Goal: Task Accomplishment & Management: Manage account settings

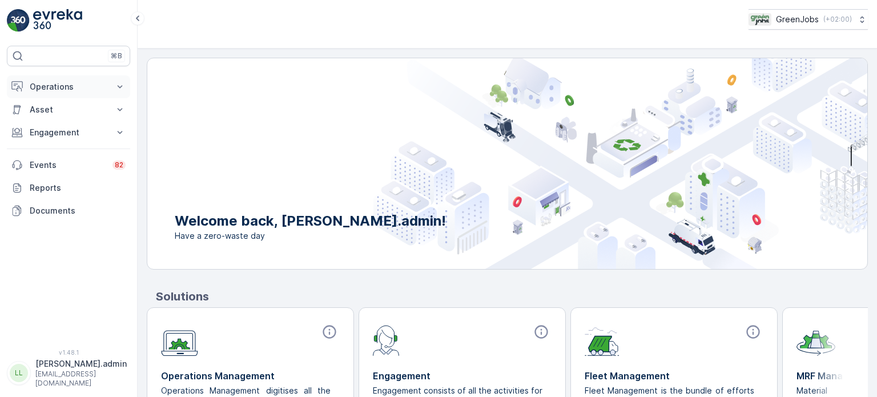
click at [67, 90] on p "Operations" at bounding box center [69, 86] width 78 height 11
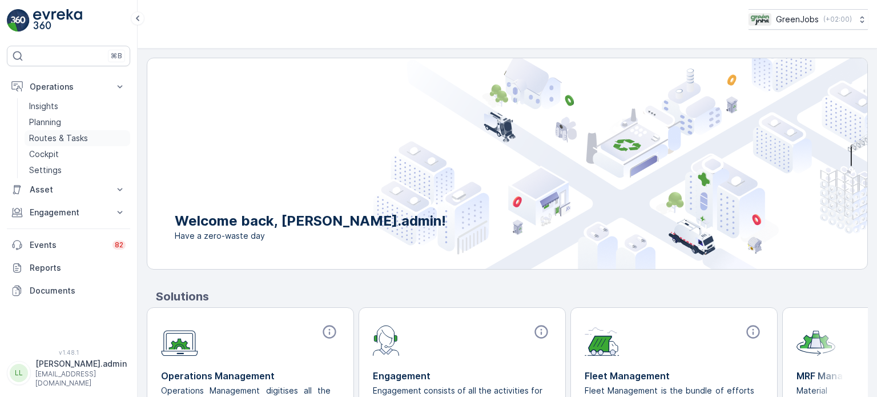
click at [69, 136] on p "Routes & Tasks" at bounding box center [58, 137] width 59 height 11
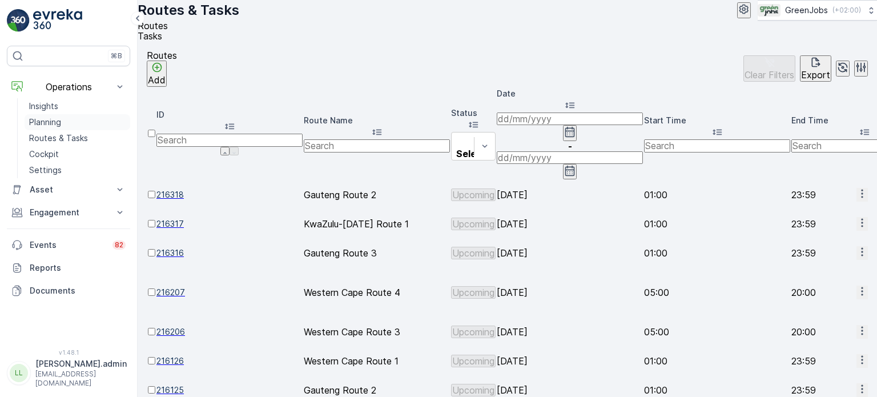
click at [54, 121] on p "Planning" at bounding box center [45, 121] width 32 height 11
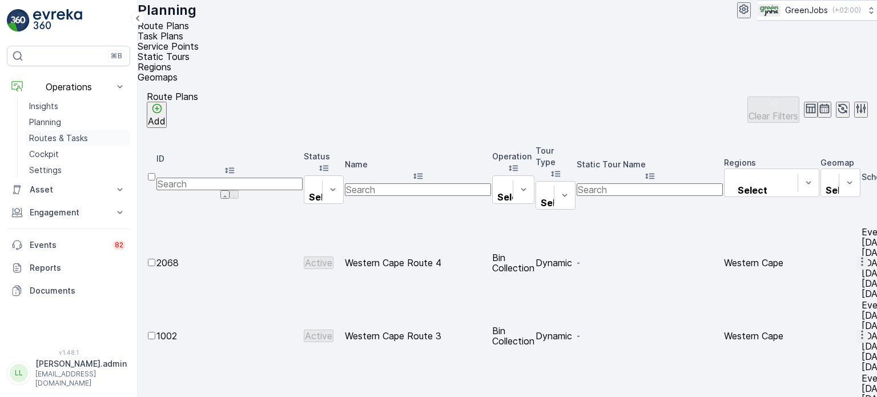
click at [55, 134] on p "Routes & Tasks" at bounding box center [58, 137] width 59 height 11
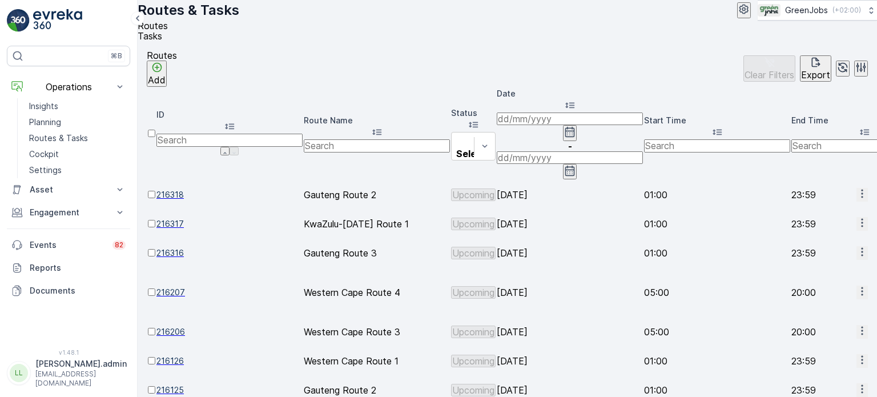
click at [575, 126] on icon "button" at bounding box center [569, 131] width 11 height 11
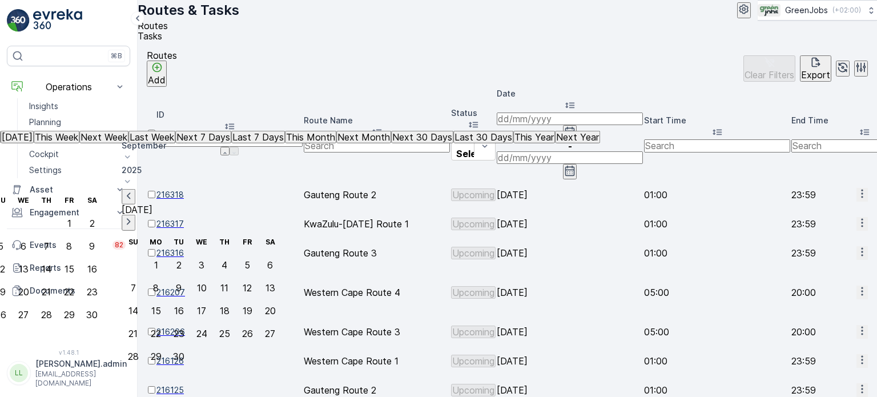
type input "[DATE]"
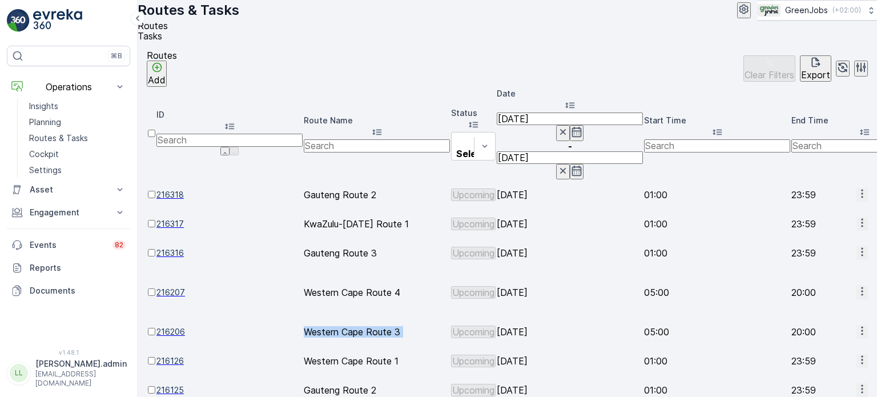
drag, startPoint x: 309, startPoint y: 258, endPoint x: 326, endPoint y: 252, distance: 18.2
click at [309, 317] on td "Western Cape Route 3" at bounding box center [377, 331] width 146 height 28
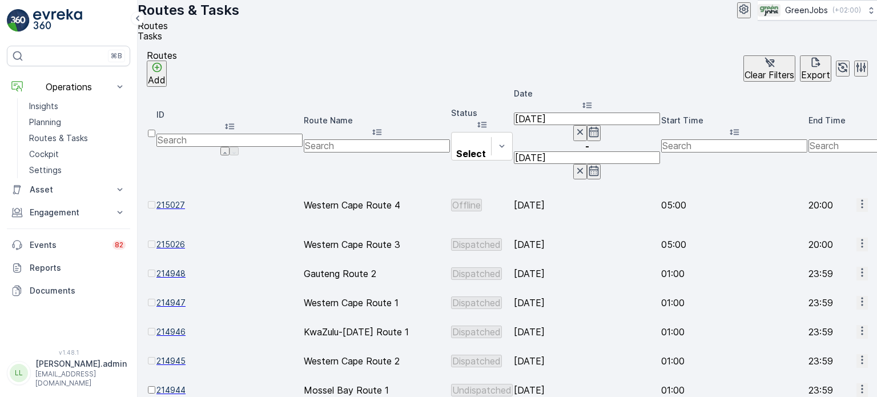
scroll to position [57, 0]
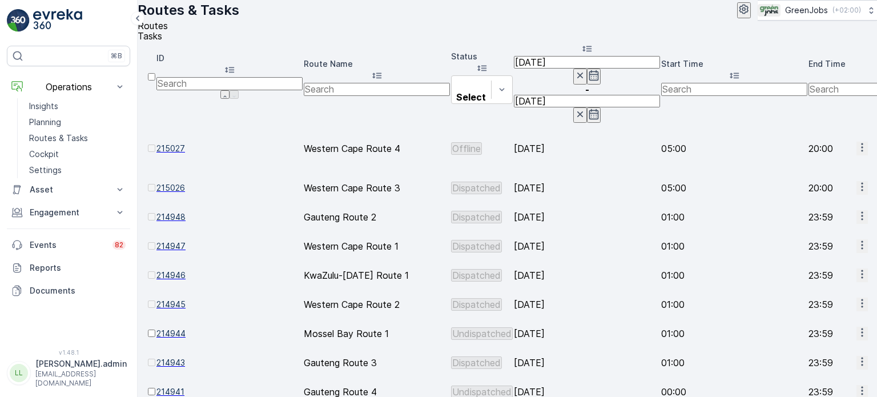
click at [856, 385] on icon "button" at bounding box center [861, 390] width 11 height 11
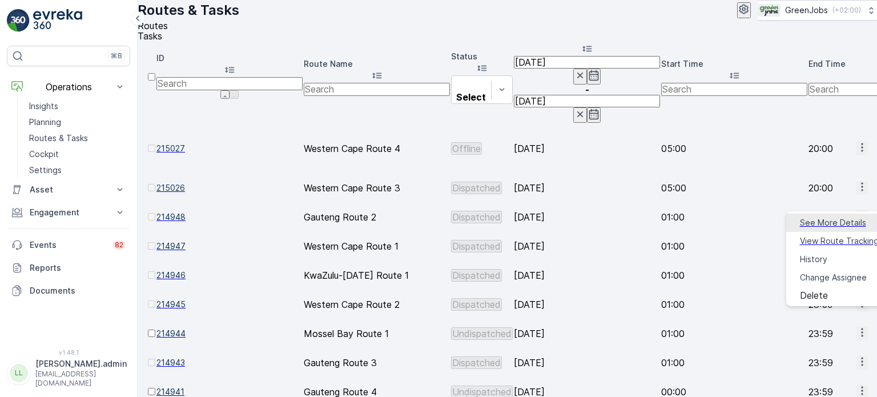
click at [813, 221] on span "See More Details" at bounding box center [833, 222] width 66 height 11
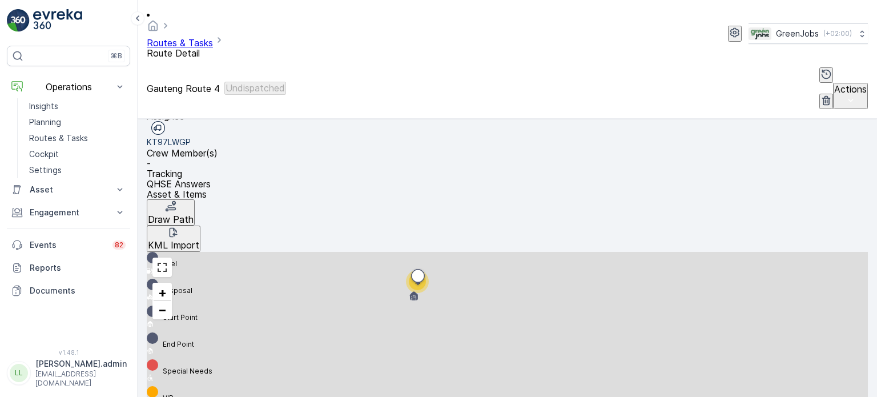
scroll to position [285, 0]
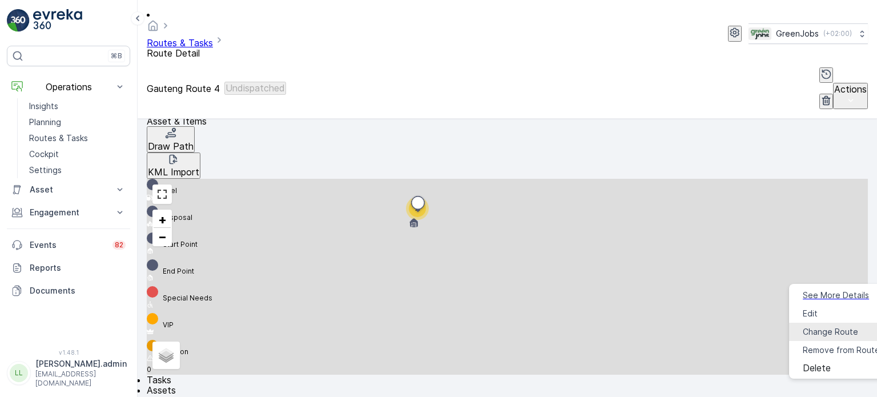
click at [814, 326] on span "Change Route" at bounding box center [829, 331] width 55 height 11
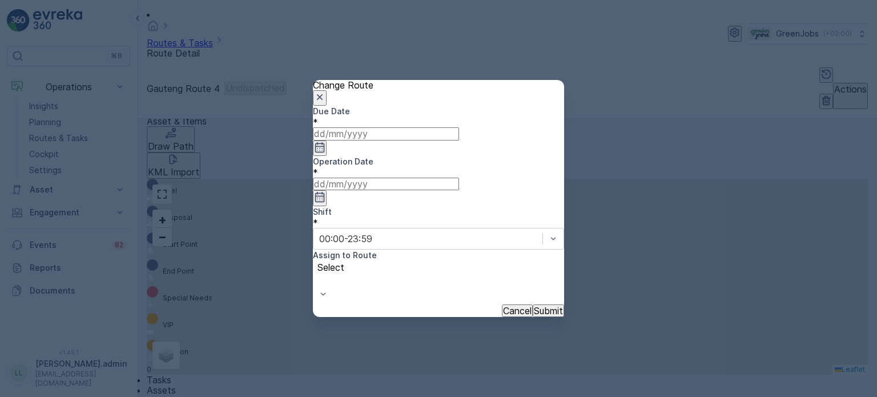
type input "[DATE]"
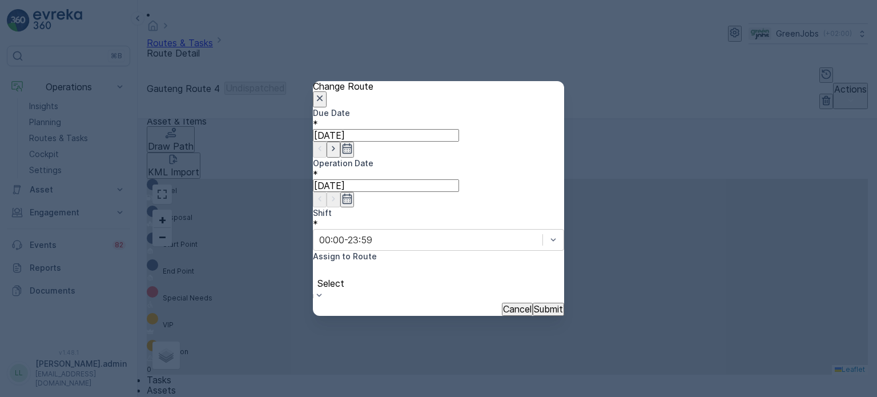
click at [501, 264] on div at bounding box center [438, 270] width 240 height 13
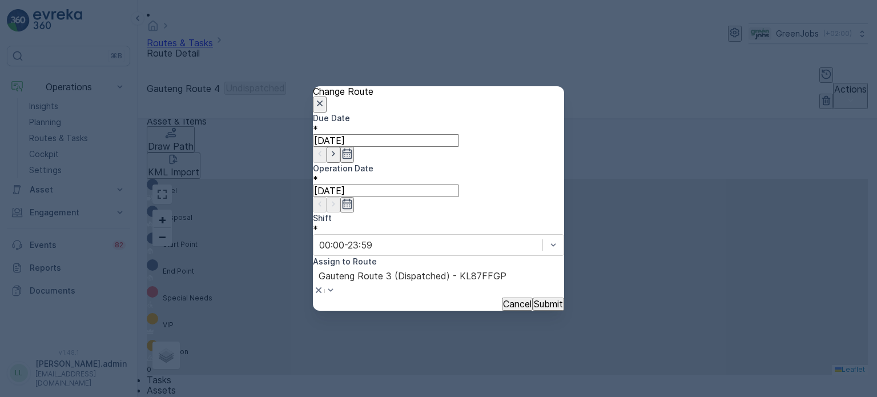
click at [542, 298] on p "Submit" at bounding box center [548, 303] width 29 height 10
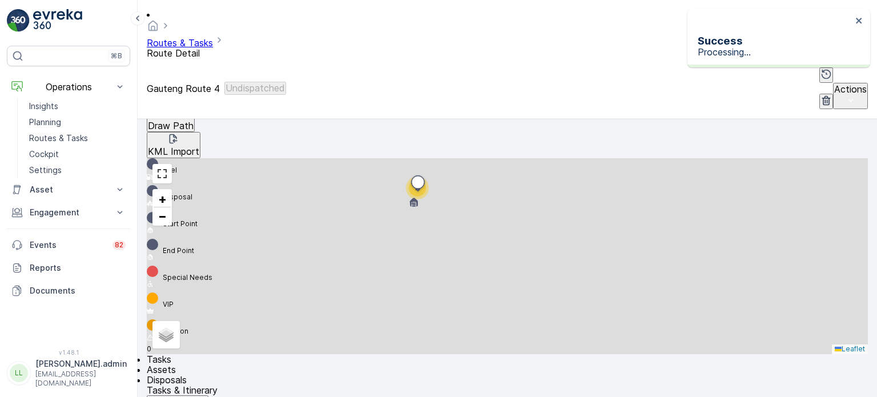
scroll to position [342, 0]
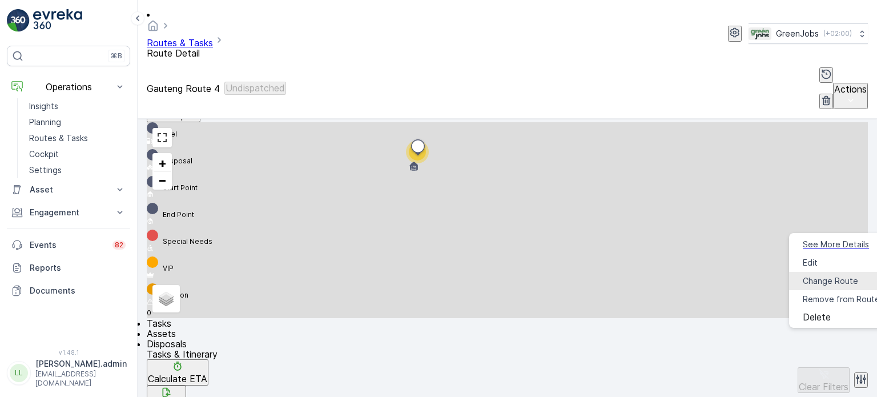
click at [817, 275] on span "Change Route" at bounding box center [829, 280] width 55 height 11
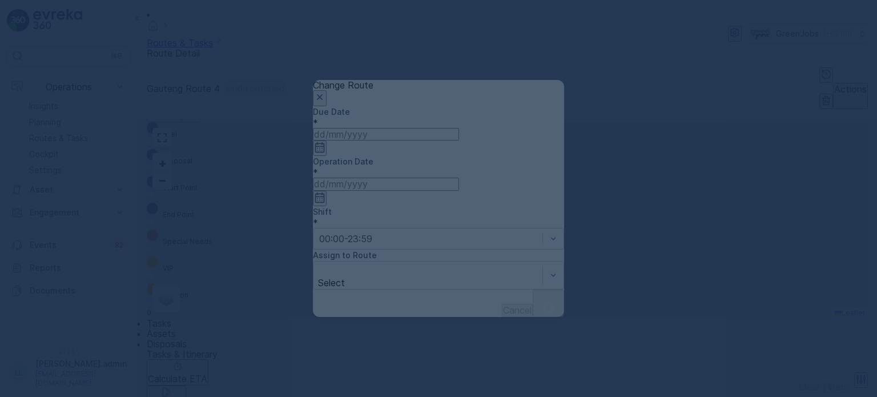
type input "[DATE]"
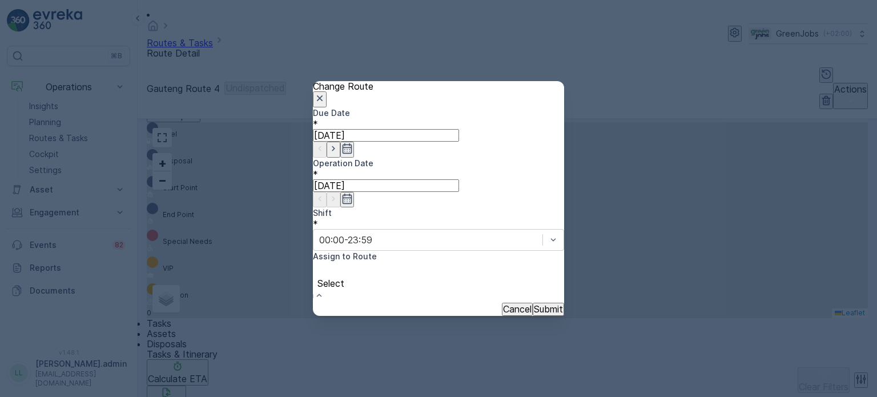
click at [493, 262] on div "Select" at bounding box center [438, 282] width 251 height 41
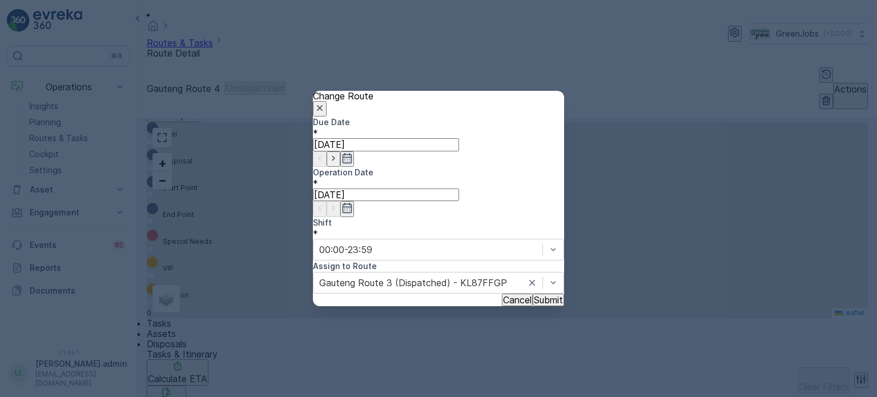
click at [534, 294] on p "Submit" at bounding box center [548, 299] width 29 height 10
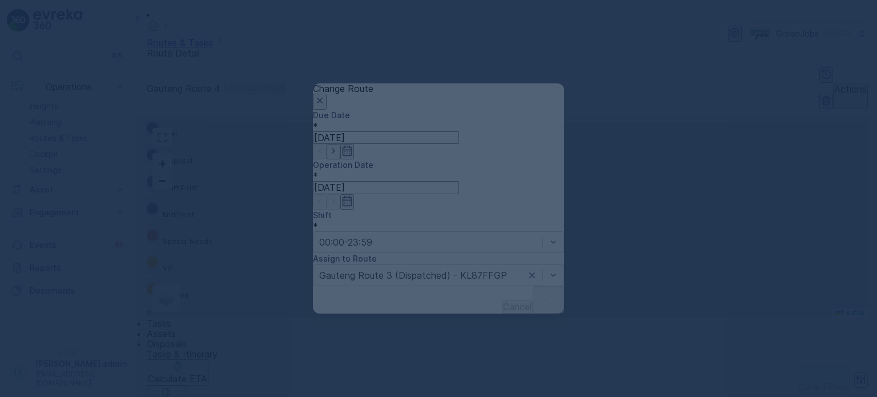
scroll to position [306, 0]
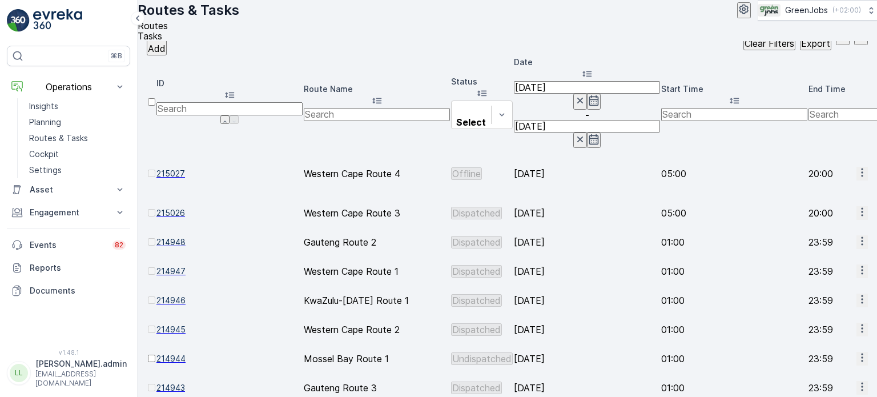
scroll to position [57, 0]
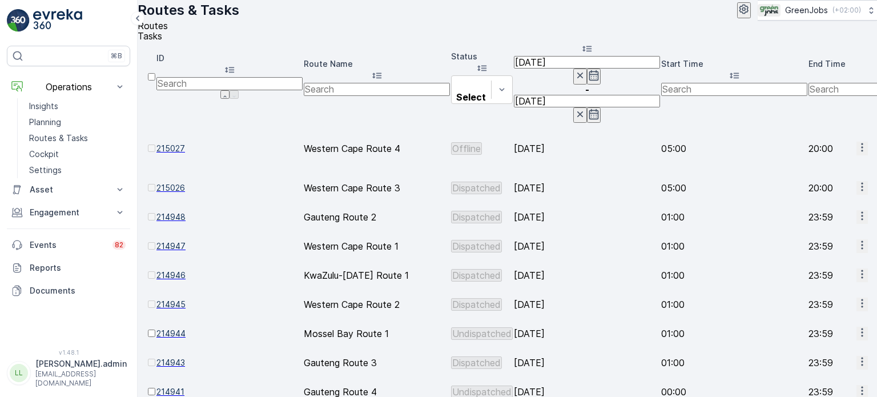
click at [856, 356] on icon "button" at bounding box center [861, 361] width 11 height 11
click at [816, 295] on span "See More Details" at bounding box center [833, 298] width 66 height 11
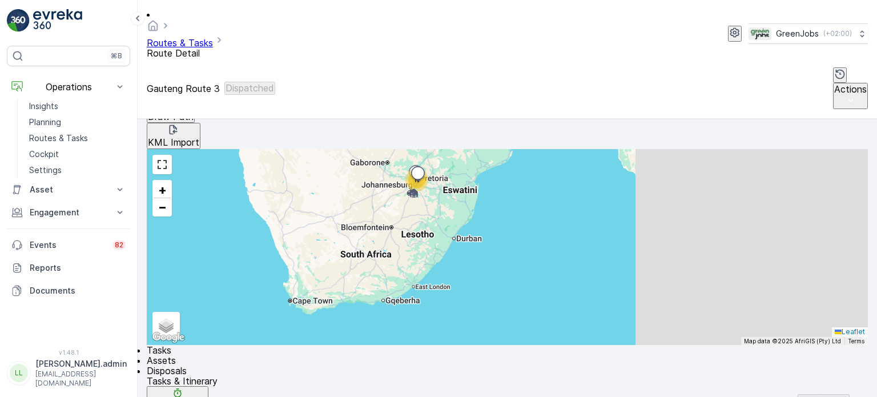
scroll to position [342, 0]
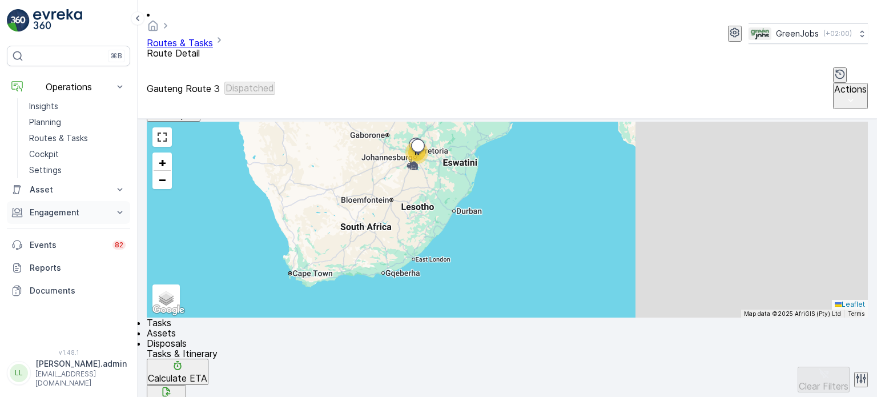
click at [49, 217] on button "Engagement" at bounding box center [68, 212] width 123 height 23
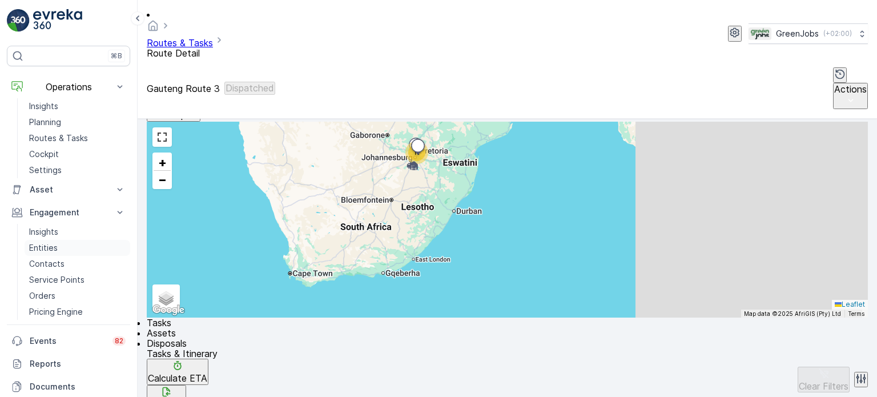
click at [48, 244] on p "Entities" at bounding box center [43, 247] width 29 height 11
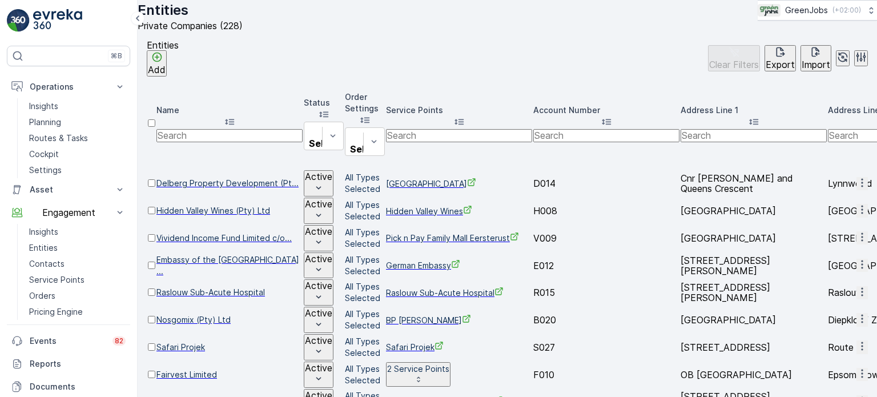
click at [166, 75] on p "Add" at bounding box center [157, 69] width 18 height 10
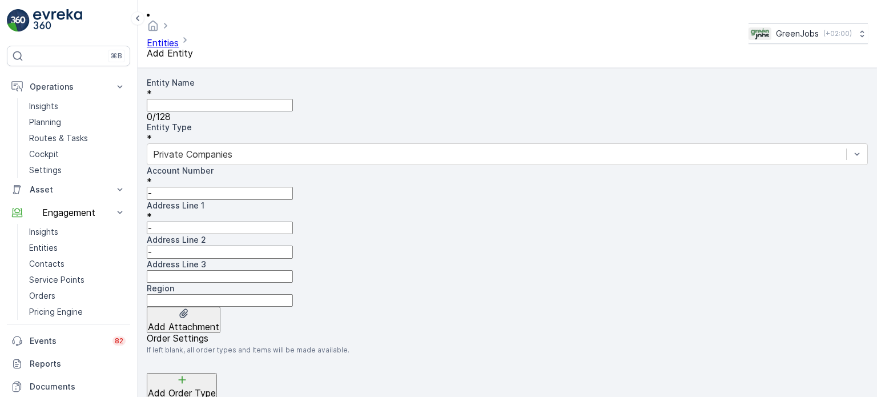
click at [220, 99] on Name "Entity Name" at bounding box center [220, 105] width 146 height 13
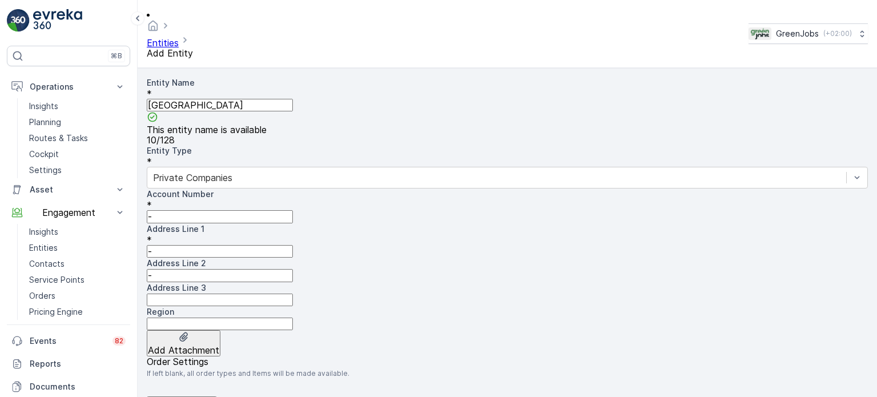
type Name "[GEOGRAPHIC_DATA]"
click at [211, 210] on Number "-" at bounding box center [220, 216] width 146 height 13
type Number "E013"
click at [293, 245] on 1 "-" at bounding box center [220, 251] width 146 height 13
type 1 "[GEOGRAPHIC_DATA]"
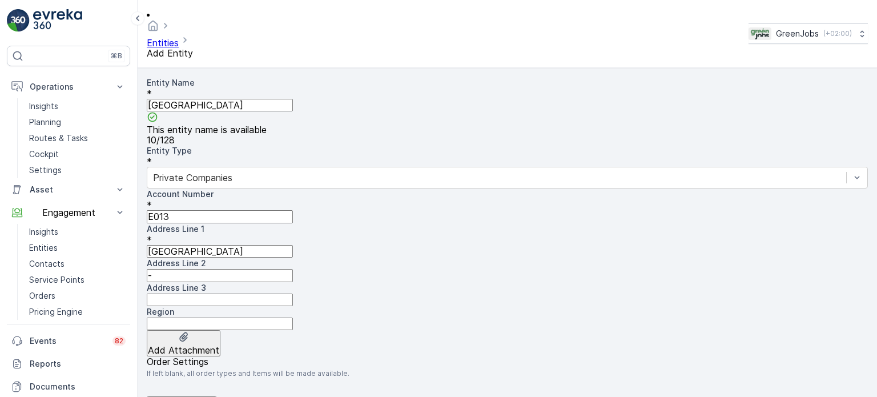
click at [231, 269] on 2 "-" at bounding box center [220, 275] width 146 height 13
type 2 "[GEOGRAPHIC_DATA]"
click at [293, 293] on 3 "Address Line 3" at bounding box center [220, 299] width 146 height 13
type 3 "[GEOGRAPHIC_DATA]"
click at [253, 317] on input "Region" at bounding box center [220, 323] width 146 height 13
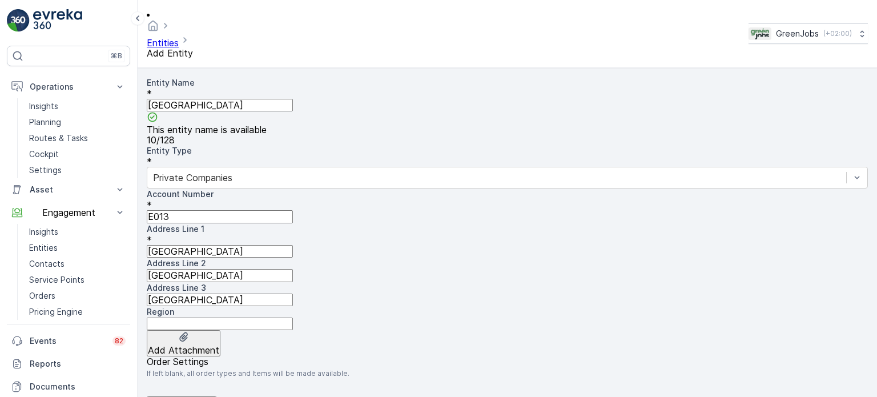
type input "Gauteng"
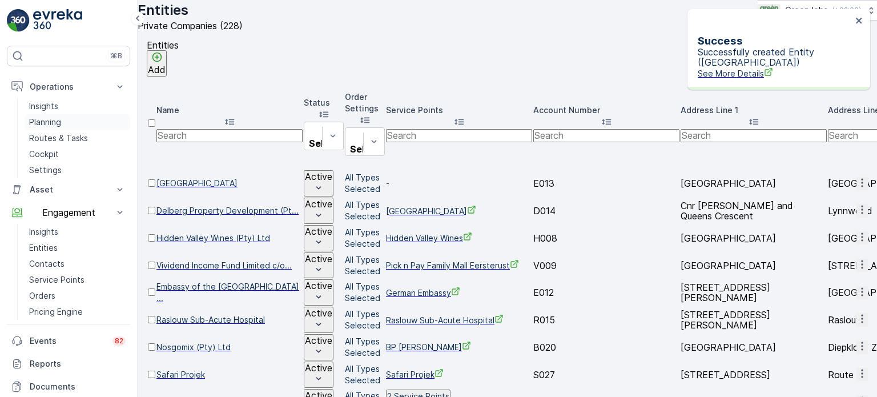
click at [49, 120] on p "Planning" at bounding box center [45, 121] width 32 height 11
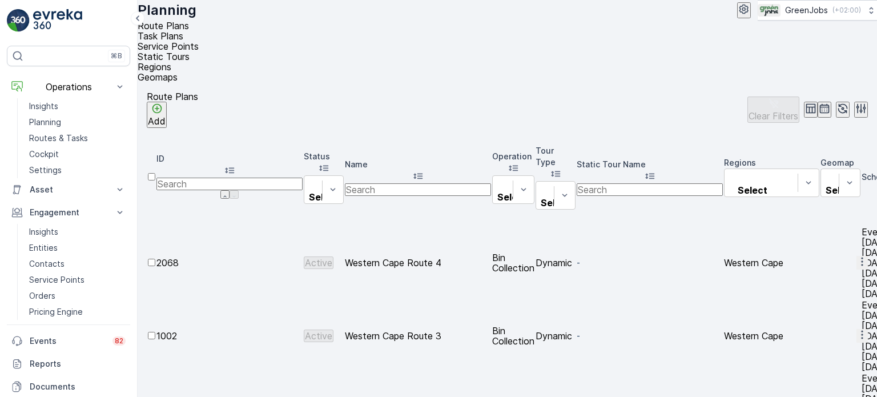
click at [199, 41] on span "Service Points" at bounding box center [168, 46] width 61 height 11
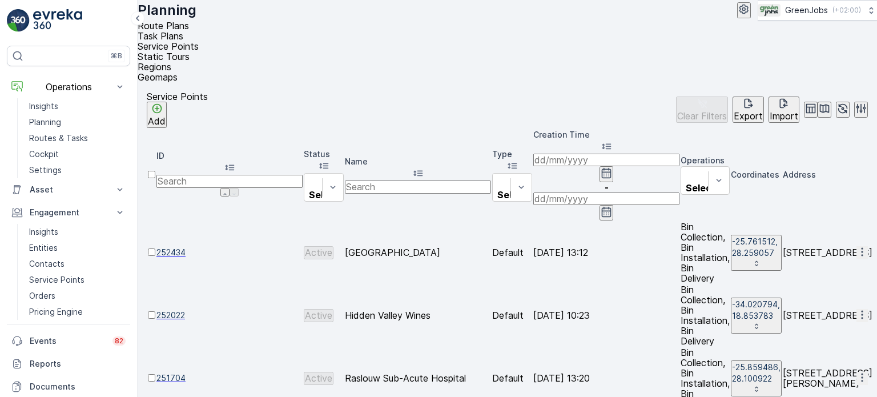
click at [166, 116] on p "Add" at bounding box center [157, 121] width 18 height 10
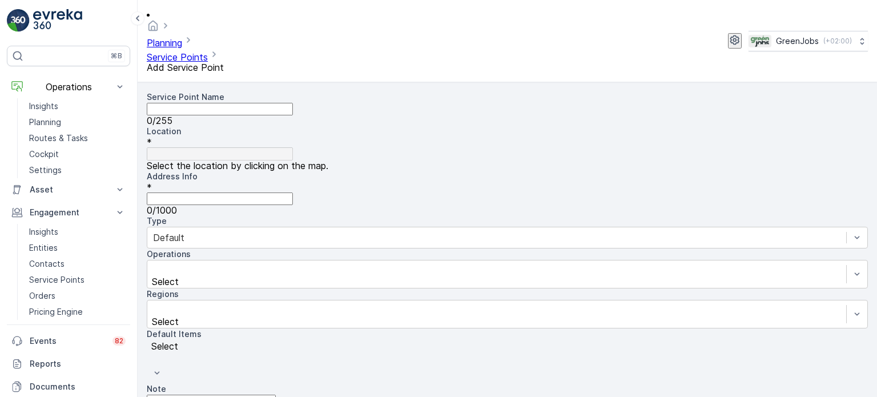
click at [191, 103] on Name "Service Point Name" at bounding box center [220, 109] width 146 height 13
type Name "E"
type Name "[PERSON_NAME]"
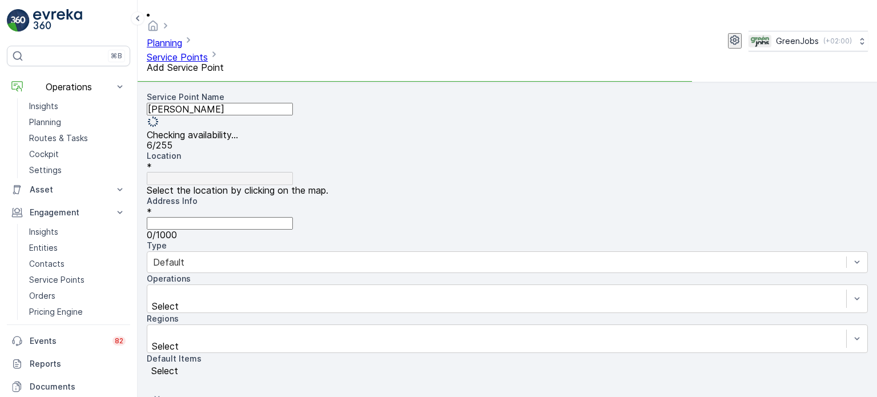
type Name "[PERSON_NAME]"
type Name "[PERSON_NAME] Pa"
type Name "[GEOGRAPHIC_DATA]"
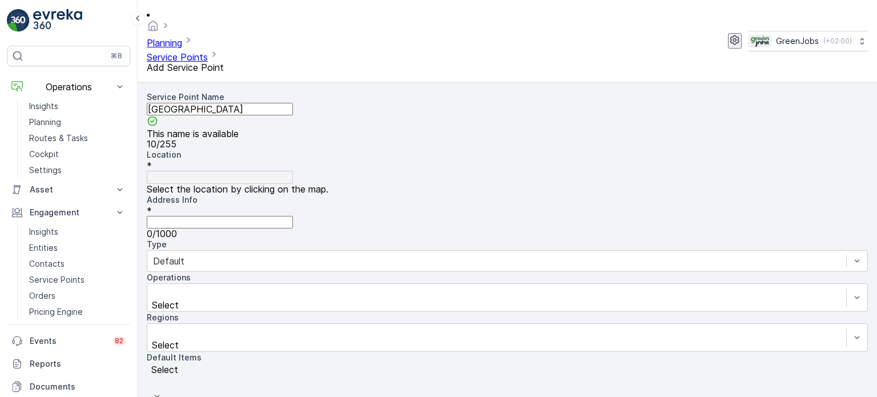
type Name "[GEOGRAPHIC_DATA]"
type input "[GEOGRAPHIC_DATA]"
type input "-26.1974895,28.0607839"
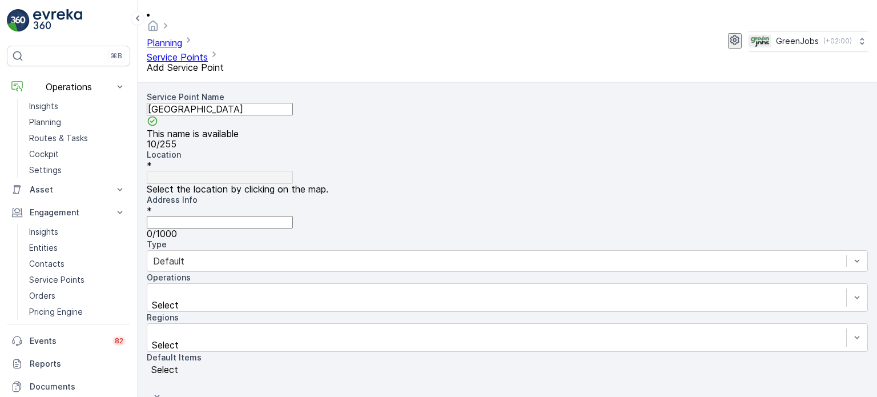
type Info "[STREET_ADDRESS]"
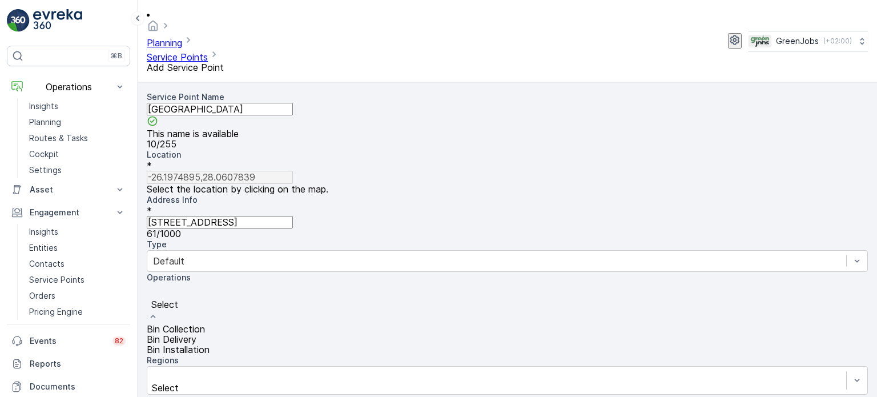
click at [388, 285] on div at bounding box center [506, 291] width 709 height 13
drag, startPoint x: 376, startPoint y: 221, endPoint x: 406, endPoint y: 208, distance: 33.5
click at [205, 323] on span "Bin Collection" at bounding box center [176, 328] width 58 height 11
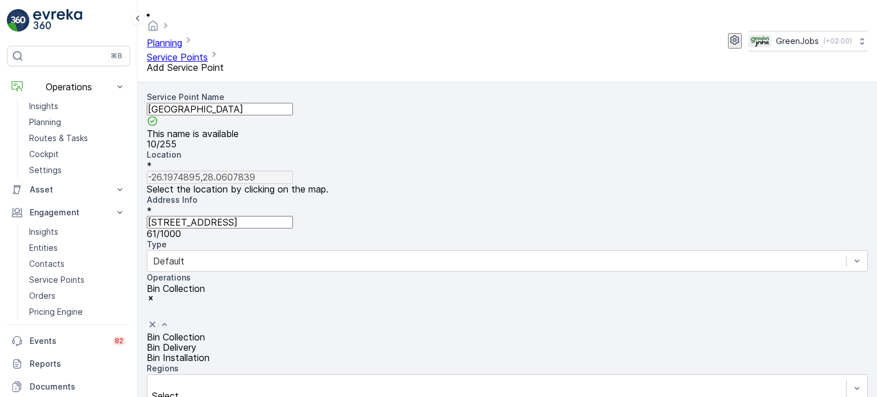
click at [196, 341] on span "Bin Delivery" at bounding box center [172, 346] width 50 height 11
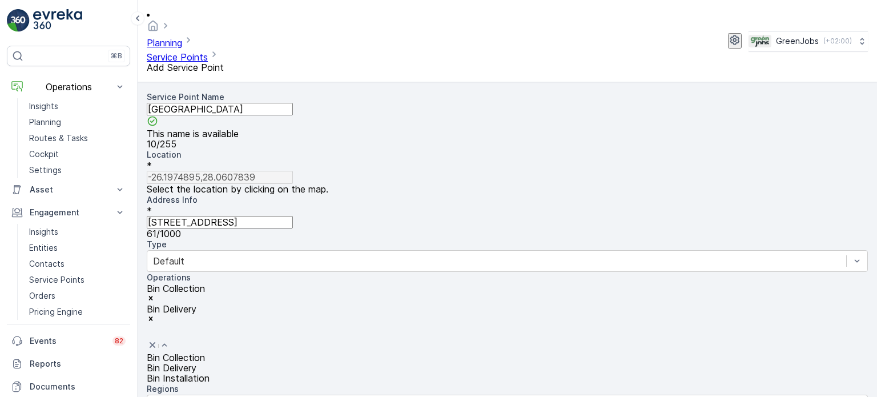
click at [209, 372] on span "Bin Installation" at bounding box center [178, 377] width 63 height 11
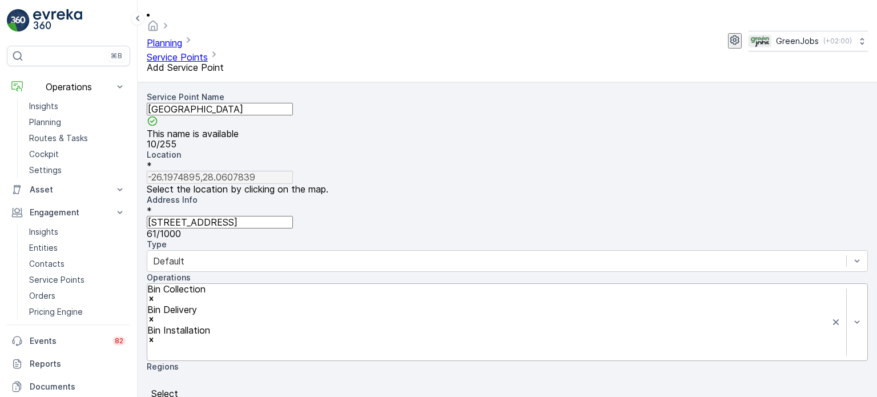
click at [211, 374] on div at bounding box center [506, 380] width 709 height 13
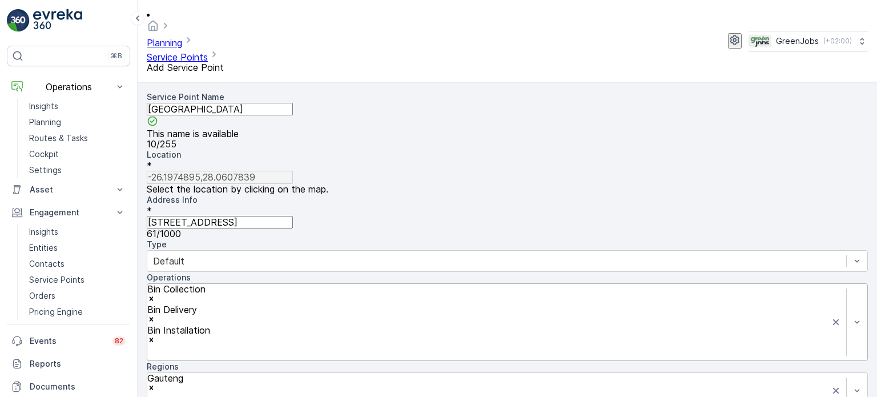
type Number "E013"
type input "[PERSON_NAME]"
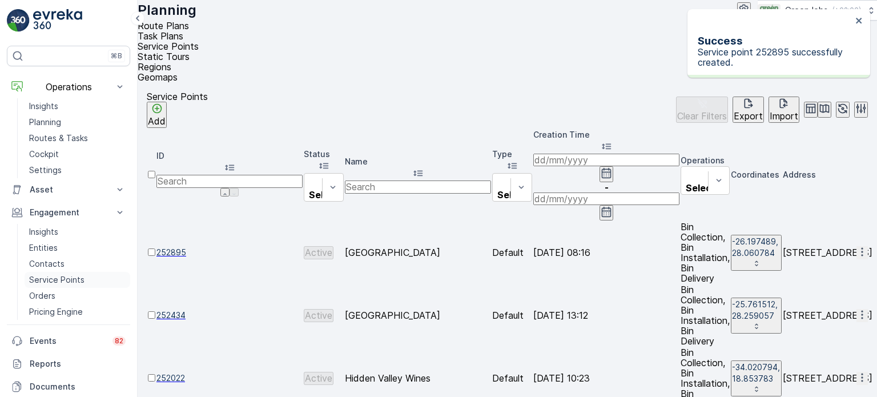
click at [48, 278] on p "Service Points" at bounding box center [56, 279] width 55 height 11
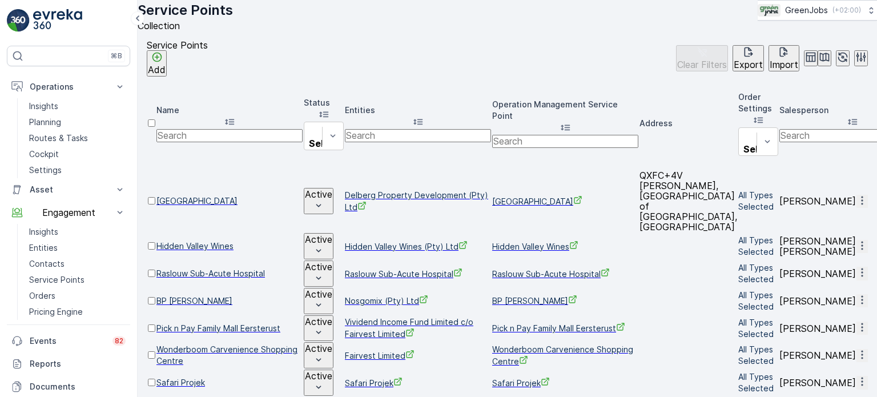
click at [166, 75] on p "Add" at bounding box center [157, 69] width 18 height 10
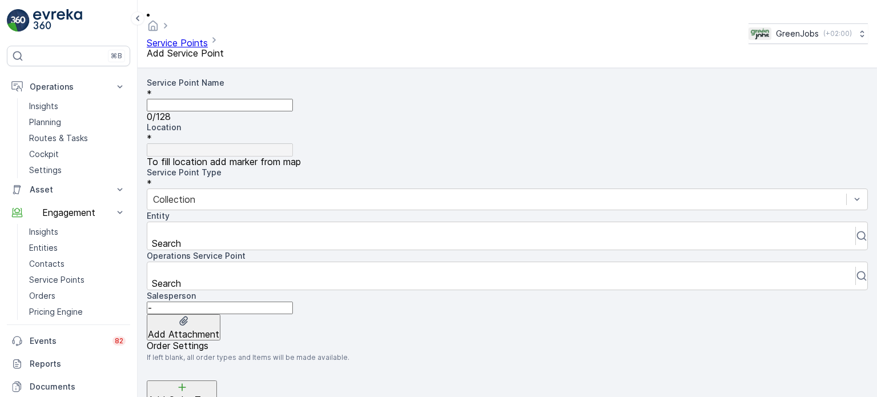
click at [205, 99] on Name "Service Point Name" at bounding box center [220, 105] width 146 height 13
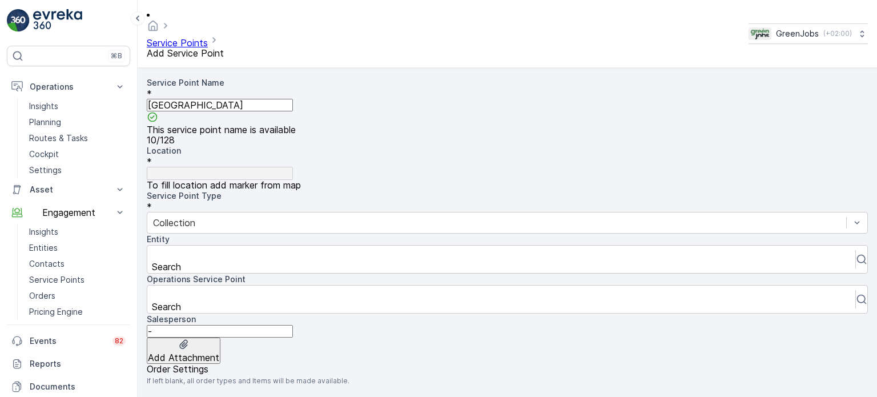
type Name "[GEOGRAPHIC_DATA]"
type input "[GEOGRAPHIC_DATA]"
type input "-26.1974895,28.0607839"
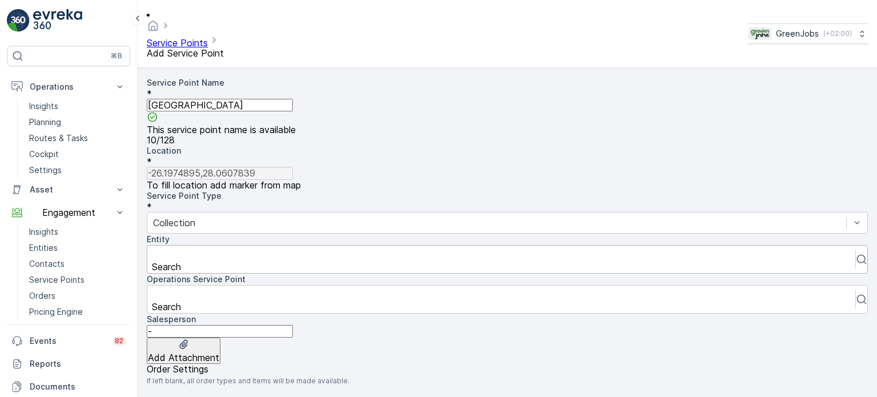
click at [356, 248] on div at bounding box center [501, 254] width 696 height 13
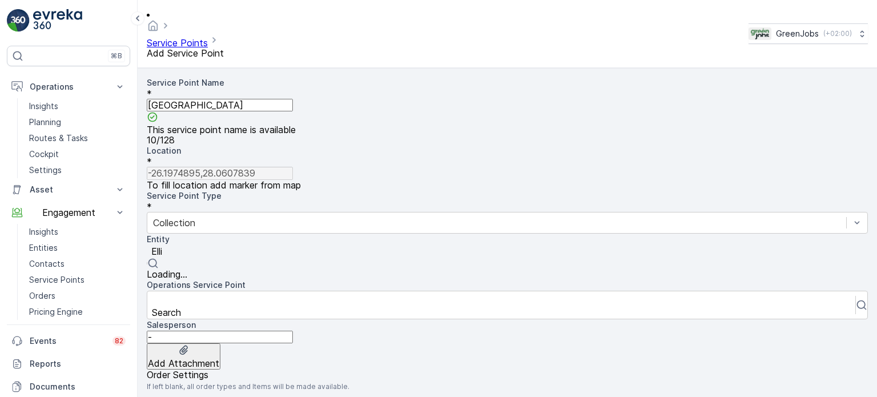
type input "[PERSON_NAME]"
click at [242, 268] on span "[GEOGRAPHIC_DATA]" at bounding box center [194, 273] width 95 height 11
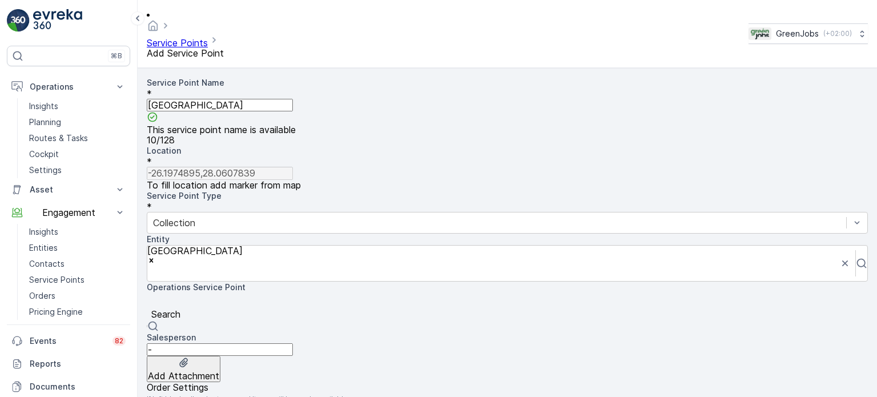
click at [195, 295] on div at bounding box center [506, 301] width 709 height 13
type input "[PERSON_NAME]"
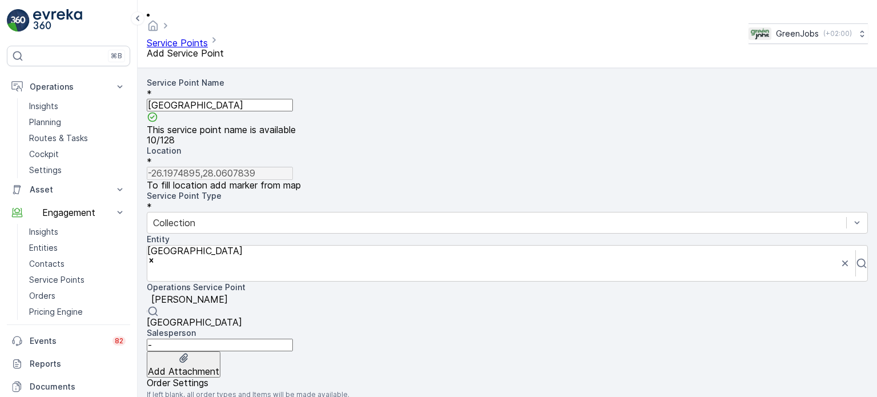
click at [189, 316] on span "[GEOGRAPHIC_DATA]" at bounding box center [194, 321] width 95 height 11
click at [178, 334] on input "-" at bounding box center [220, 340] width 146 height 13
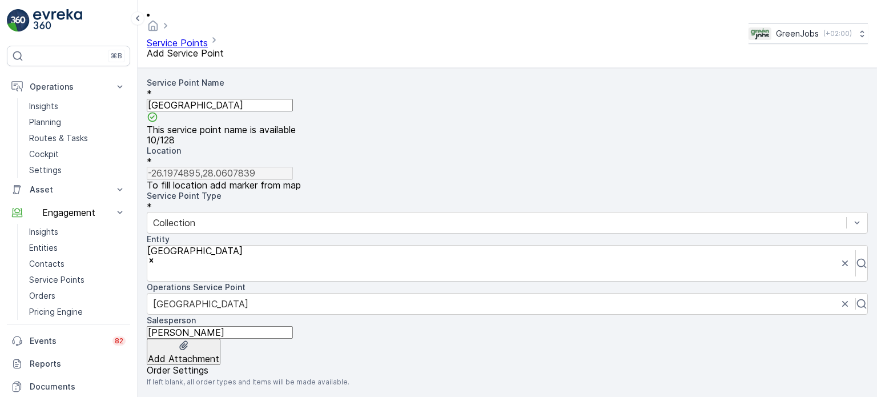
type input "[PERSON_NAME]"
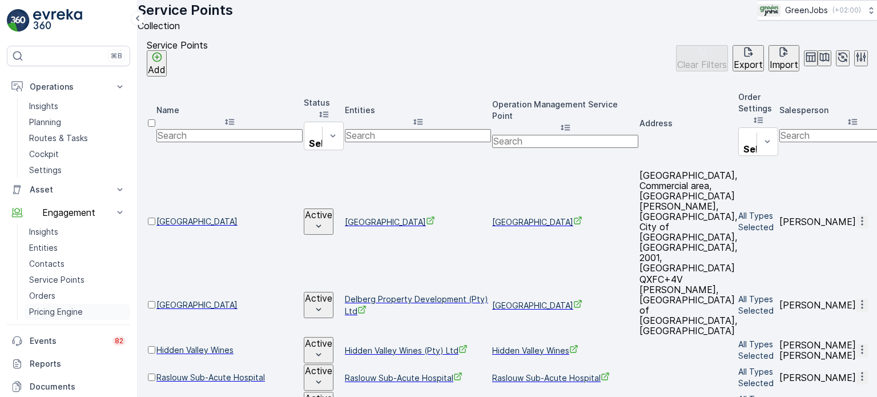
click at [67, 310] on p "Pricing Engine" at bounding box center [56, 311] width 54 height 11
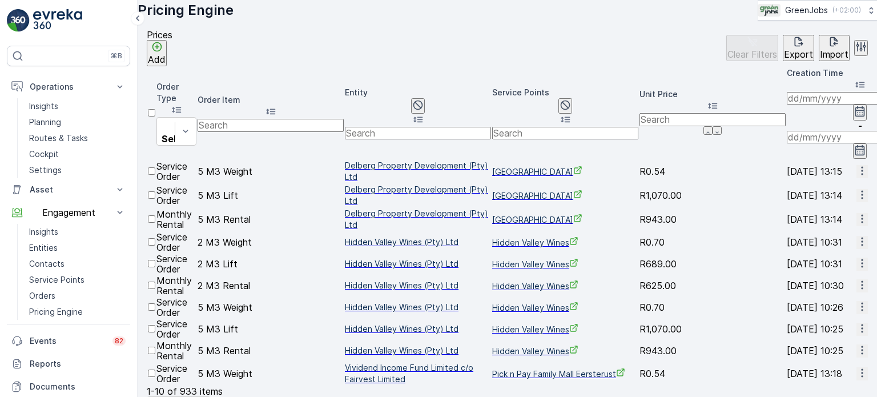
click at [166, 61] on p "Add" at bounding box center [157, 59] width 18 height 10
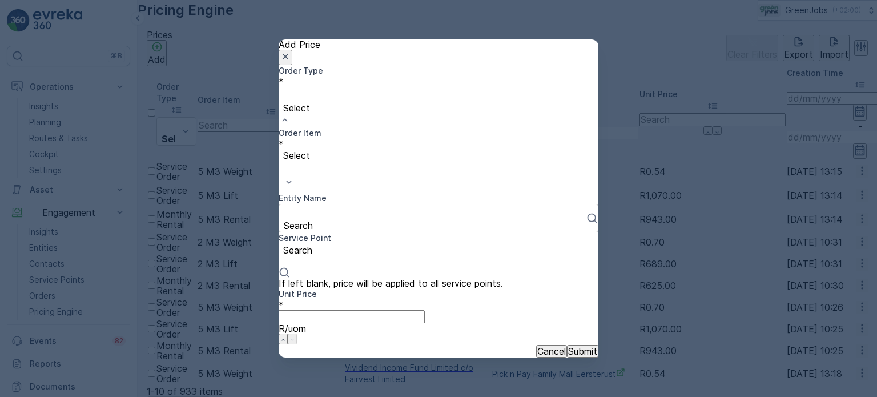
click at [310, 102] on div at bounding box center [438, 95] width 308 height 13
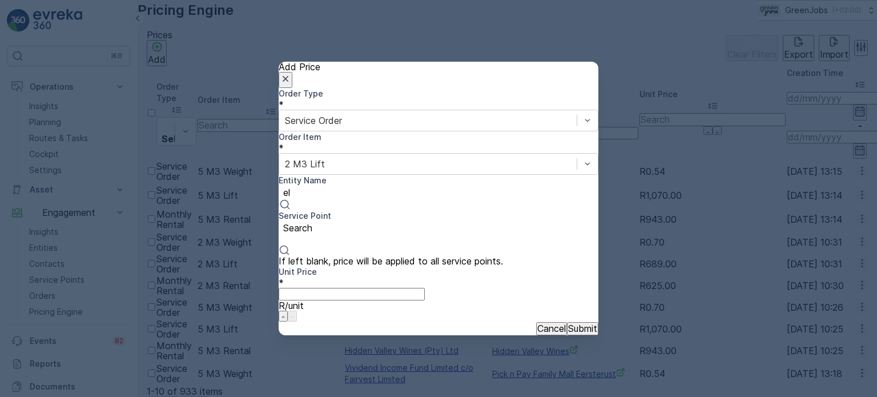
type input "ell"
click at [95, 396] on span "[GEOGRAPHIC_DATA]" at bounding box center [47, 401] width 95 height 11
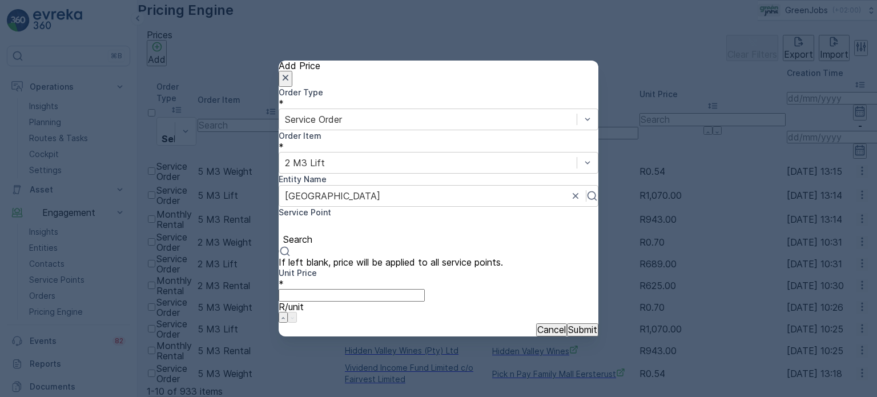
click at [468, 220] on div at bounding box center [438, 226] width 308 height 13
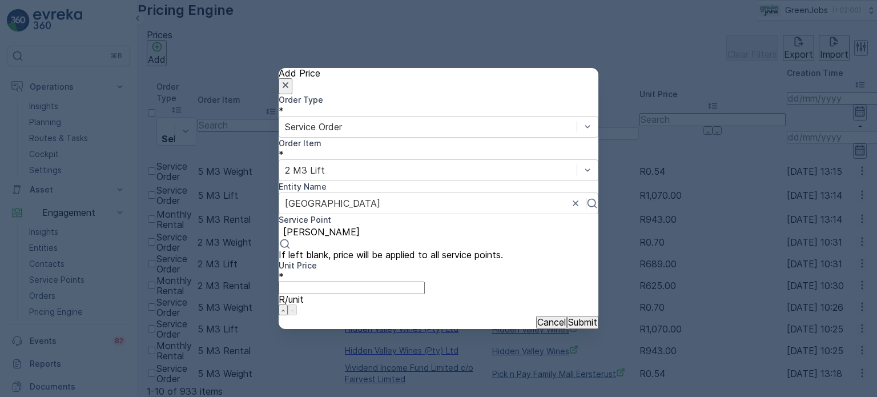
type input "[PERSON_NAME]"
click at [507, 261] on div "Order Type * Service Order Order Item * 2 M3 Lift Entity Name Ellis Park Servic…" at bounding box center [439, 204] width 320 height 221
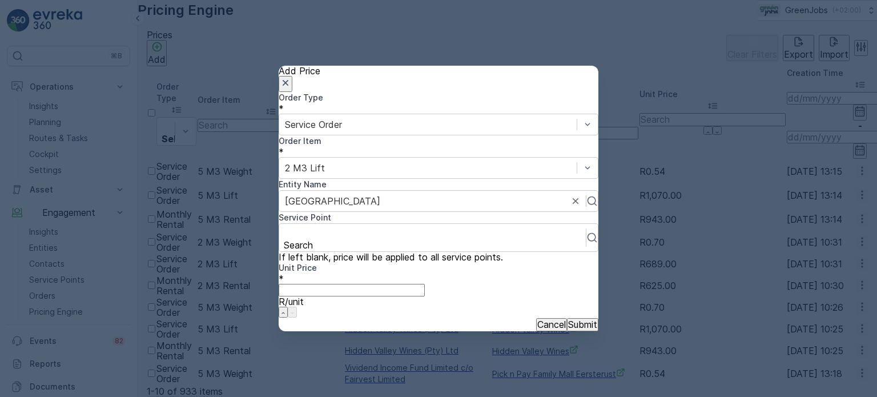
click at [537, 319] on p "Cancel" at bounding box center [551, 324] width 29 height 10
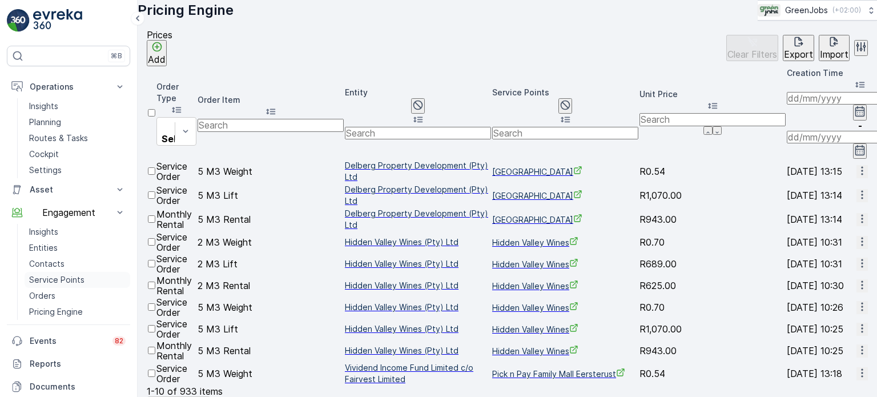
click at [50, 280] on p "Service Points" at bounding box center [56, 279] width 55 height 11
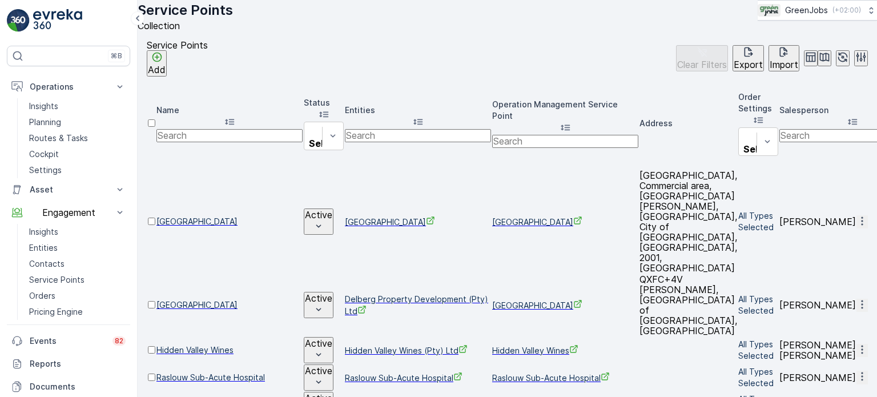
click at [861, 216] on icon "button" at bounding box center [862, 220] width 2 height 9
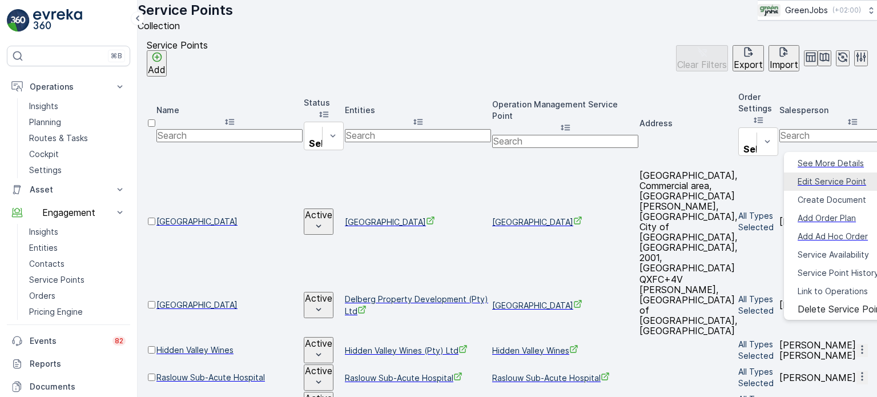
click at [814, 178] on span "Edit Service Point" at bounding box center [831, 181] width 68 height 11
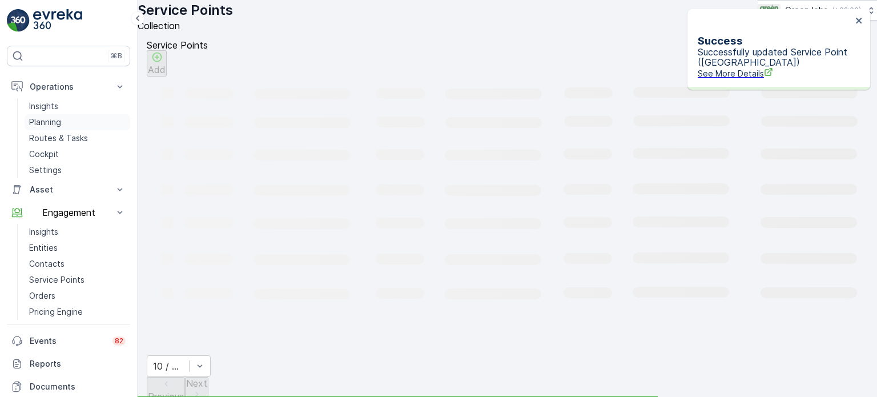
click at [52, 122] on p "Planning" at bounding box center [45, 121] width 32 height 11
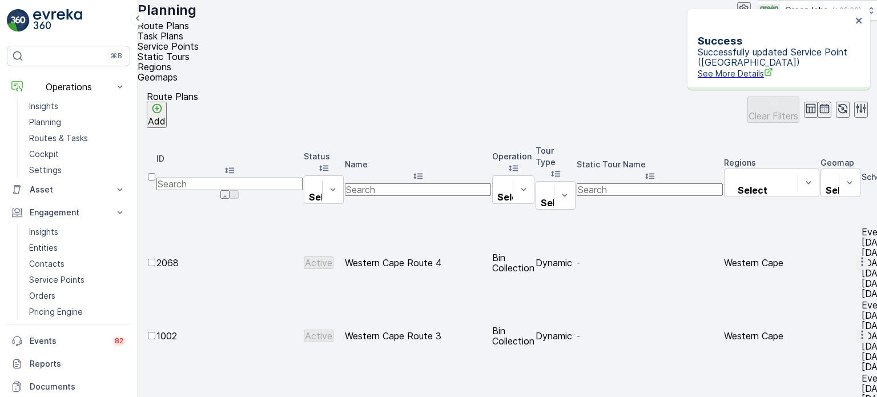
click at [199, 45] on span "Service Points" at bounding box center [168, 46] width 61 height 11
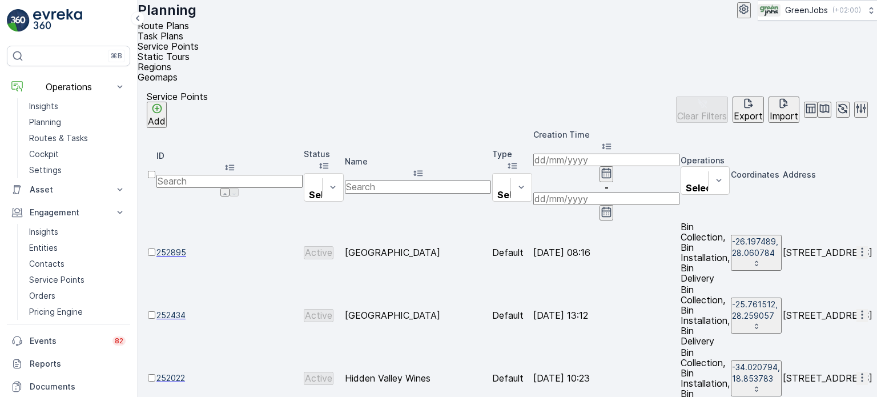
click at [856, 246] on icon "button" at bounding box center [861, 251] width 11 height 11
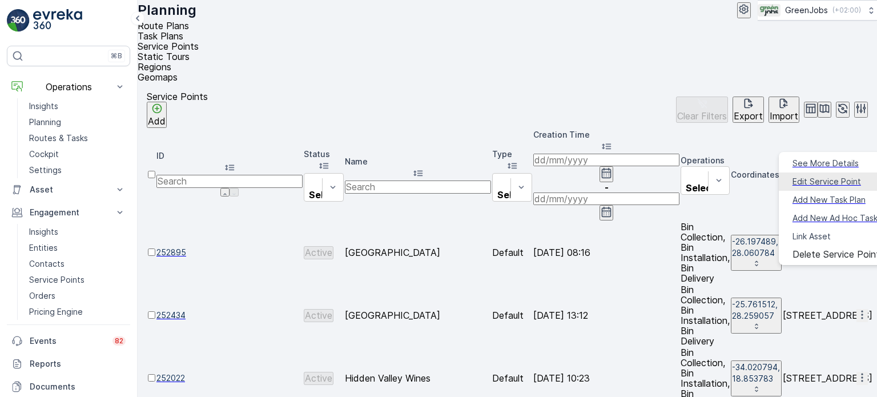
click at [807, 178] on span "Edit Service Point" at bounding box center [826, 181] width 68 height 11
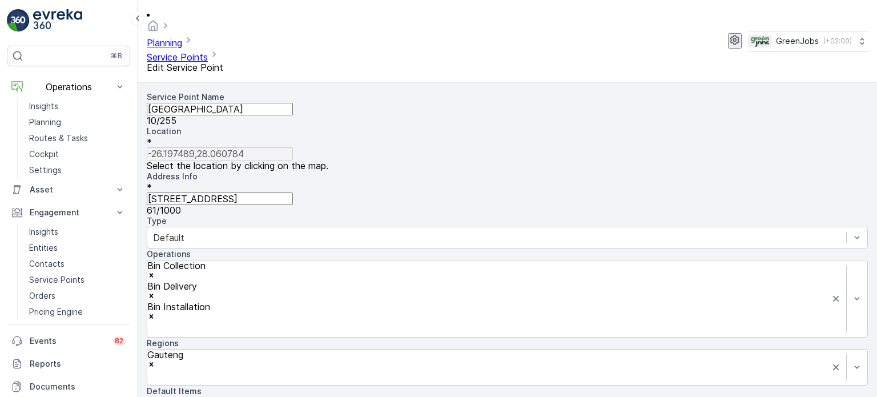
scroll to position [188, 0]
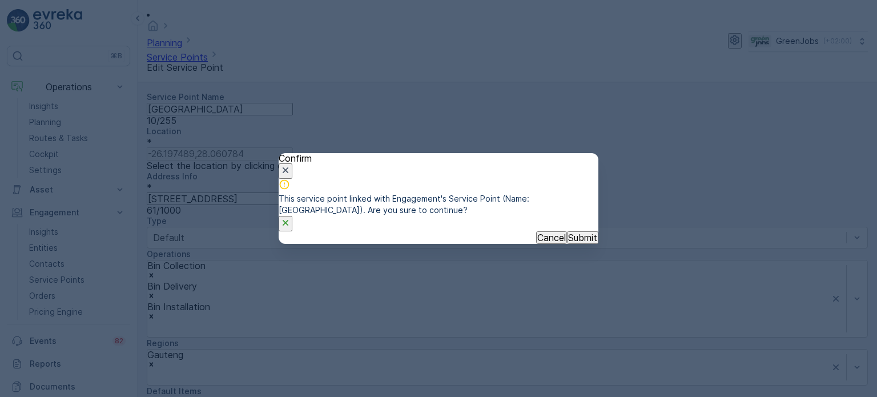
click at [568, 243] on p "Submit" at bounding box center [582, 237] width 29 height 10
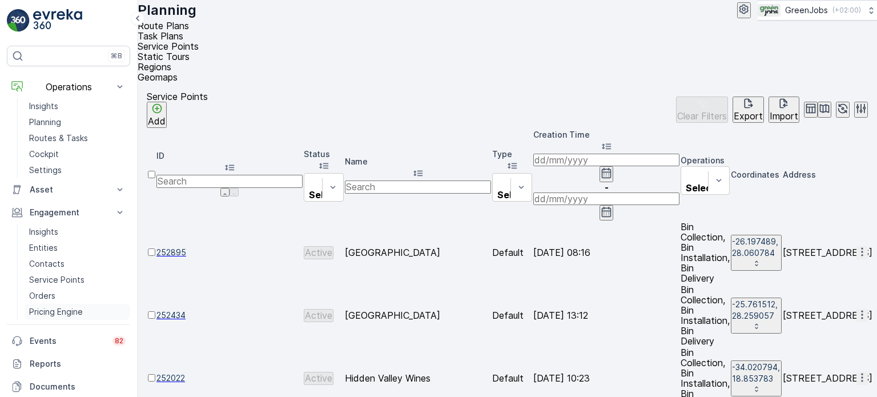
click at [60, 312] on p "Pricing Engine" at bounding box center [56, 311] width 54 height 11
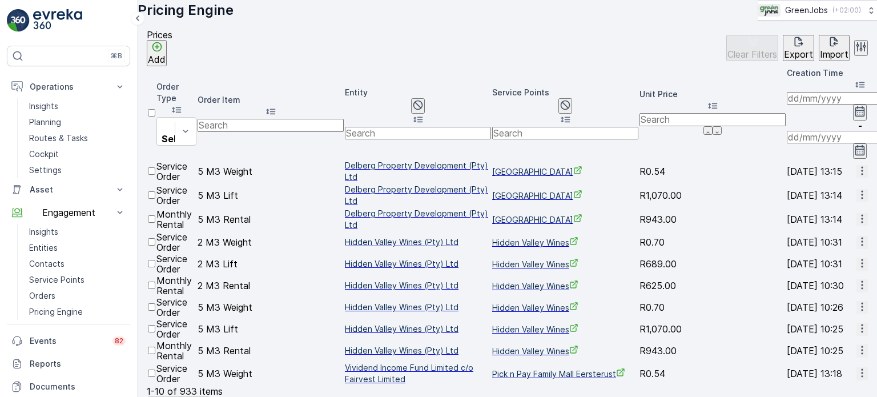
click at [166, 64] on p "Add" at bounding box center [157, 59] width 18 height 10
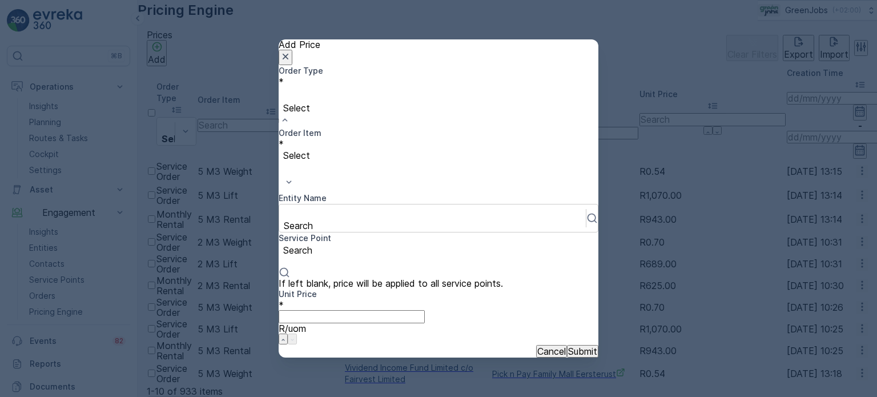
click at [377, 102] on div at bounding box center [438, 95] width 308 height 13
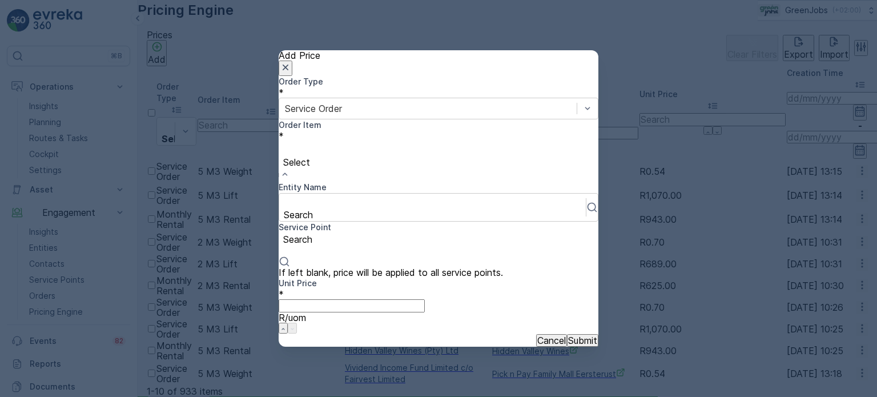
click at [468, 148] on div at bounding box center [438, 149] width 308 height 13
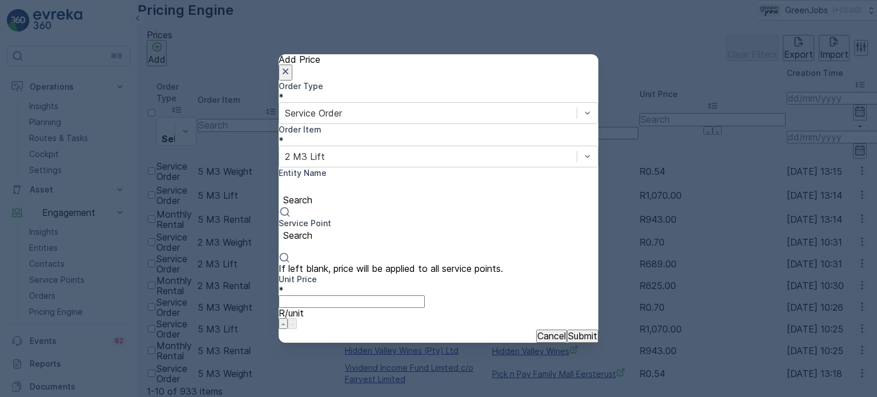
click at [342, 192] on div at bounding box center [438, 187] width 308 height 13
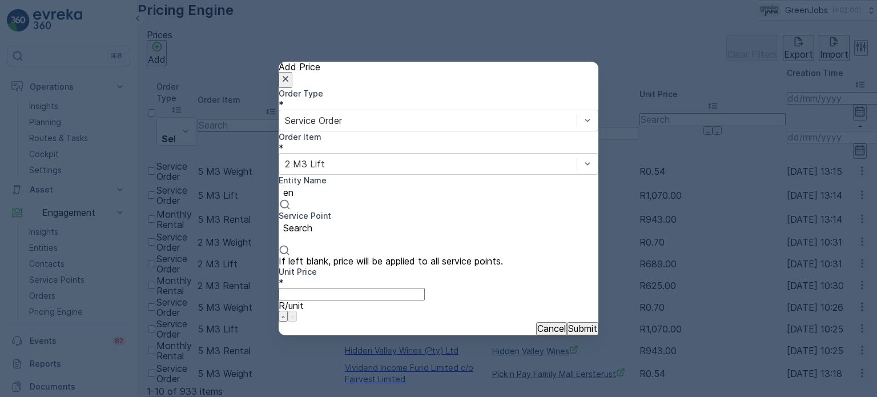
type input "e"
type input "[PERSON_NAME]"
click at [95, 396] on span "[GEOGRAPHIC_DATA]" at bounding box center [47, 401] width 95 height 11
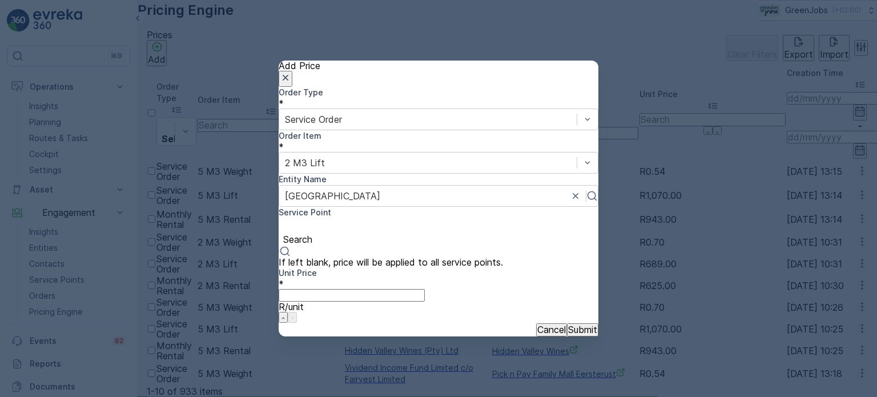
click at [479, 220] on div at bounding box center [438, 226] width 308 height 13
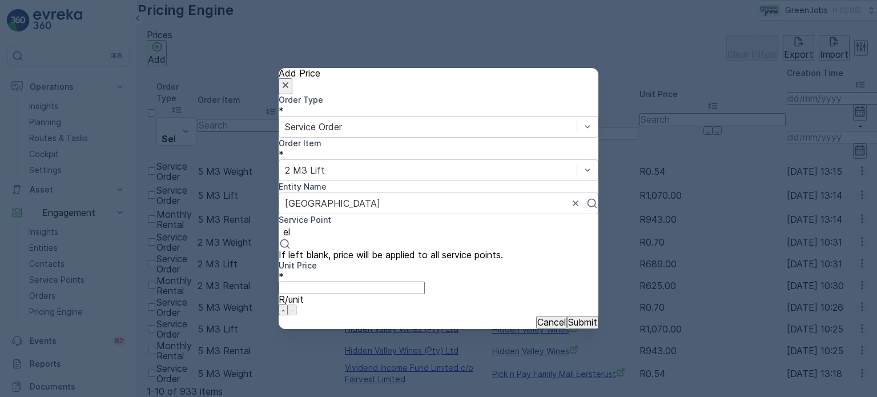
type input "e"
type input "Elli"
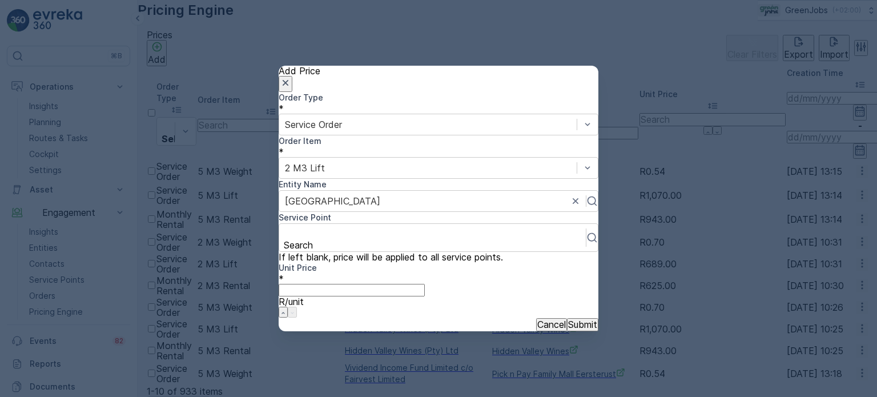
click at [536, 318] on button "Cancel" at bounding box center [551, 324] width 31 height 13
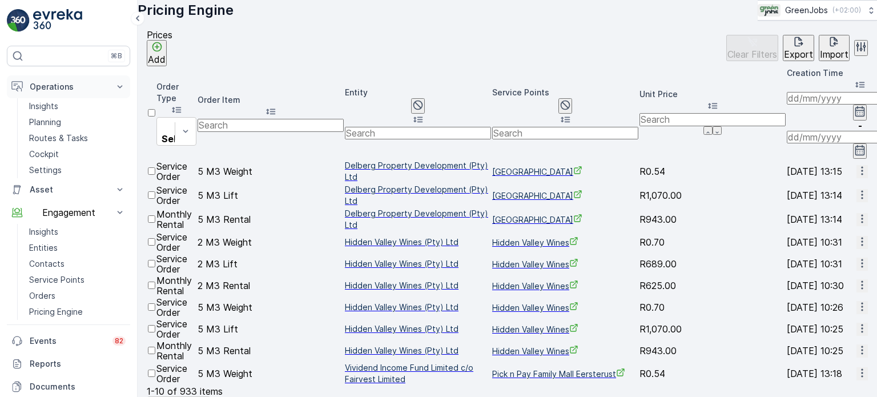
click at [53, 86] on p "Operations" at bounding box center [69, 86] width 78 height 11
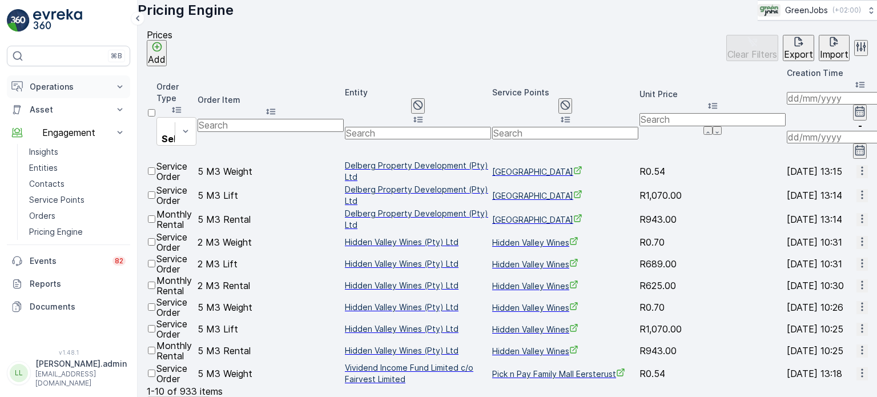
click at [53, 86] on p "Operations" at bounding box center [69, 86] width 78 height 11
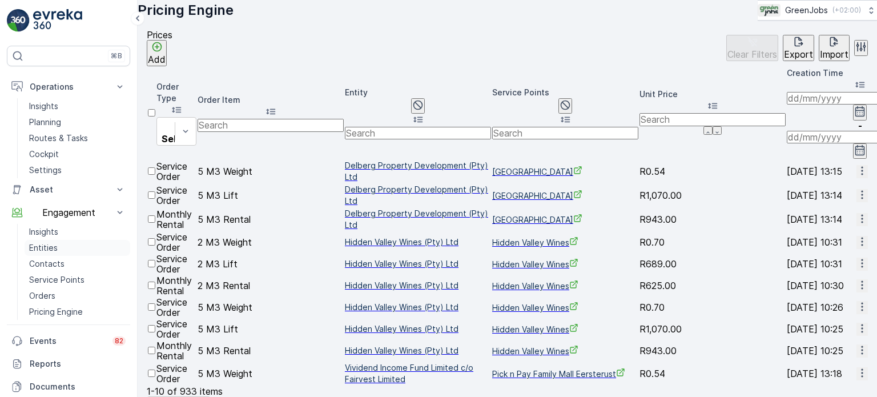
click at [43, 247] on p "Entities" at bounding box center [43, 247] width 29 height 11
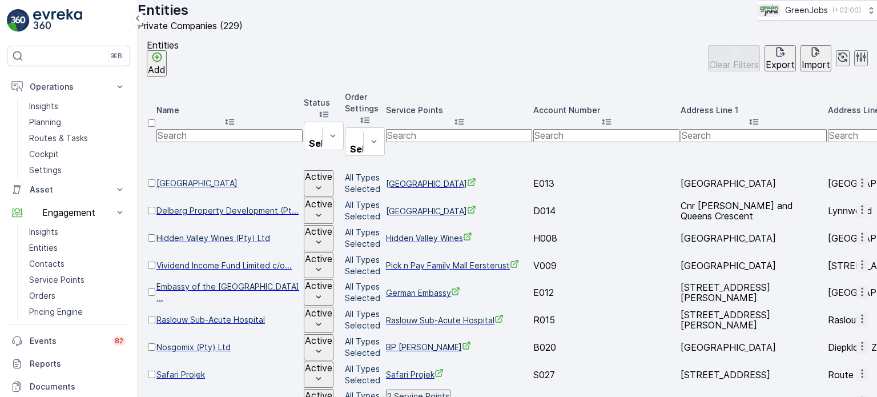
click at [856, 177] on icon "button" at bounding box center [861, 182] width 11 height 11
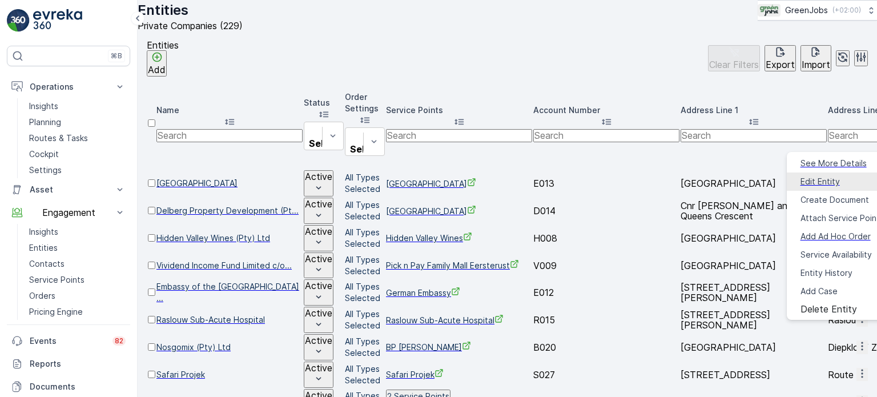
click at [804, 177] on span "Edit Entity" at bounding box center [819, 181] width 39 height 11
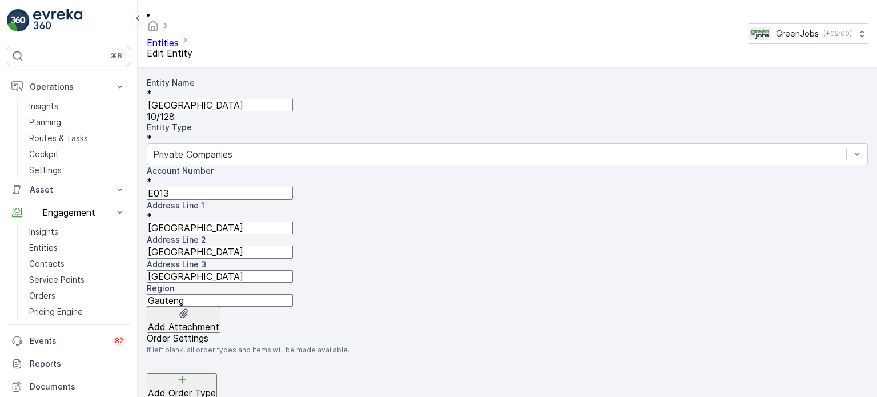
click at [226, 99] on Name "[GEOGRAPHIC_DATA]" at bounding box center [220, 105] width 146 height 13
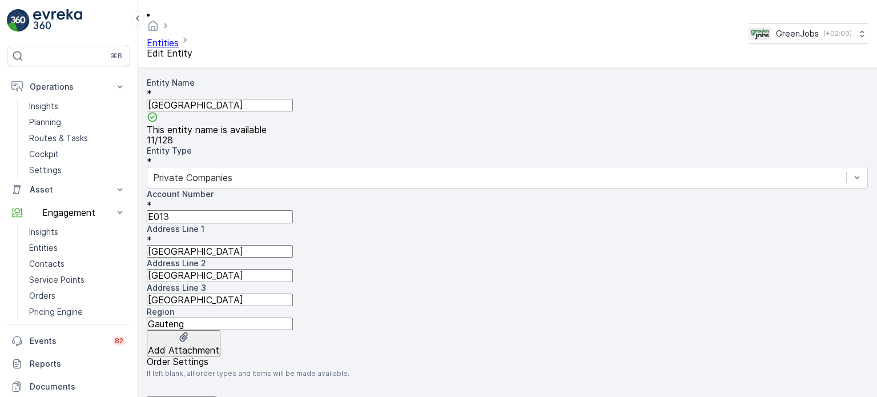
type Name "[GEOGRAPHIC_DATA]"
click at [437, 275] on div "Account Number * E013 Address Line 1 * [GEOGRAPHIC_DATA] Address Line [GEOGRAPH…" at bounding box center [507, 259] width 721 height 142
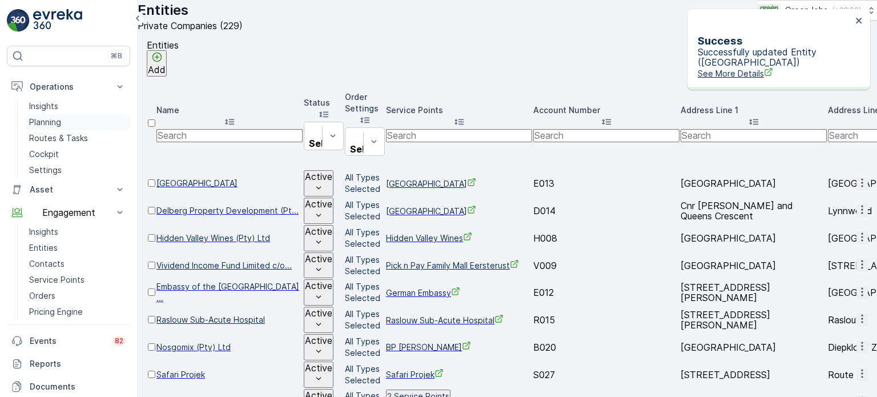
click at [47, 121] on p "Planning" at bounding box center [45, 121] width 32 height 11
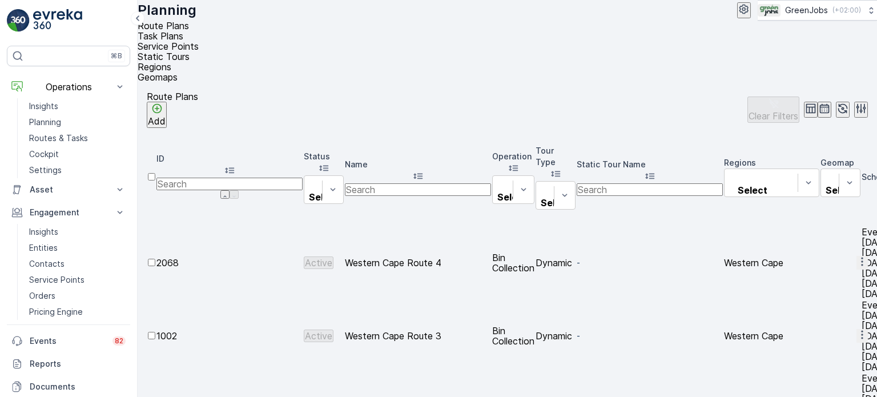
click at [199, 43] on span "Service Points" at bounding box center [168, 46] width 61 height 11
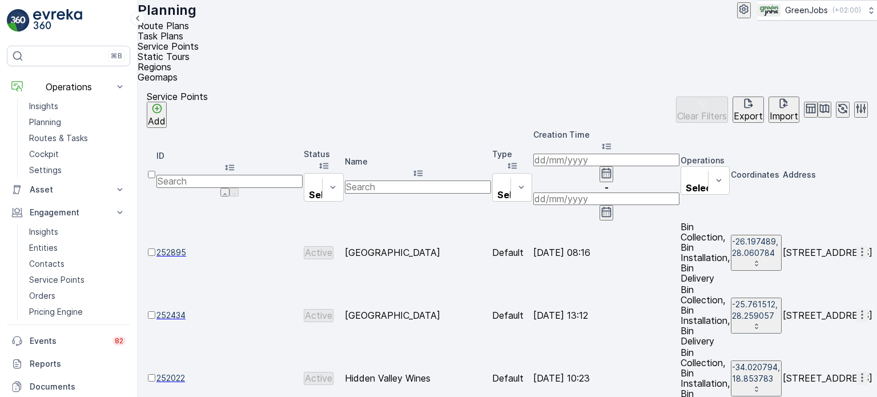
click at [856, 246] on icon "button" at bounding box center [861, 251] width 11 height 11
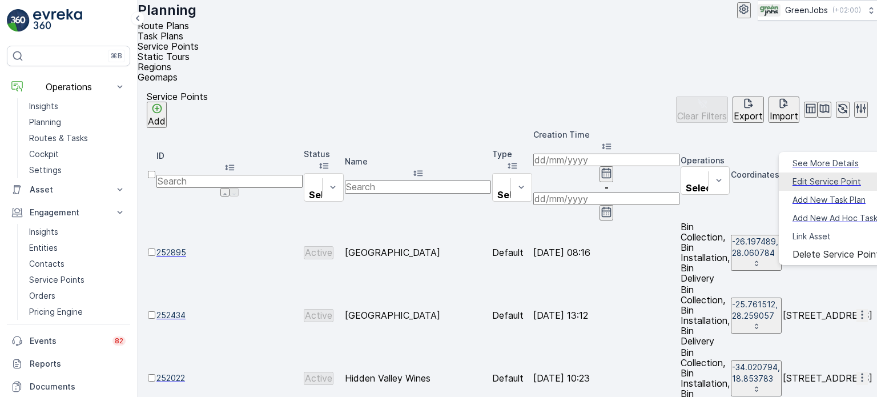
click at [805, 177] on span "Edit Service Point" at bounding box center [826, 181] width 68 height 11
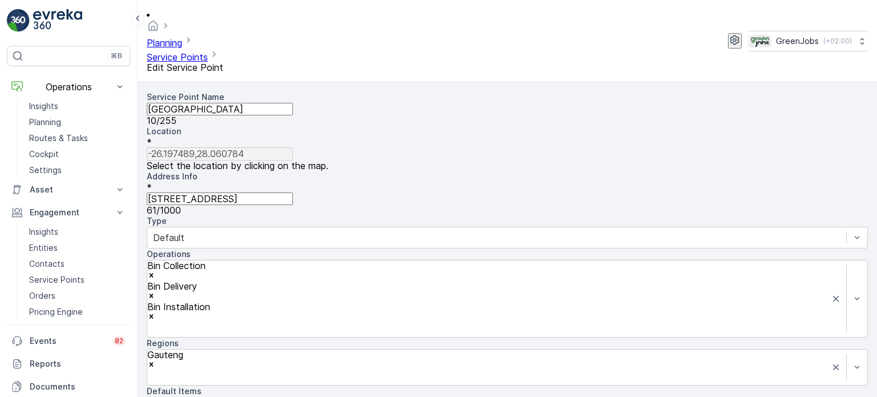
click at [248, 103] on Name "[GEOGRAPHIC_DATA]" at bounding box center [220, 109] width 146 height 13
type Name "[GEOGRAPHIC_DATA]"
drag, startPoint x: 240, startPoint y: 79, endPoint x: 231, endPoint y: 83, distance: 10.3
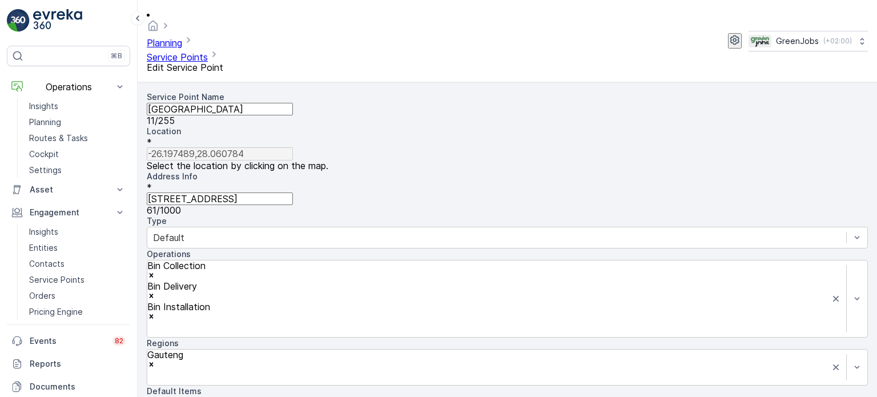
click at [237, 103] on Name "[GEOGRAPHIC_DATA]" at bounding box center [220, 109] width 146 height 13
type input "ellis park"
type input "-26.1974895,28.0607839"
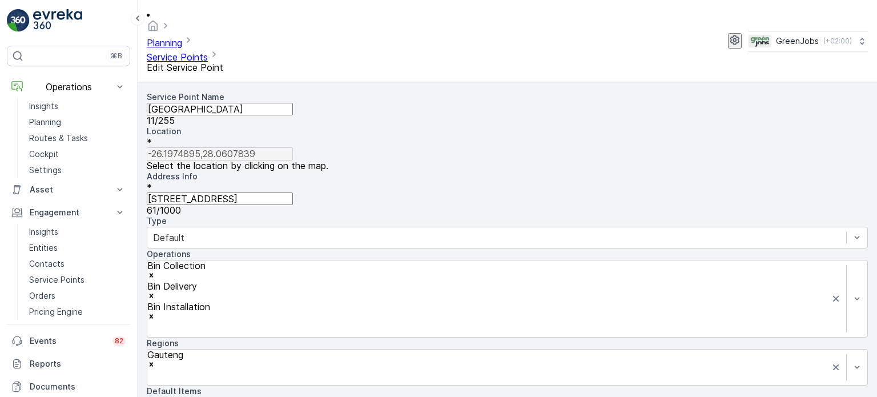
click at [211, 103] on Name "[GEOGRAPHIC_DATA]" at bounding box center [220, 109] width 146 height 13
type Name "E"
type Name "[GEOGRAPHIC_DATA]"
drag, startPoint x: 607, startPoint y: 94, endPoint x: 617, endPoint y: 105, distance: 15.4
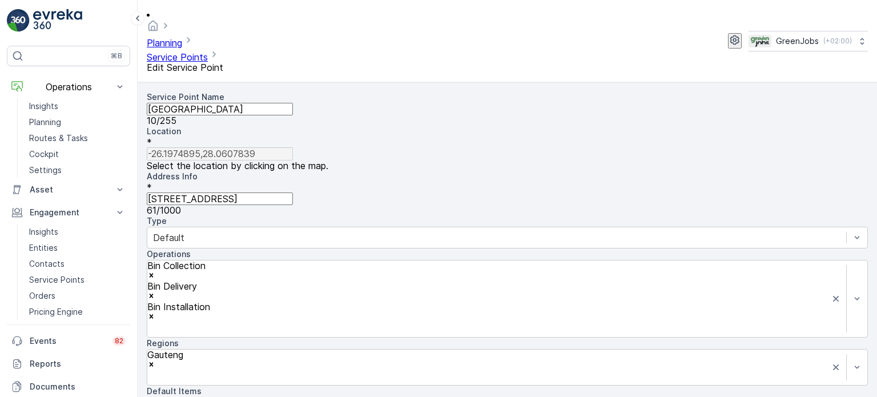
type input "[GEOGRAPHIC_DATA]"
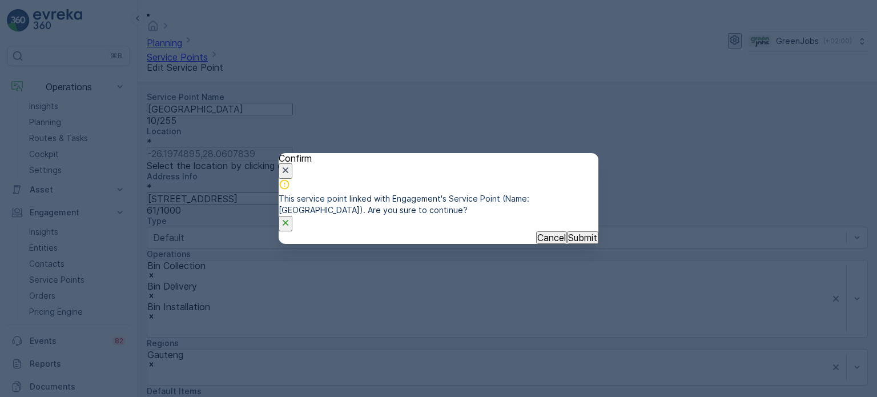
click at [574, 243] on p "Submit" at bounding box center [582, 237] width 29 height 10
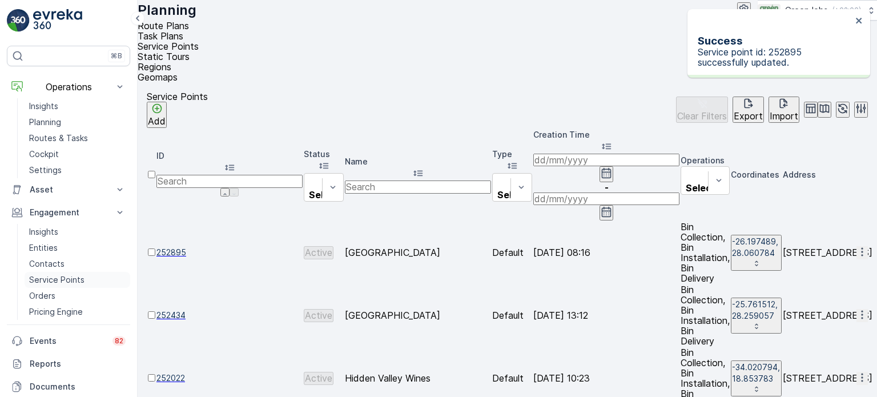
click at [56, 278] on p "Service Points" at bounding box center [56, 279] width 55 height 11
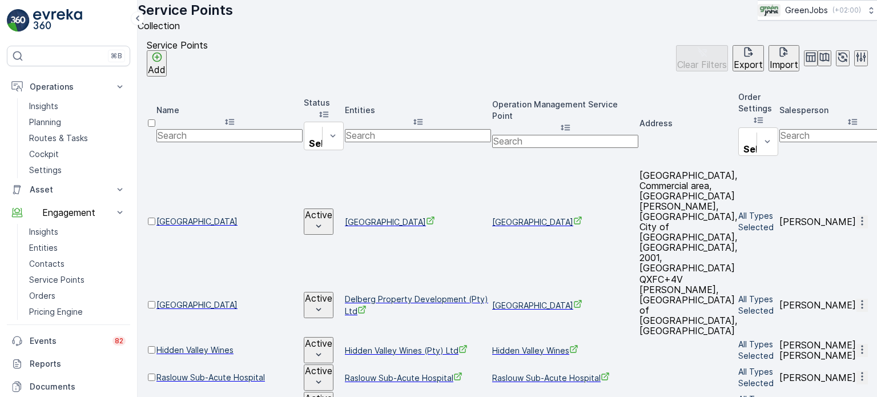
click at [856, 215] on icon "button" at bounding box center [861, 220] width 11 height 11
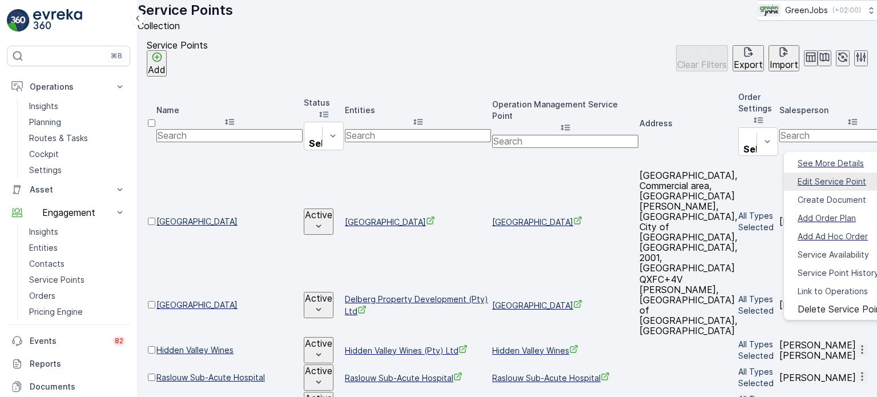
click at [812, 176] on span "Edit Service Point" at bounding box center [831, 181] width 68 height 11
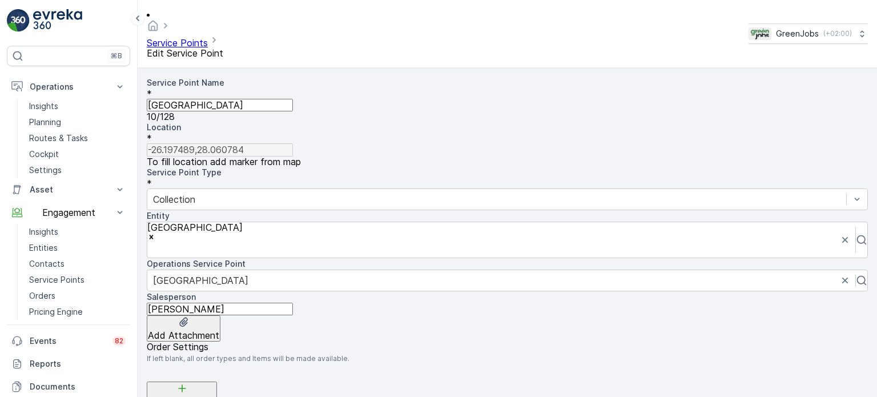
click at [205, 99] on Name "[GEOGRAPHIC_DATA]" at bounding box center [220, 105] width 146 height 13
type Name "E"
type Name "[GEOGRAPHIC_DATA]"
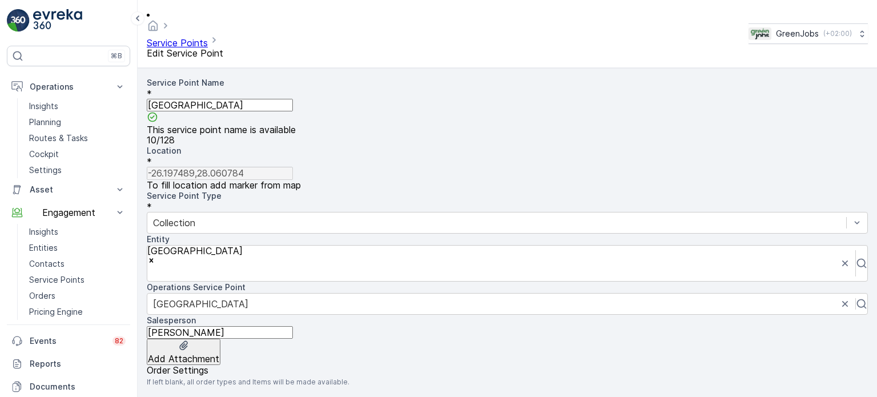
type input "[GEOGRAPHIC_DATA]"
type input "-26.1974895,28.0607839"
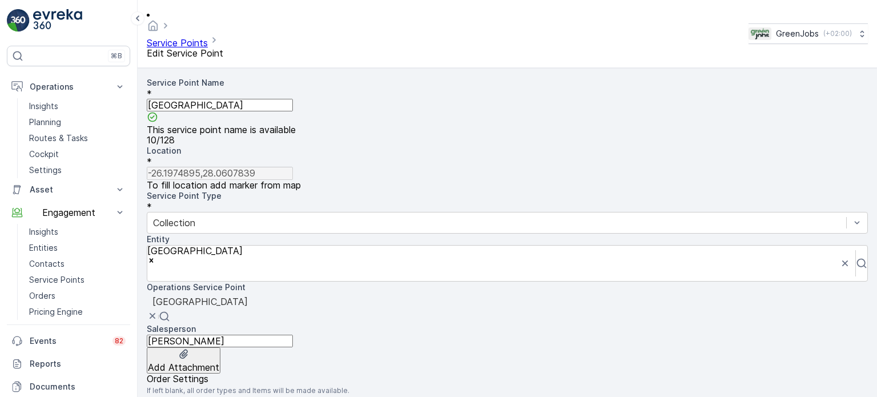
click at [215, 295] on div at bounding box center [506, 301] width 709 height 13
click at [208, 197] on div "Service Point Name * [GEOGRAPHIC_DATA] This service point name is available 10 …" at bounding box center [507, 225] width 721 height 296
click at [211, 295] on div at bounding box center [506, 301] width 709 height 13
type input "Elli"
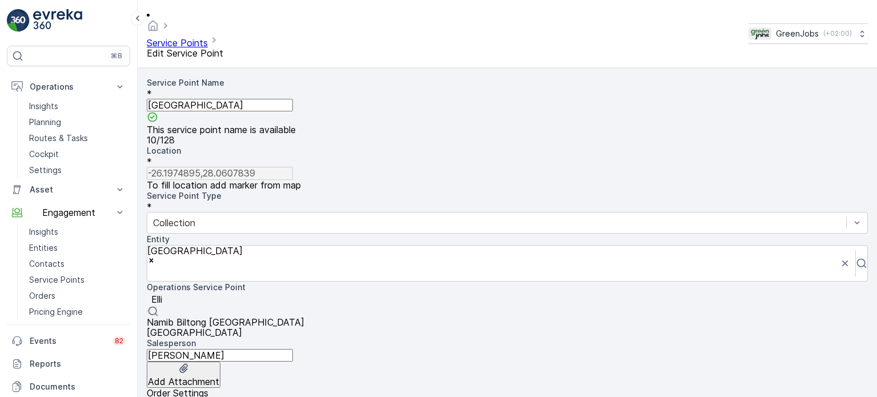
click at [187, 326] on span "[GEOGRAPHIC_DATA]" at bounding box center [194, 331] width 95 height 11
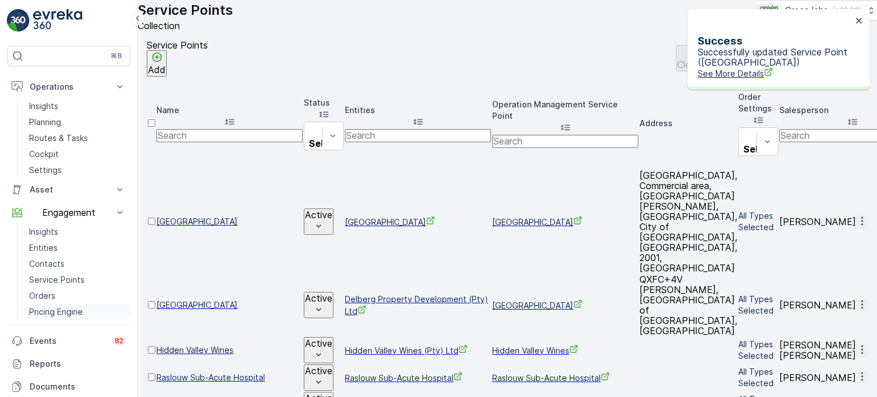
click at [41, 311] on p "Pricing Engine" at bounding box center [56, 311] width 54 height 11
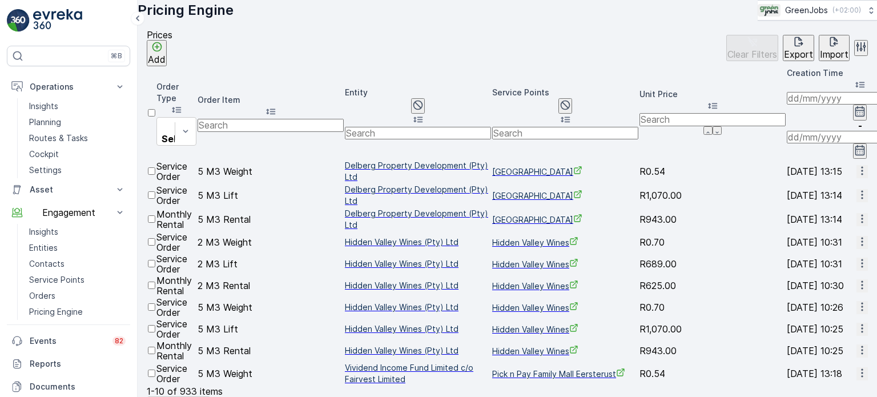
click at [166, 64] on p "Add" at bounding box center [157, 59] width 18 height 10
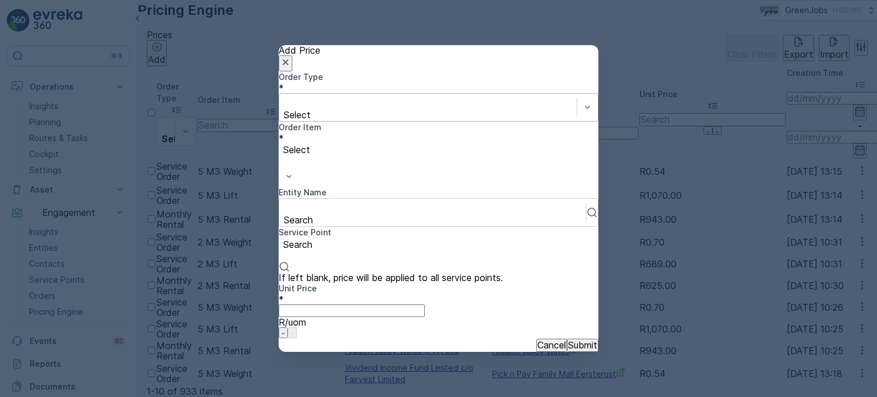
click at [340, 108] on div at bounding box center [428, 102] width 286 height 13
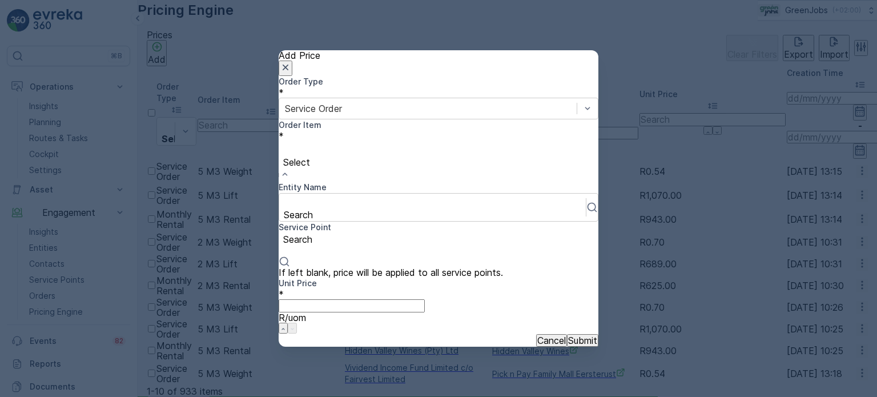
click at [486, 152] on div at bounding box center [438, 149] width 308 height 13
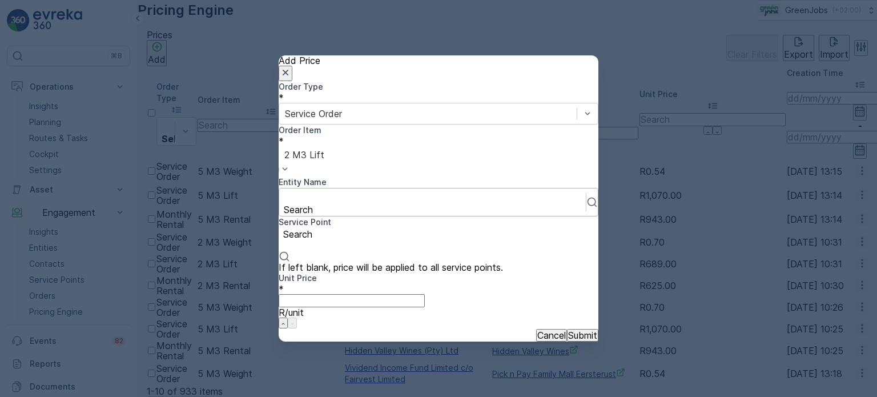
click at [344, 191] on div at bounding box center [432, 197] width 295 height 13
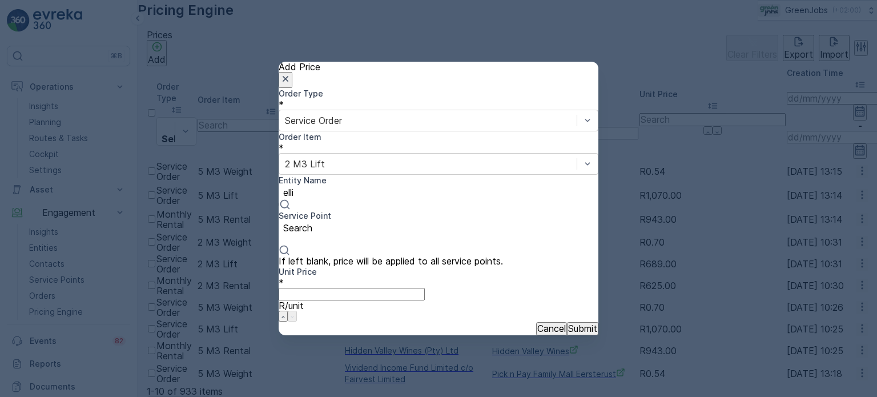
type input "[PERSON_NAME]"
click at [95, 396] on span "[GEOGRAPHIC_DATA]" at bounding box center [47, 401] width 95 height 11
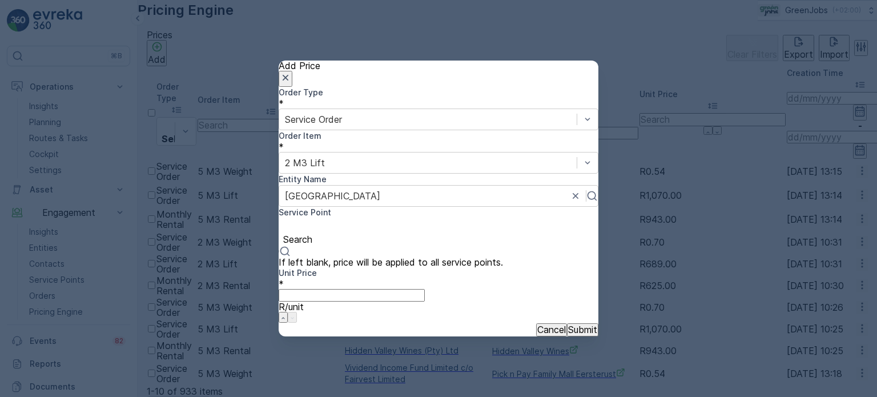
click at [500, 220] on div at bounding box center [438, 226] width 308 height 13
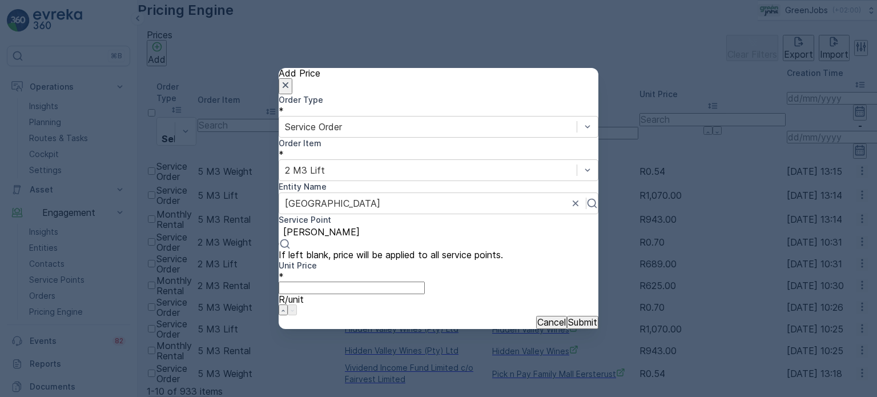
type input "[PERSON_NAME]"
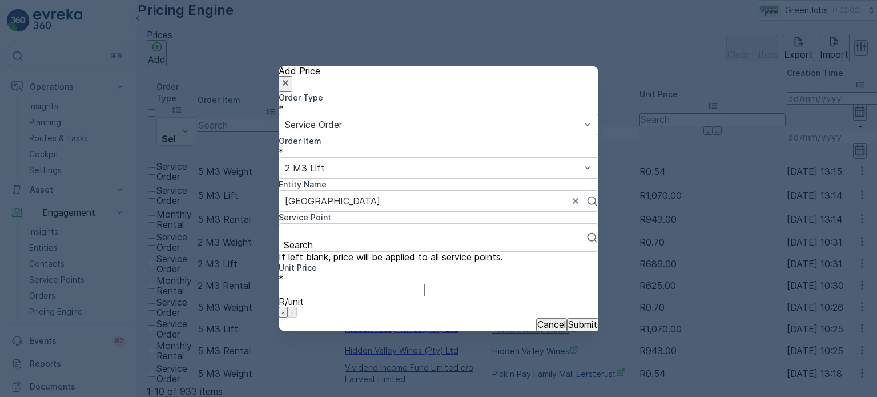
click at [537, 319] on p "Cancel" at bounding box center [551, 324] width 29 height 10
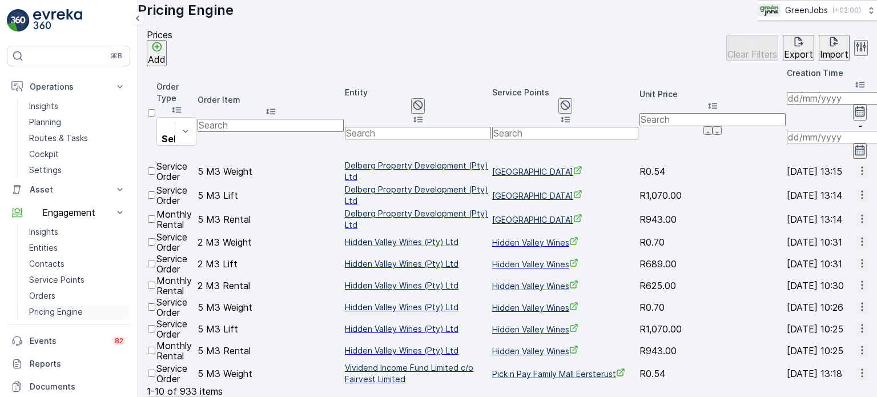
click at [44, 312] on p "Pricing Engine" at bounding box center [56, 311] width 54 height 11
click at [166, 62] on p "Add" at bounding box center [157, 59] width 18 height 10
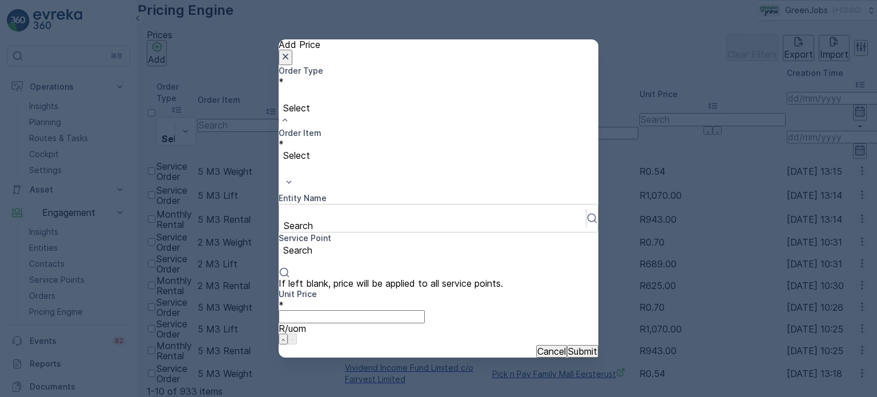
click at [357, 102] on div at bounding box center [438, 95] width 308 height 13
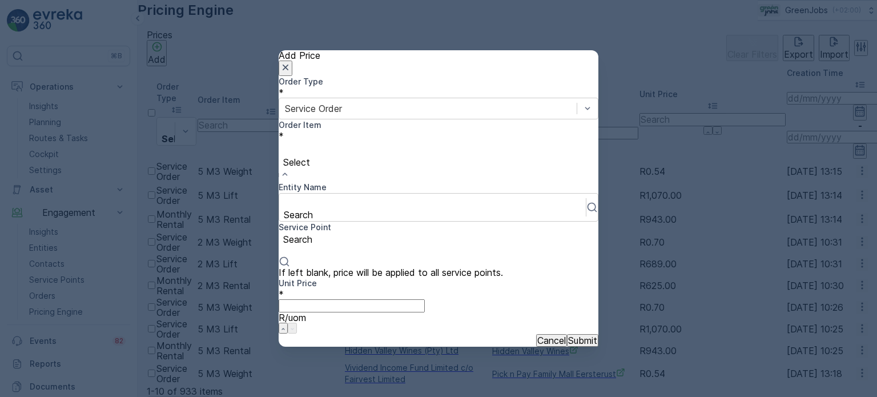
click at [46, 396] on span "1.5 M3 Lift" at bounding box center [23, 401] width 46 height 11
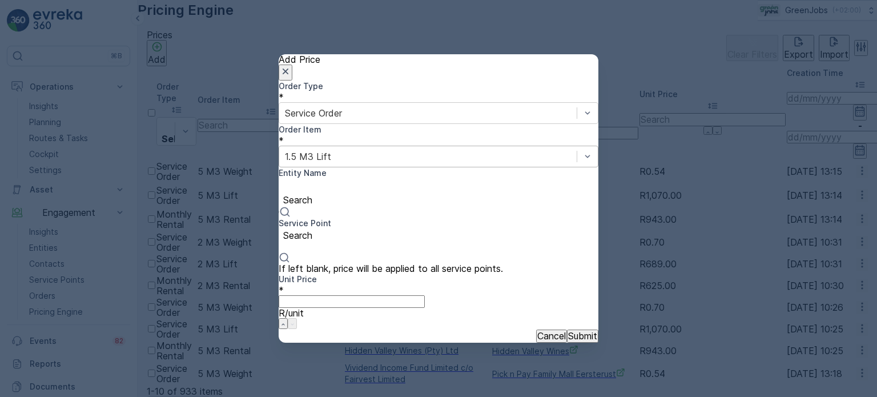
click at [365, 186] on div "Search" at bounding box center [439, 198] width 320 height 39
type input "g"
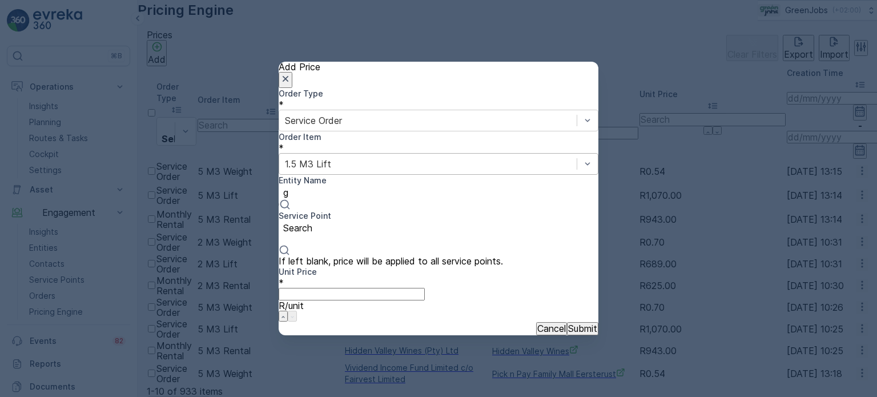
click at [175, 396] on span "Delberg Property Development (Pty) Ltd" at bounding box center [87, 401] width 175 height 11
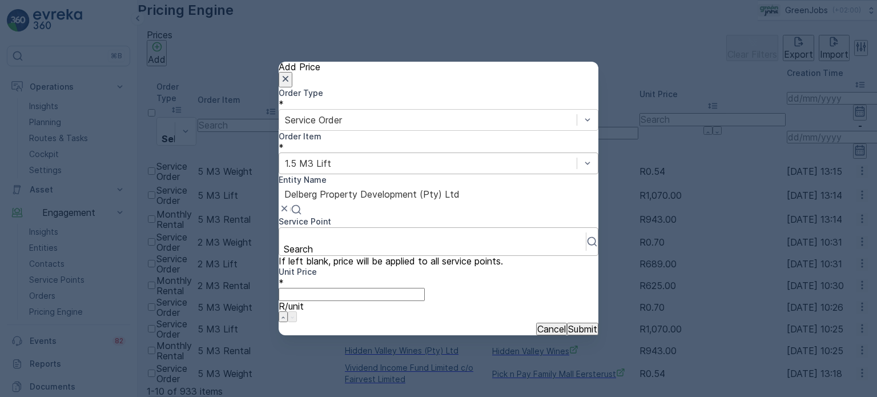
click at [463, 227] on div "Search" at bounding box center [439, 241] width 320 height 29
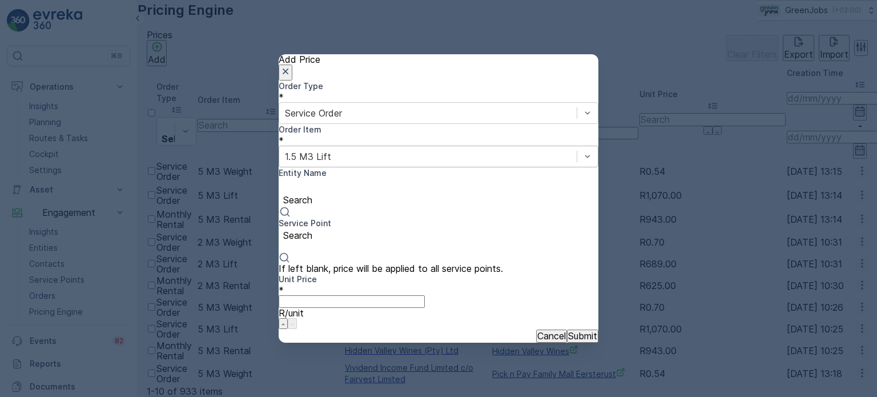
click at [331, 193] on div at bounding box center [438, 187] width 308 height 13
type input "e"
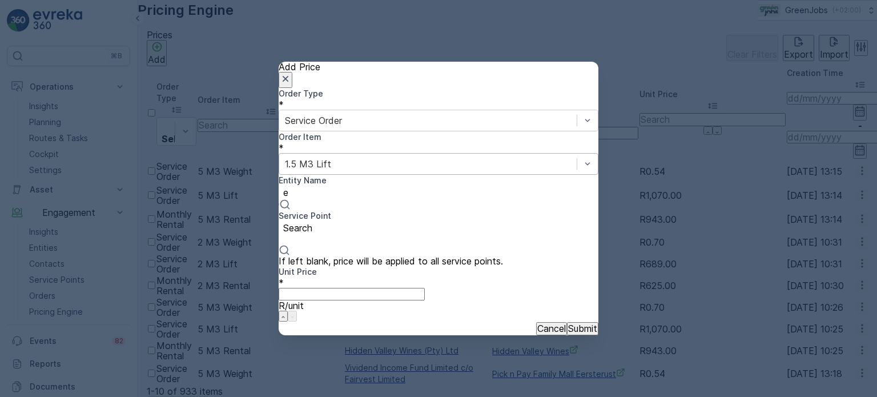
scroll to position [57, 0]
click at [489, 230] on div at bounding box center [432, 236] width 295 height 13
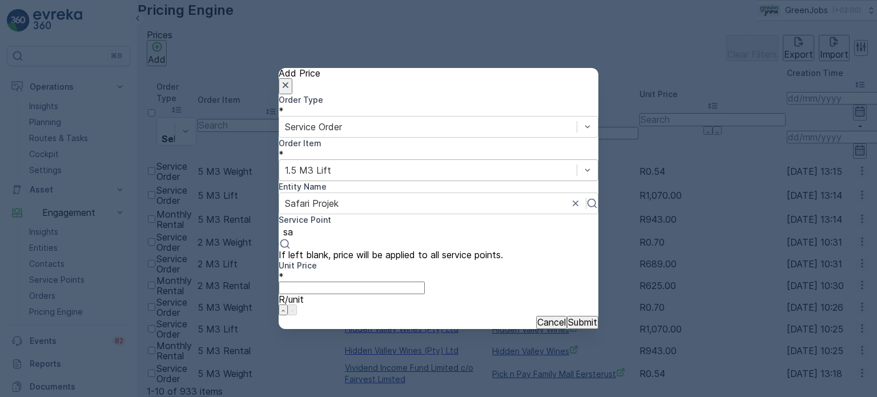
type input "s"
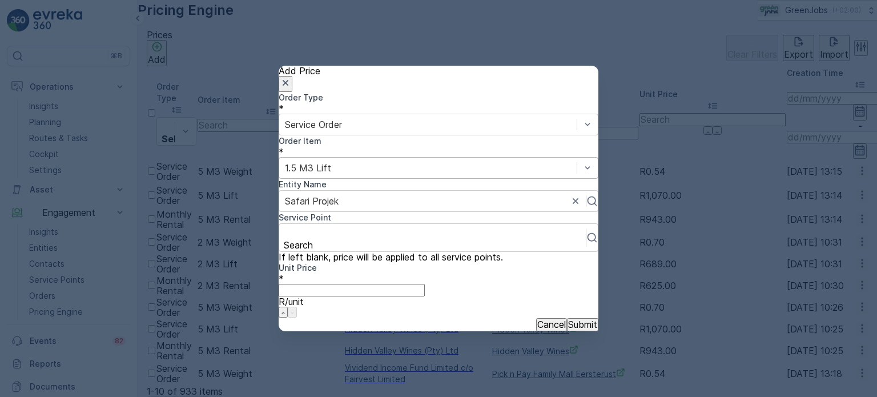
click at [537, 319] on p "Cancel" at bounding box center [551, 324] width 29 height 10
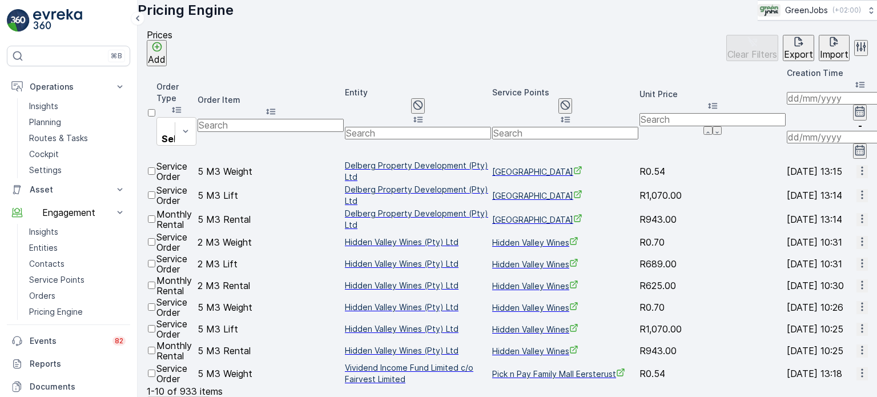
click at [166, 59] on p "Add" at bounding box center [157, 59] width 18 height 10
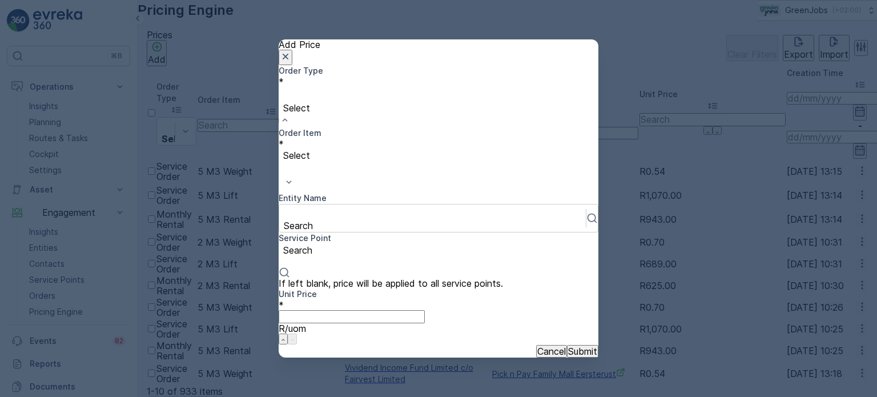
click at [314, 102] on div at bounding box center [438, 95] width 308 height 13
drag, startPoint x: 336, startPoint y: 191, endPoint x: 383, endPoint y: 181, distance: 48.5
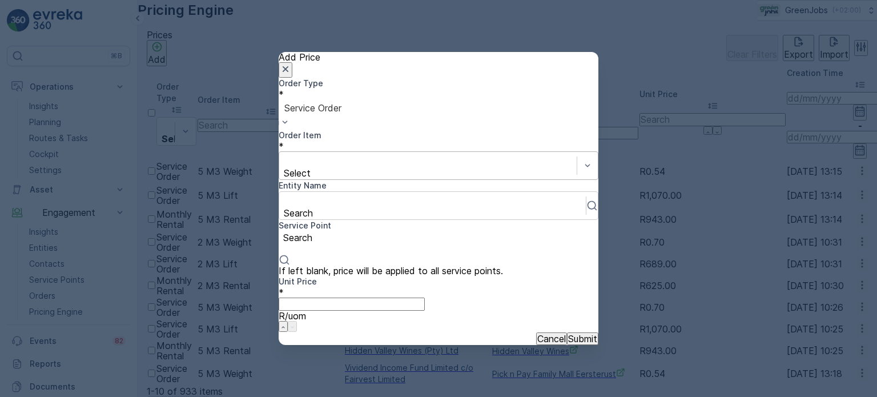
click at [467, 154] on div at bounding box center [428, 160] width 286 height 13
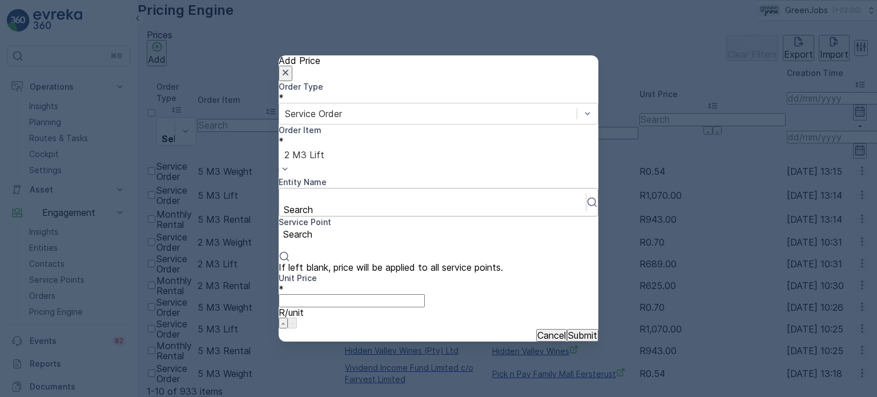
click at [330, 193] on div at bounding box center [432, 197] width 295 height 13
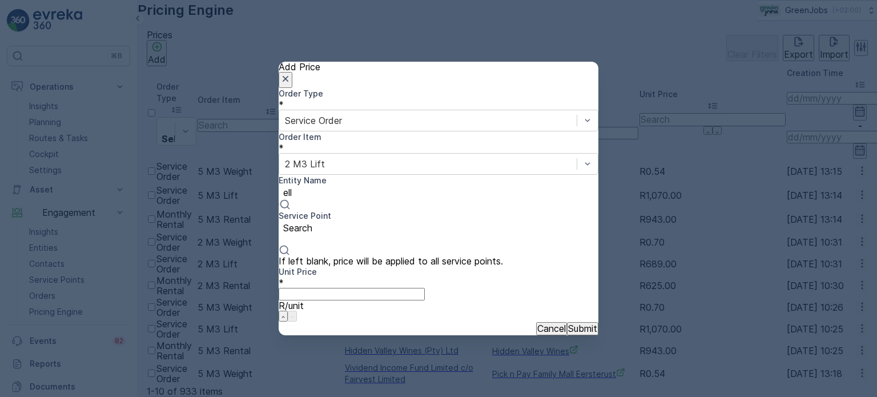
type input "elli"
click at [95, 396] on span "[GEOGRAPHIC_DATA]" at bounding box center [47, 401] width 95 height 11
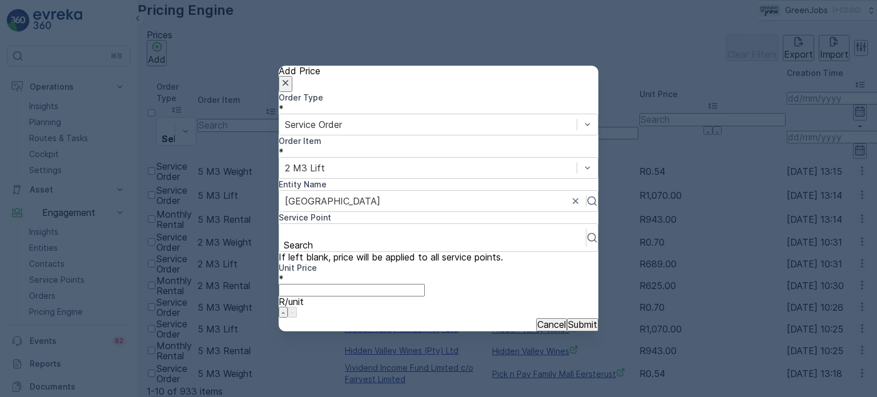
click at [344, 284] on Price "Unit Price" at bounding box center [352, 290] width 146 height 13
type Price "500"
click at [568, 319] on p "Submit" at bounding box center [582, 324] width 29 height 10
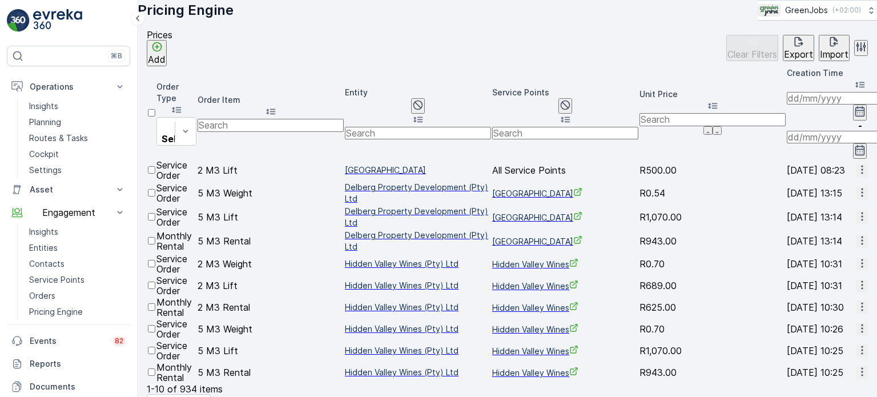
click at [856, 164] on icon "button" at bounding box center [861, 169] width 11 height 11
click at [836, 146] on span "Edit Price" at bounding box center [846, 148] width 37 height 11
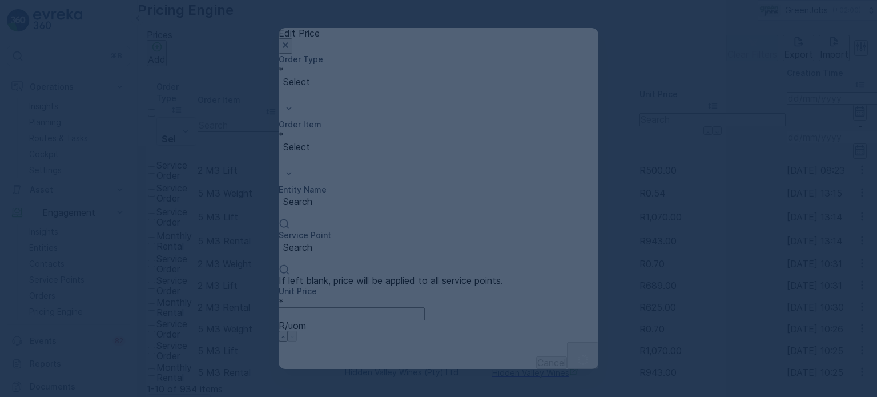
type Price "500"
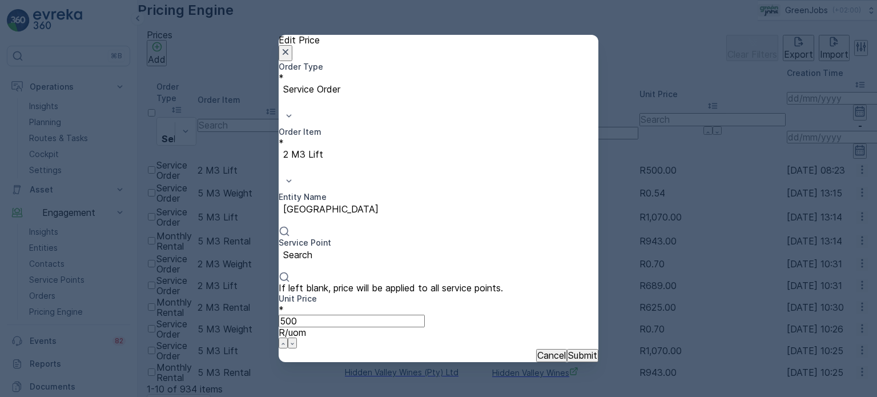
click at [507, 248] on div "Search" at bounding box center [439, 265] width 320 height 34
click at [537, 350] on p "Cancel" at bounding box center [551, 355] width 29 height 10
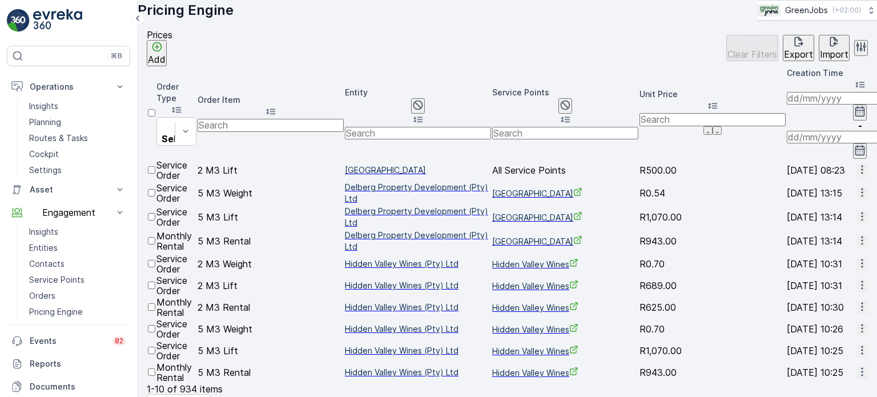
click at [856, 164] on icon "button" at bounding box center [861, 169] width 11 height 11
click at [837, 186] on span "Delete Price" at bounding box center [854, 184] width 52 height 10
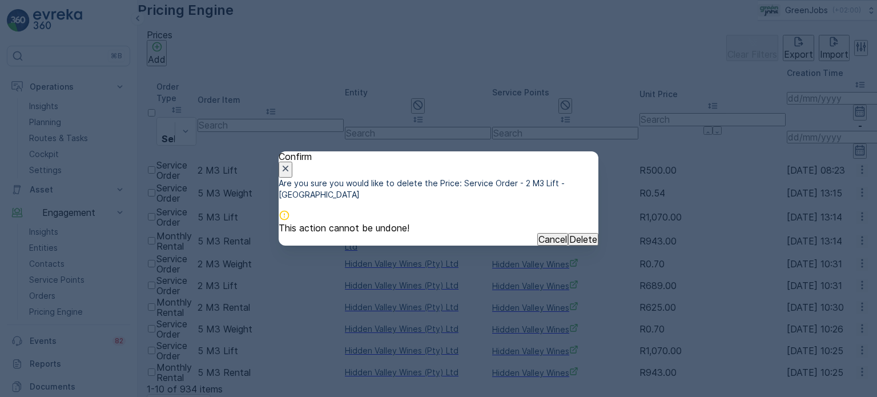
click at [574, 245] on button "Delete" at bounding box center [583, 239] width 30 height 13
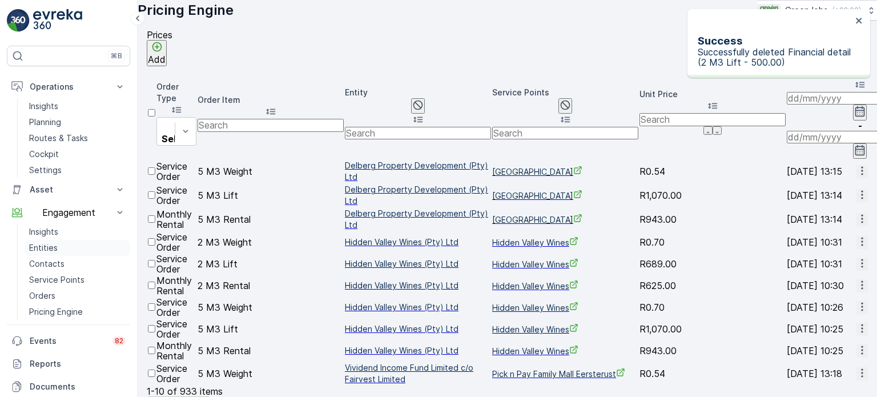
click at [36, 246] on p "Entities" at bounding box center [43, 247] width 29 height 11
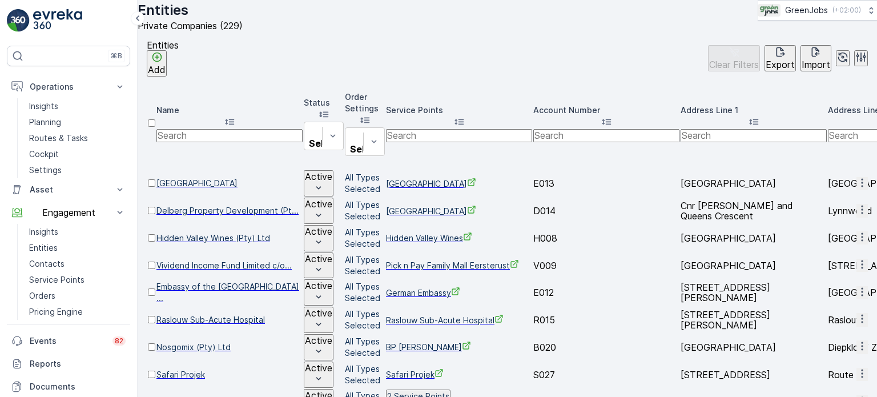
click at [856, 177] on icon "button" at bounding box center [861, 182] width 11 height 11
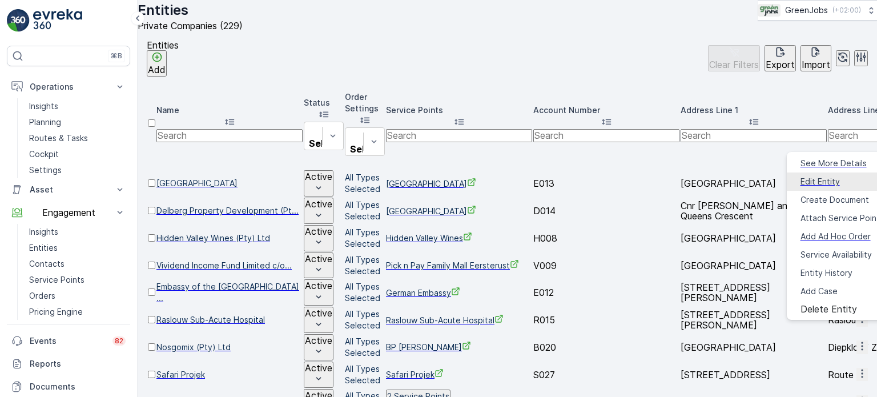
click at [807, 177] on span "Edit Entity" at bounding box center [819, 181] width 39 height 11
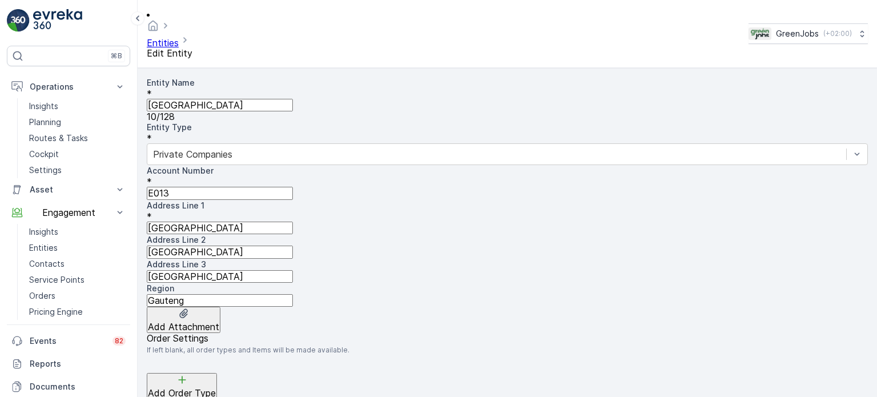
click at [211, 99] on Name "[GEOGRAPHIC_DATA]" at bounding box center [220, 105] width 146 height 13
type Name "E"
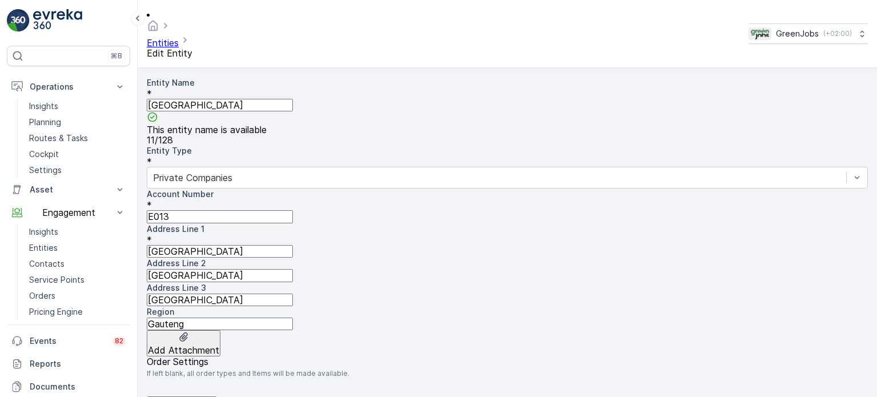
type Name "[GEOGRAPHIC_DATA]"
drag, startPoint x: 219, startPoint y: 376, endPoint x: 225, endPoint y: 377, distance: 5.8
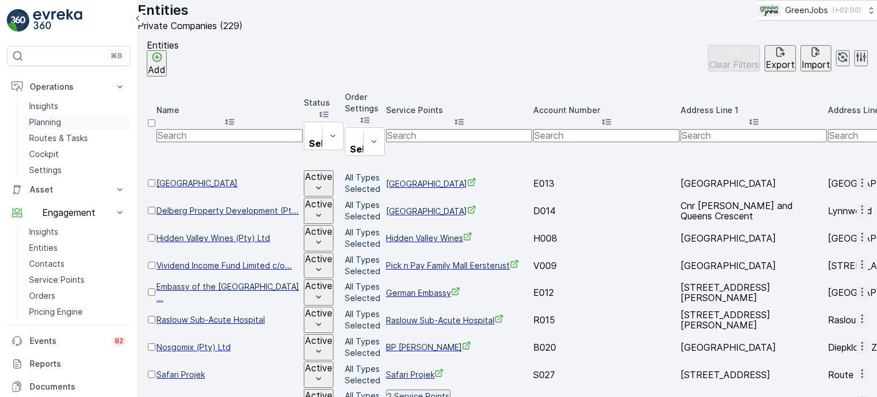
click at [50, 119] on p "Planning" at bounding box center [45, 121] width 32 height 11
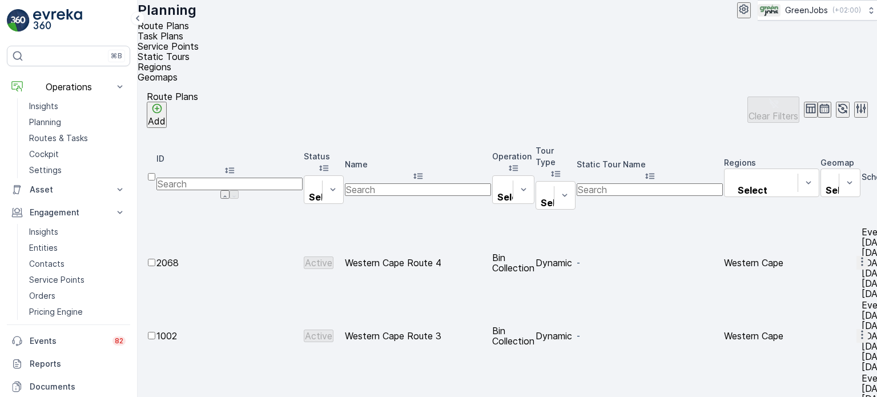
click at [199, 43] on span "Service Points" at bounding box center [168, 46] width 61 height 11
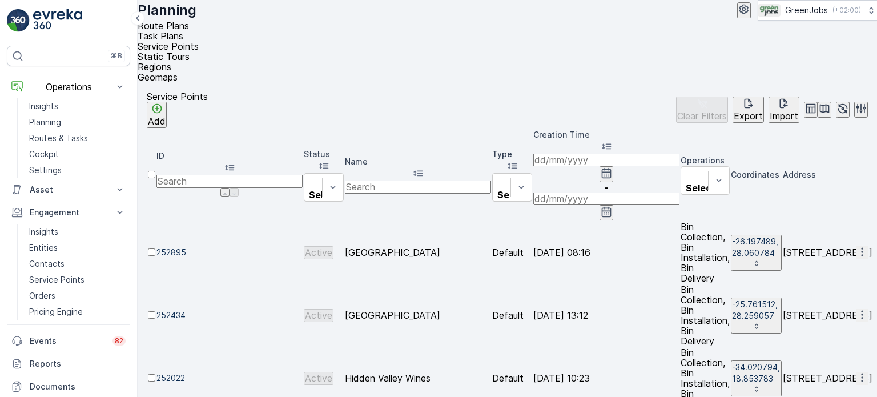
click at [856, 246] on icon "button" at bounding box center [861, 251] width 11 height 11
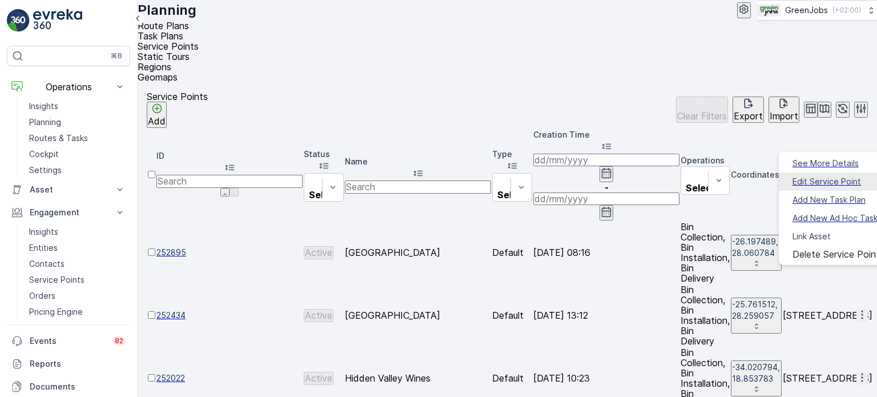
click at [801, 176] on span "Edit Service Point" at bounding box center [826, 181] width 68 height 11
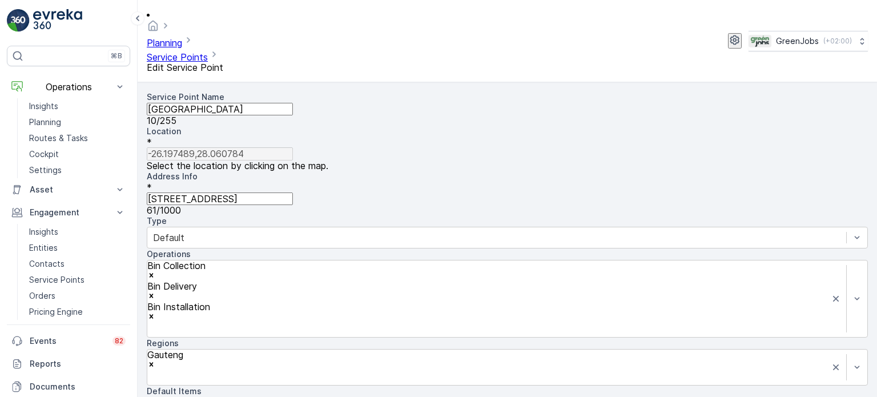
click at [221, 103] on Name "[GEOGRAPHIC_DATA]" at bounding box center [220, 109] width 146 height 13
type Name "[PERSON_NAME]"
type Name "E"
click at [212, 103] on Name "[GEOGRAPHIC_DATA]" at bounding box center [220, 109] width 146 height 13
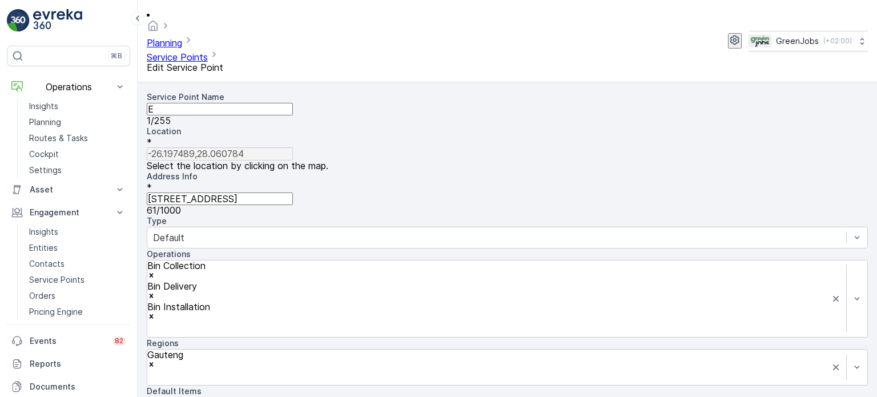
type Name "El"
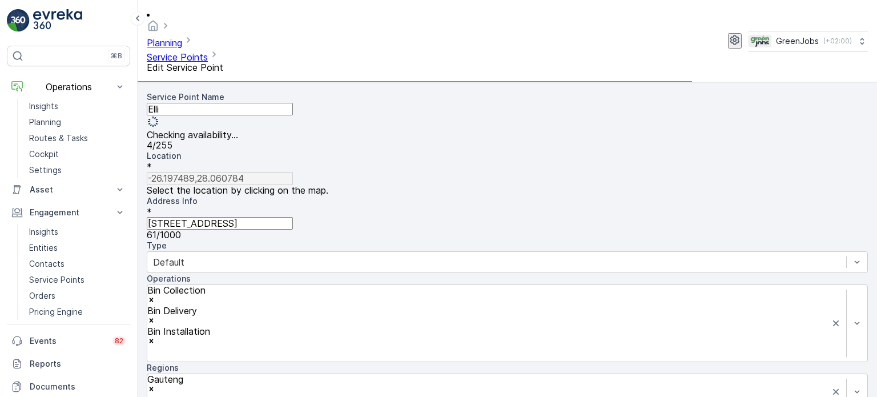
type Name "[PERSON_NAME]"
type Name "Ellispark"
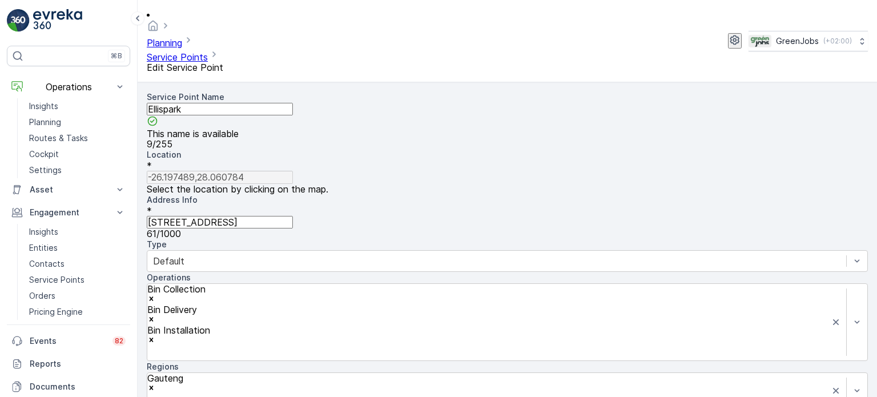
type Name "Ellispark"
type input "[GEOGRAPHIC_DATA]"
type input "-26.1974895,28.0607839"
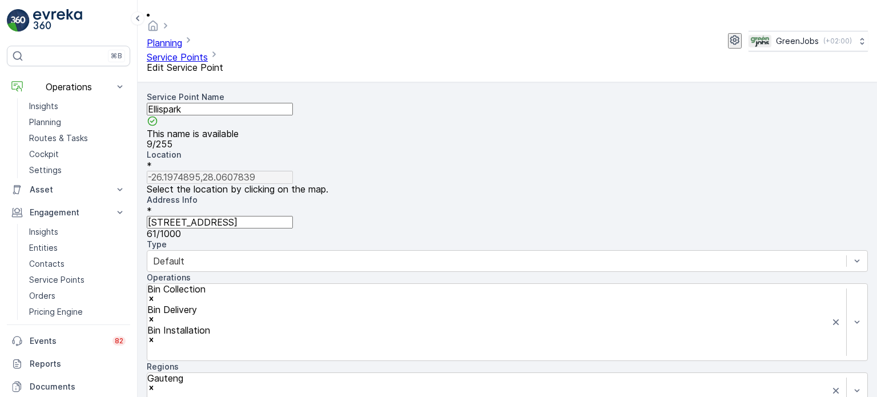
scroll to position [75, 0]
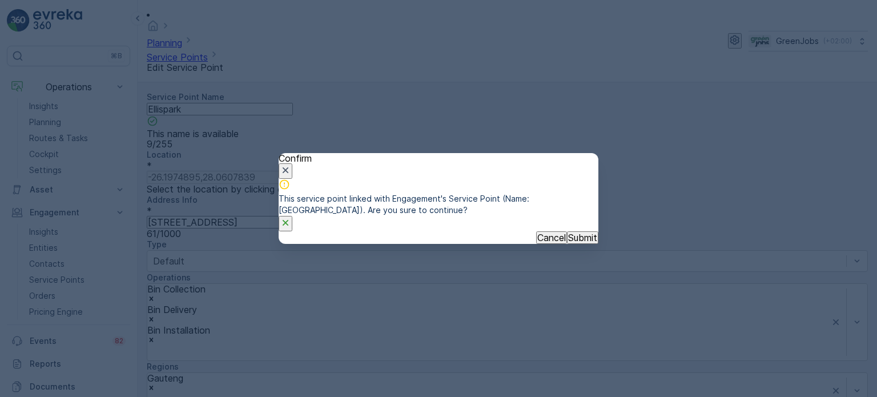
click at [568, 243] on p "Submit" at bounding box center [582, 237] width 29 height 10
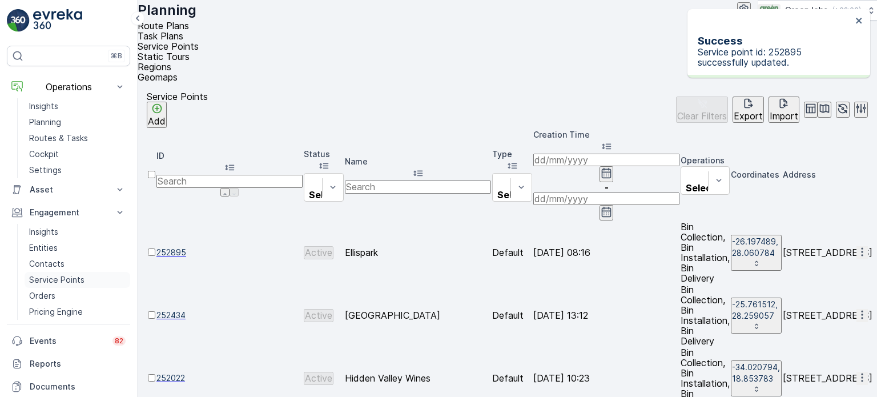
click at [62, 279] on p "Service Points" at bounding box center [56, 279] width 55 height 11
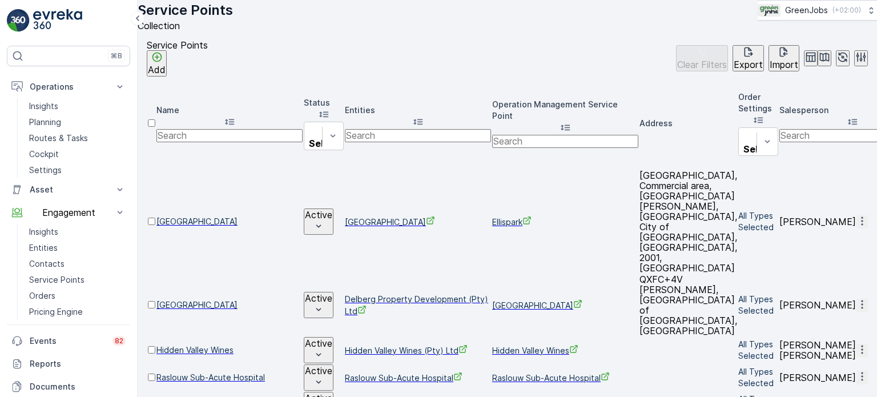
click at [861, 216] on icon "button" at bounding box center [862, 220] width 2 height 9
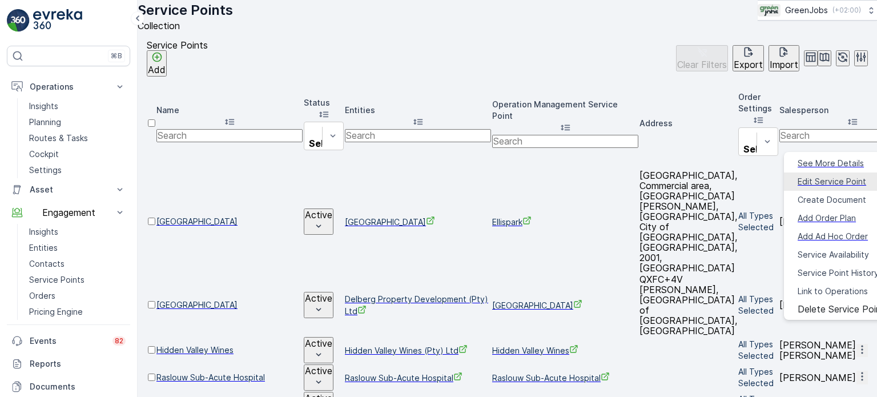
click at [817, 176] on span "Edit Service Point" at bounding box center [831, 181] width 68 height 11
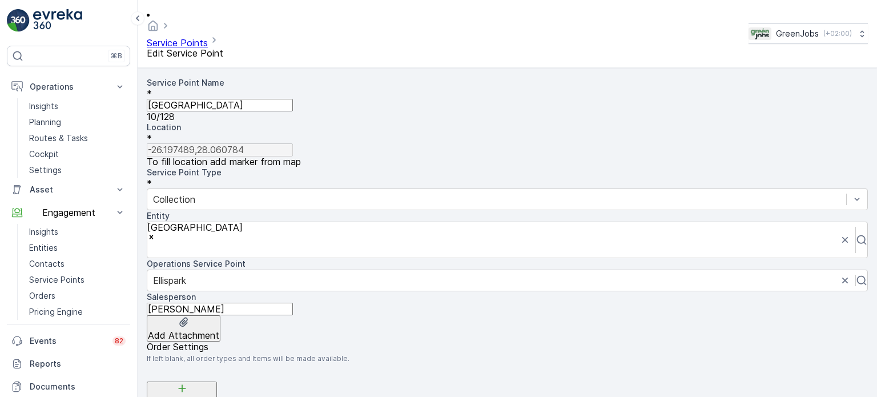
click at [215, 99] on Name "[GEOGRAPHIC_DATA]" at bounding box center [220, 105] width 146 height 13
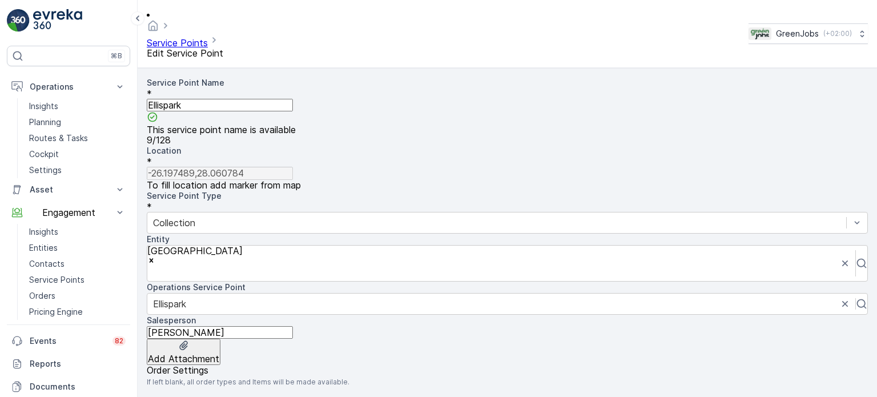
type Name "Ellispark"
type input "[PERSON_NAME] pa"
type input "-26.1974895,28.0607839"
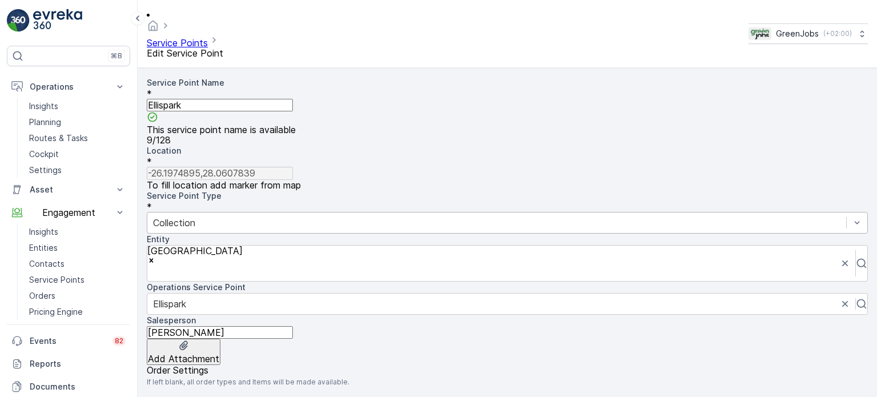
click at [295, 216] on div at bounding box center [496, 222] width 687 height 13
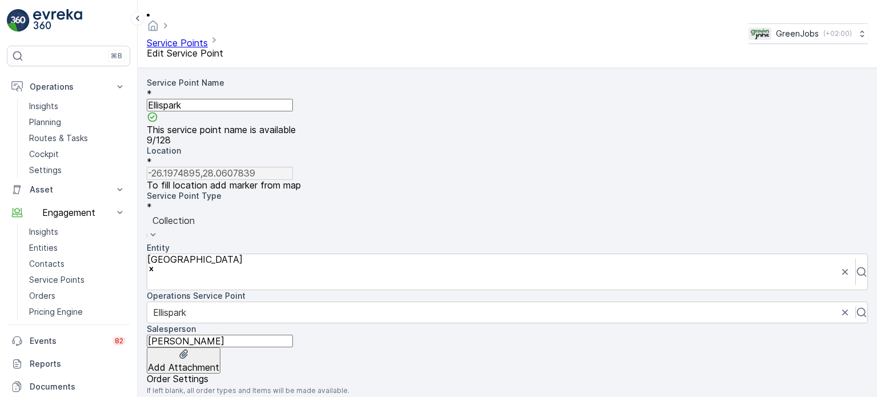
click at [295, 214] on div at bounding box center [506, 220] width 709 height 13
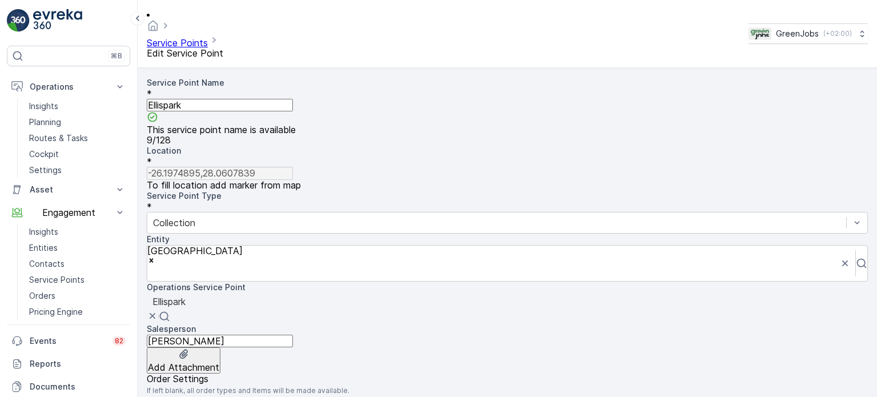
click at [235, 295] on div at bounding box center [506, 301] width 709 height 13
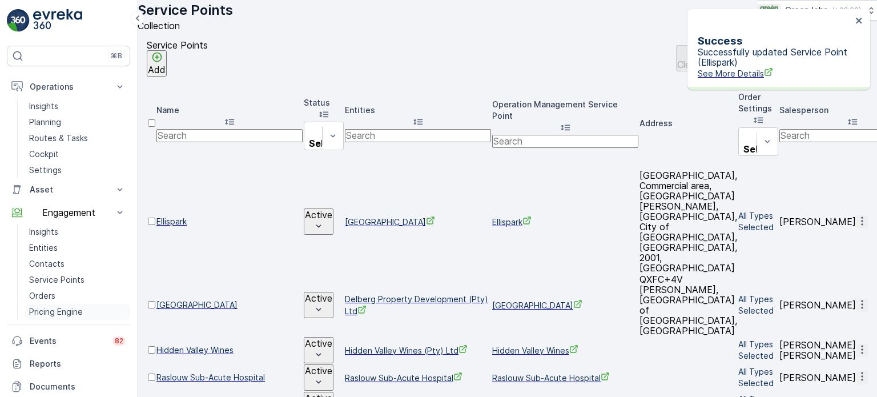
click at [53, 310] on p "Pricing Engine" at bounding box center [56, 311] width 54 height 11
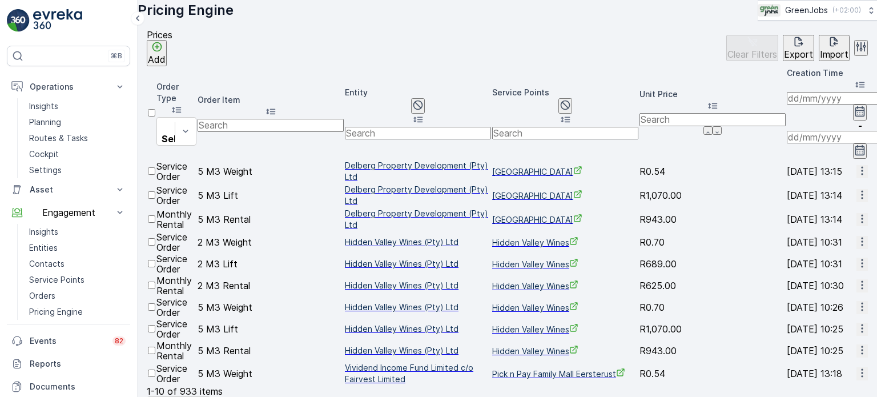
click at [166, 62] on p "Add" at bounding box center [157, 59] width 18 height 10
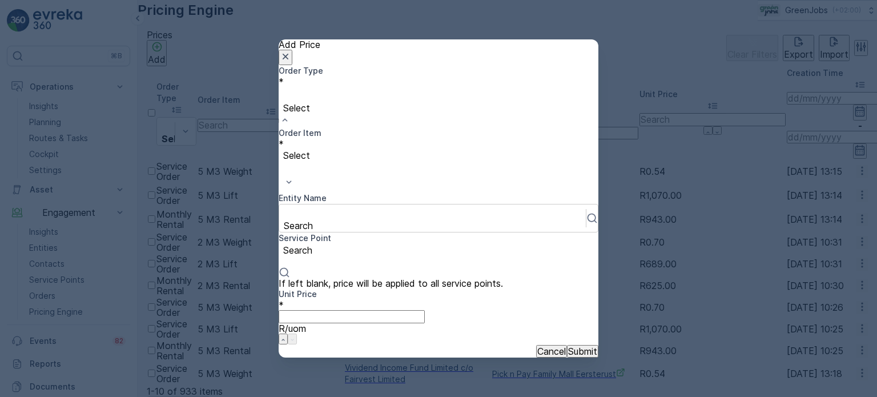
click at [332, 102] on div at bounding box center [438, 95] width 308 height 13
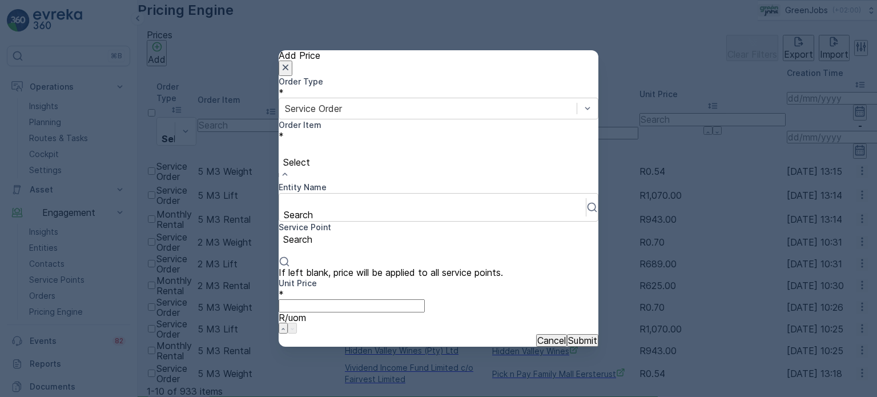
click at [461, 141] on div "Select" at bounding box center [439, 161] width 320 height 41
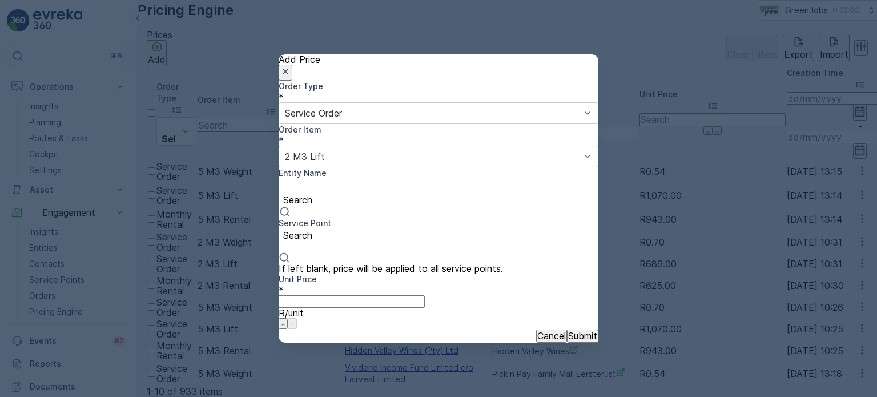
click at [357, 192] on div at bounding box center [438, 187] width 308 height 13
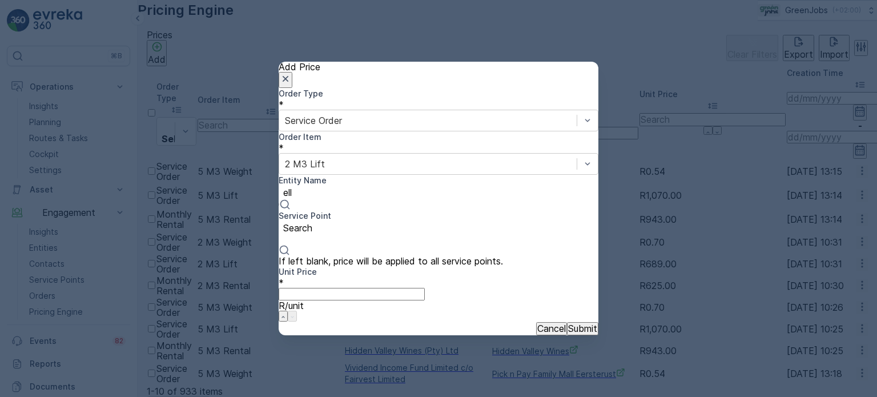
type input "elli"
click at [95, 396] on span "[GEOGRAPHIC_DATA]" at bounding box center [47, 401] width 95 height 11
click at [463, 230] on div at bounding box center [432, 236] width 295 height 13
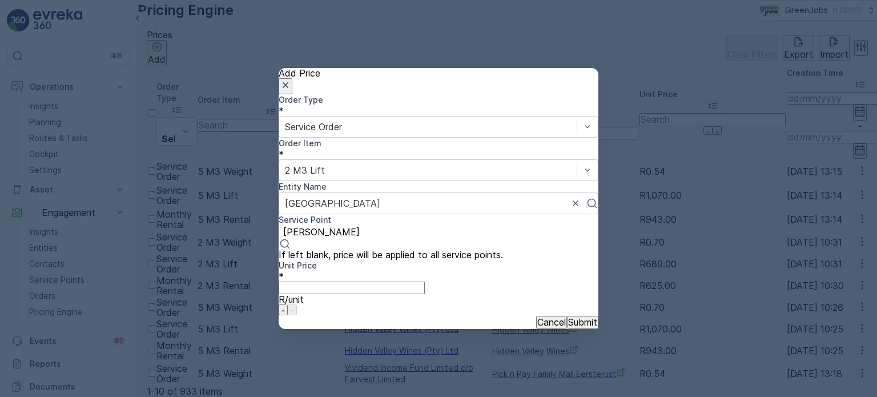
type input "[PERSON_NAME]"
click at [416, 214] on div "Entity Name [GEOGRAPHIC_DATA]" at bounding box center [439, 197] width 320 height 33
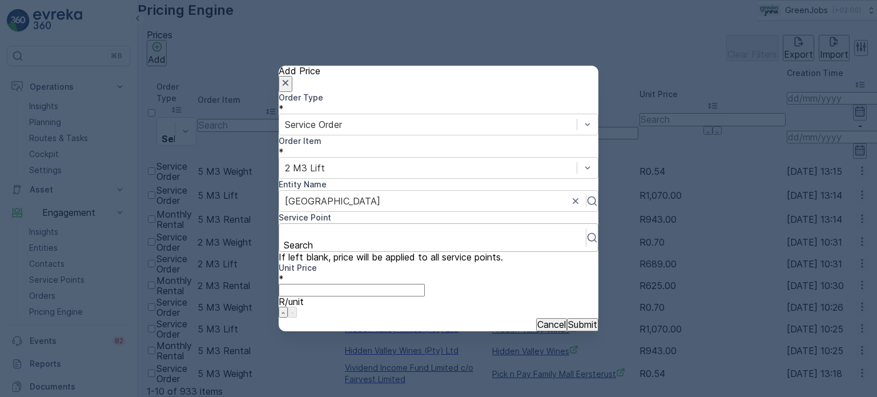
click at [586, 232] on icon at bounding box center [591, 237] width 11 height 11
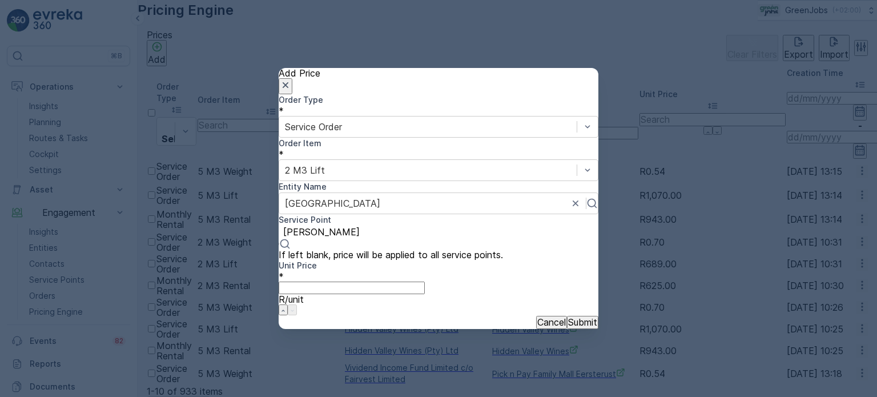
type input "[PERSON_NAME]"
click at [537, 317] on p "Cancel" at bounding box center [551, 322] width 29 height 10
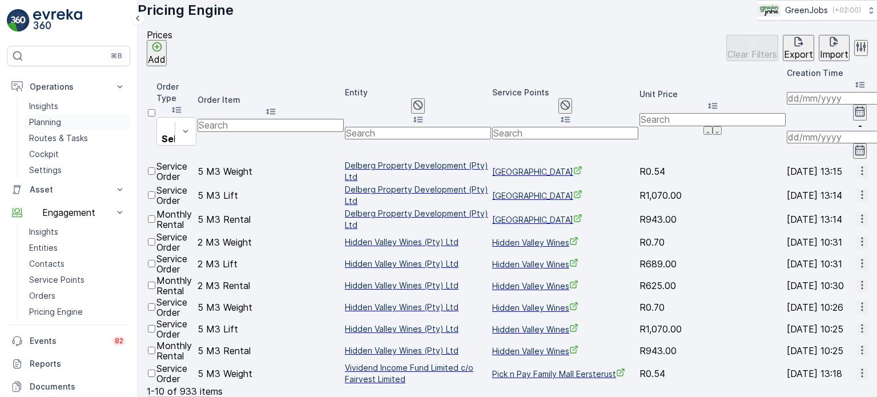
click at [52, 123] on p "Planning" at bounding box center [45, 121] width 32 height 11
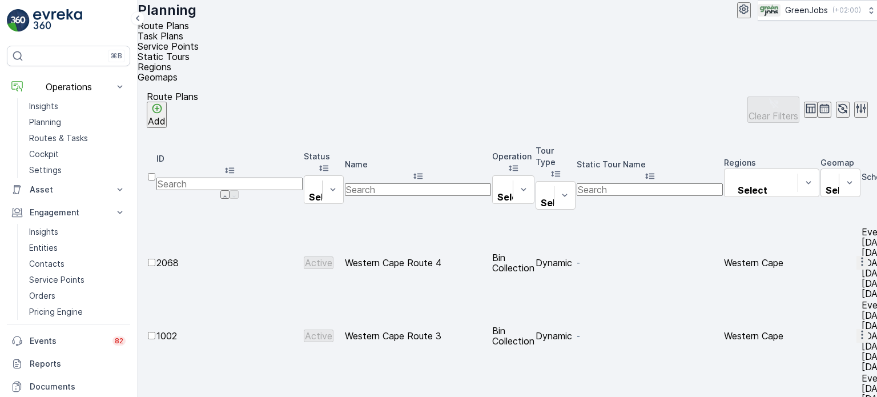
click at [199, 41] on span "Service Points" at bounding box center [168, 46] width 61 height 11
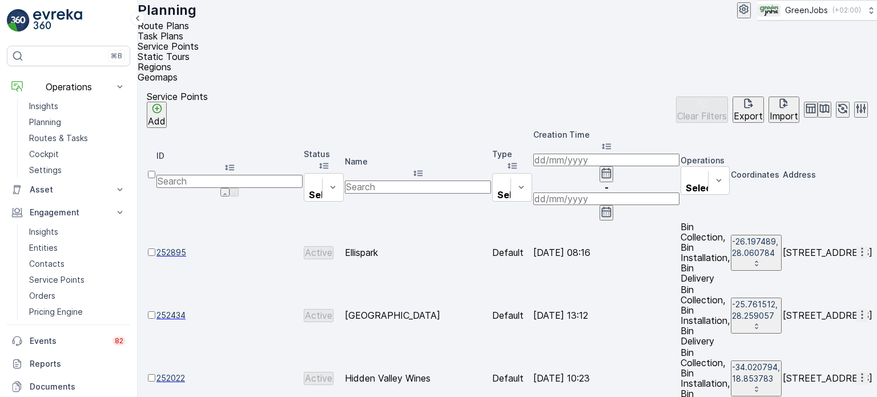
click at [861, 247] on icon "button" at bounding box center [862, 251] width 2 height 9
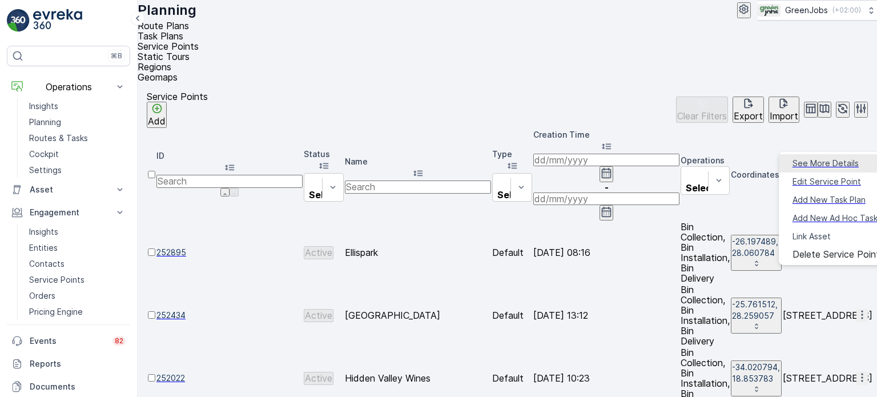
click at [794, 164] on span "See More Details" at bounding box center [825, 163] width 66 height 11
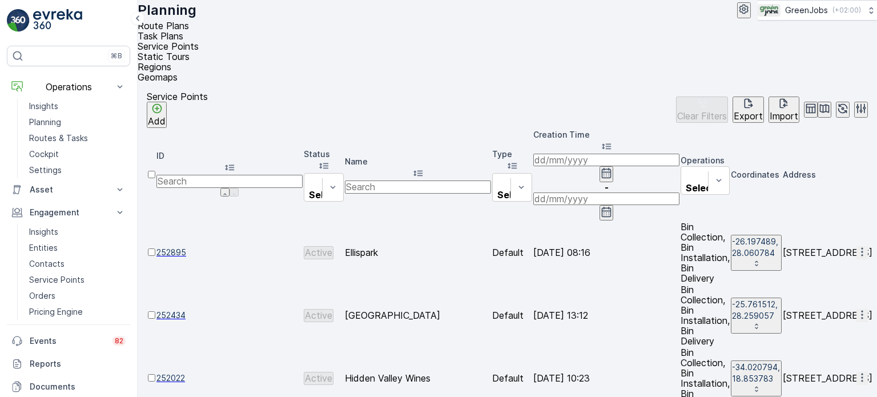
click at [861, 247] on icon "button" at bounding box center [862, 251] width 2 height 9
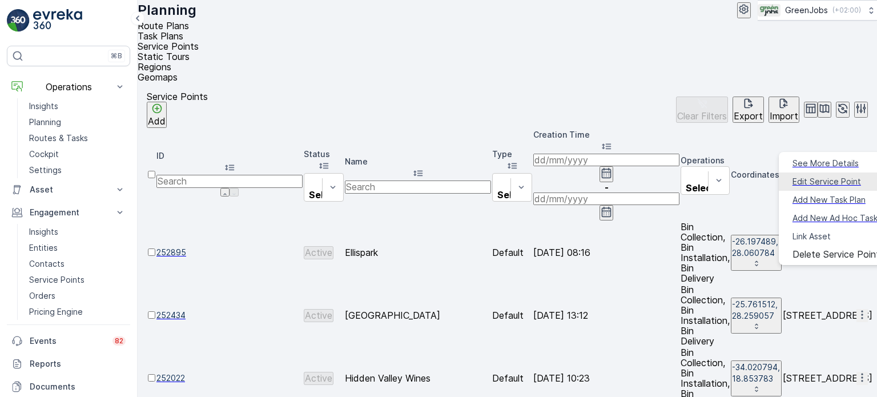
click at [817, 177] on span "Edit Service Point" at bounding box center [826, 181] width 68 height 11
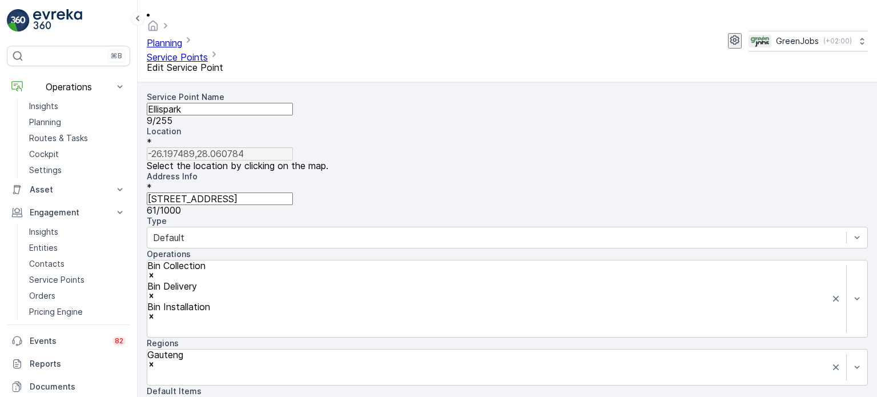
click at [212, 103] on Name "Ellispark" at bounding box center [220, 109] width 146 height 13
type Name "Ellispar"
type Name "Ell"
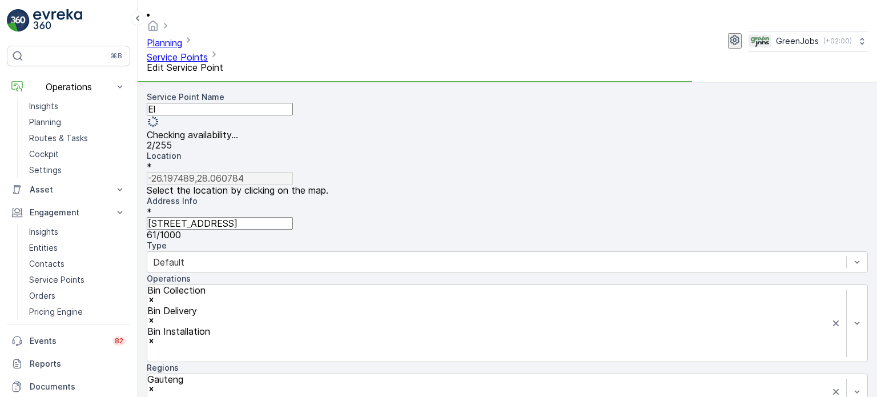
type Name "E"
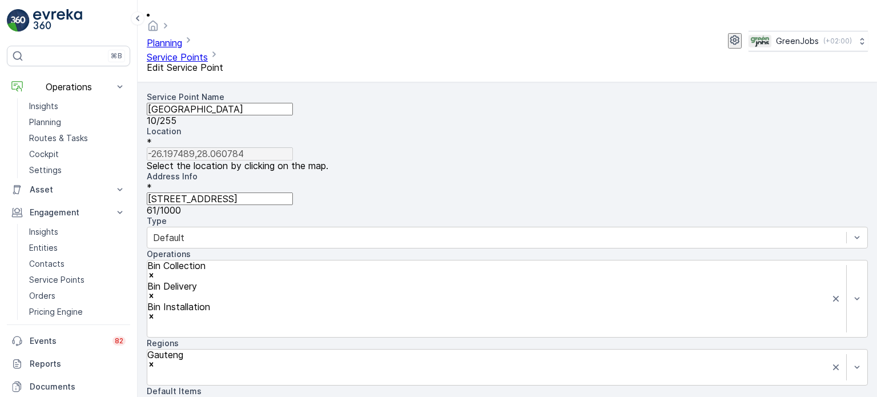
type Name "[GEOGRAPHIC_DATA]"
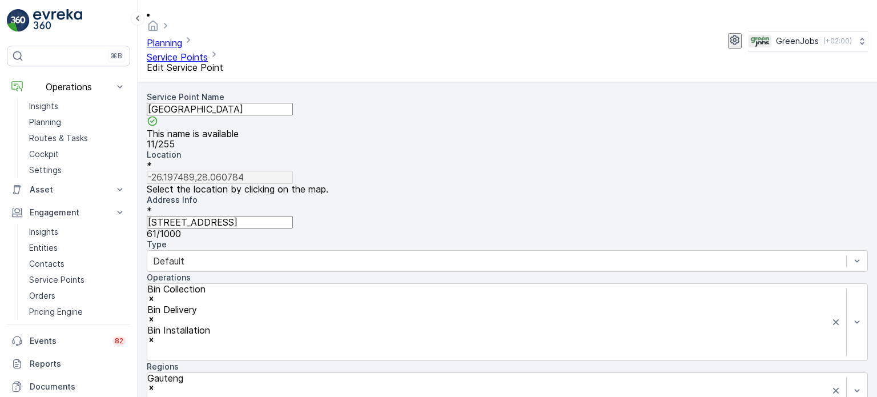
type Name "[GEOGRAPHIC_DATA]"
type input "[GEOGRAPHIC_DATA]"
type input "-26.1974895,28.0607839"
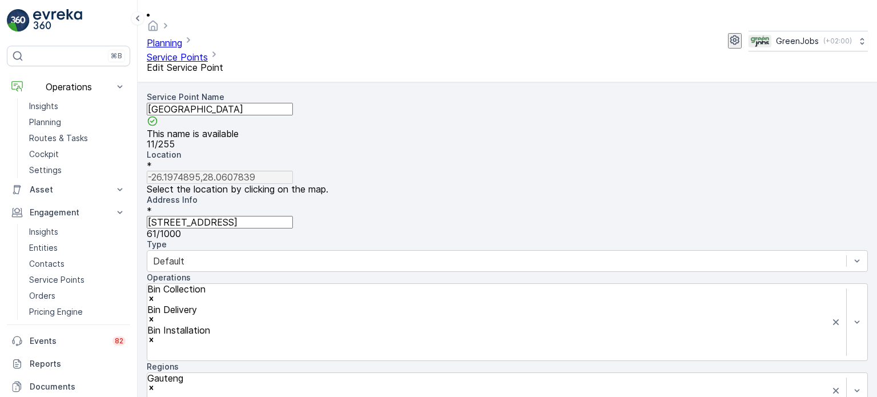
scroll to position [171, 0]
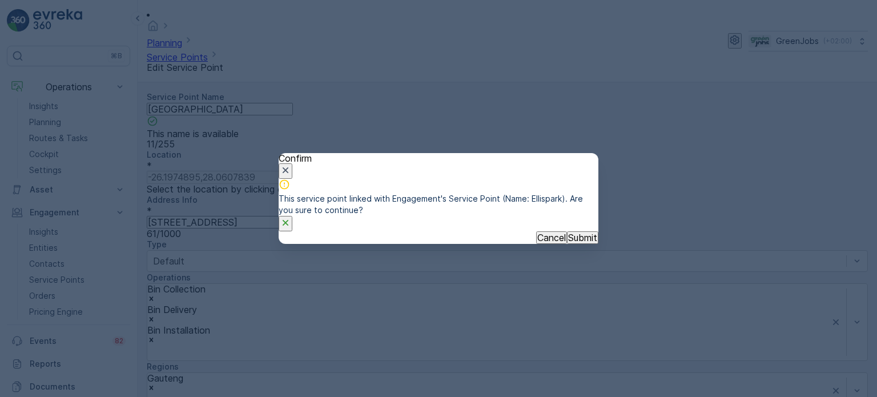
click at [570, 243] on p "Submit" at bounding box center [582, 237] width 29 height 10
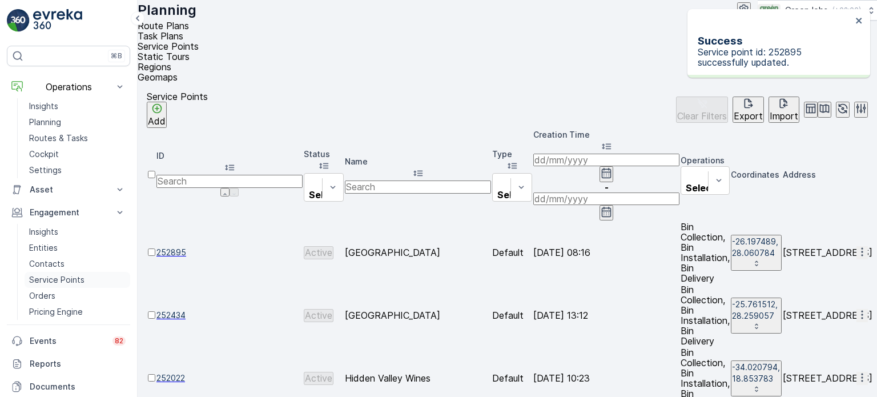
click at [51, 278] on p "Service Points" at bounding box center [56, 279] width 55 height 11
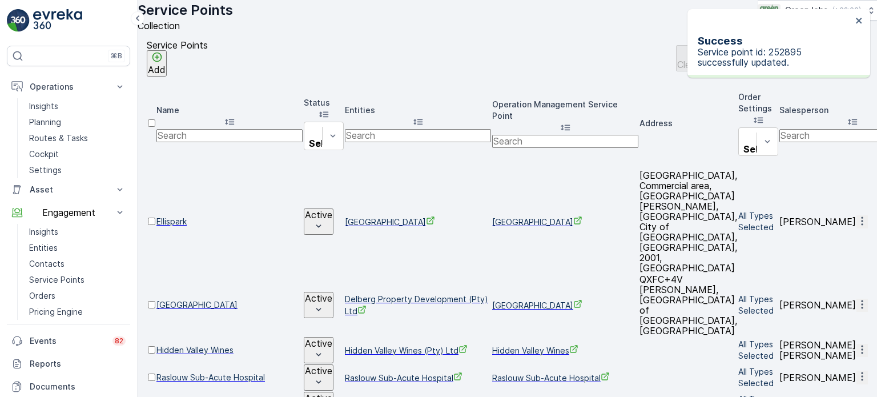
click at [856, 215] on icon "button" at bounding box center [861, 220] width 11 height 11
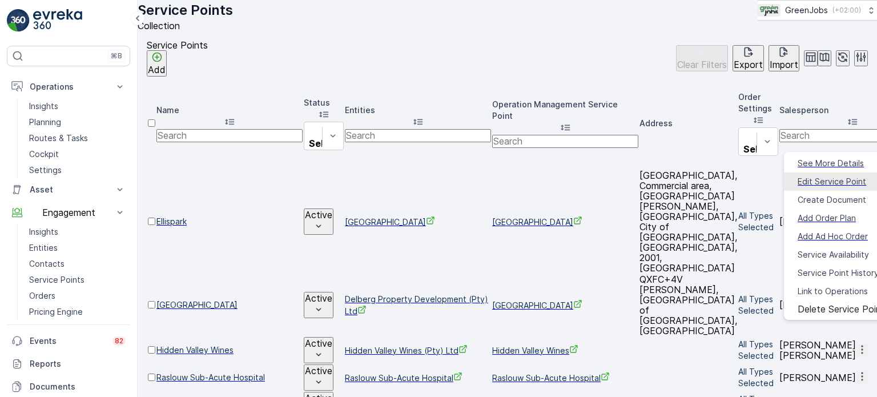
click at [808, 176] on span "Edit Service Point" at bounding box center [831, 181] width 68 height 11
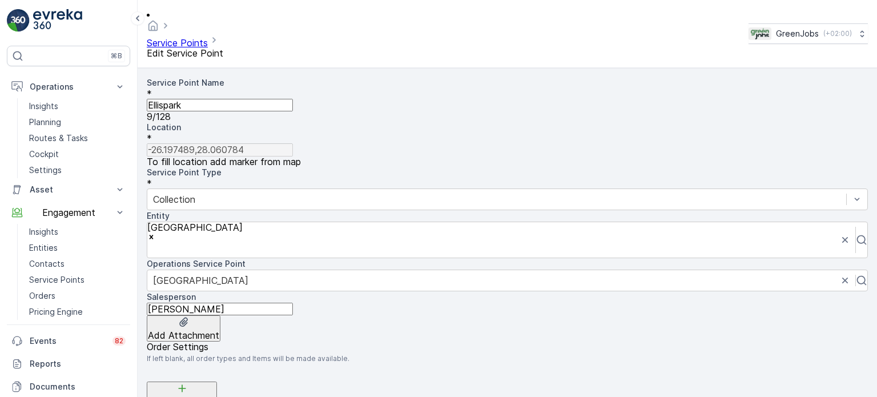
click at [206, 99] on Name "Ellispark" at bounding box center [220, 105] width 146 height 13
type Name "E"
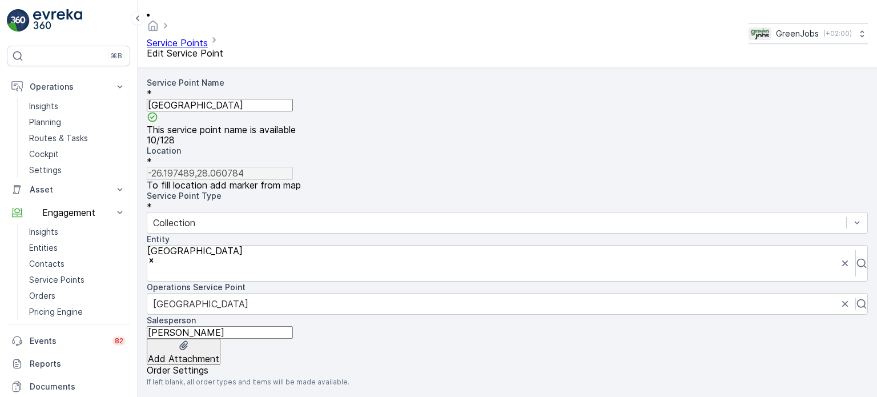
type Name "[GEOGRAPHIC_DATA]"
type input "[PERSON_NAME]"
type input "23.0231913,72.5629708"
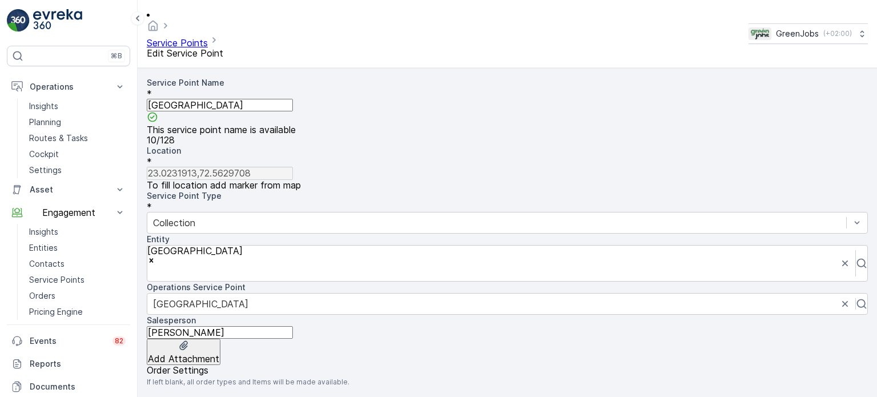
type input "[GEOGRAPHIC_DATA]"
type input "-26.1974895,28.0607839"
click at [300, 216] on div at bounding box center [496, 222] width 687 height 13
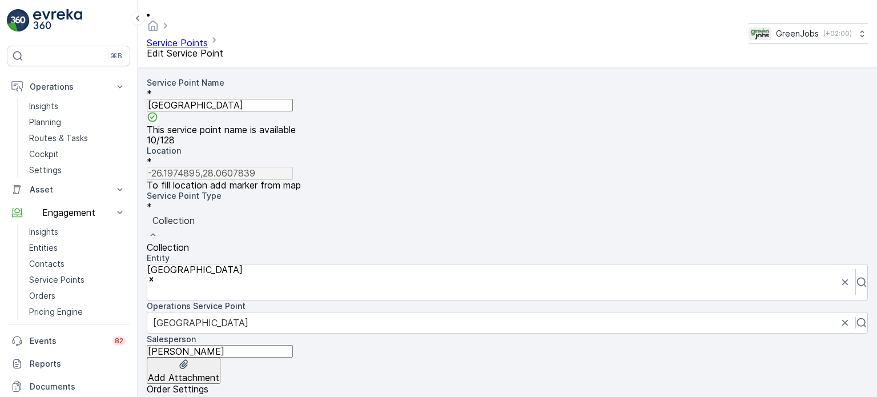
click at [276, 214] on div at bounding box center [506, 220] width 709 height 13
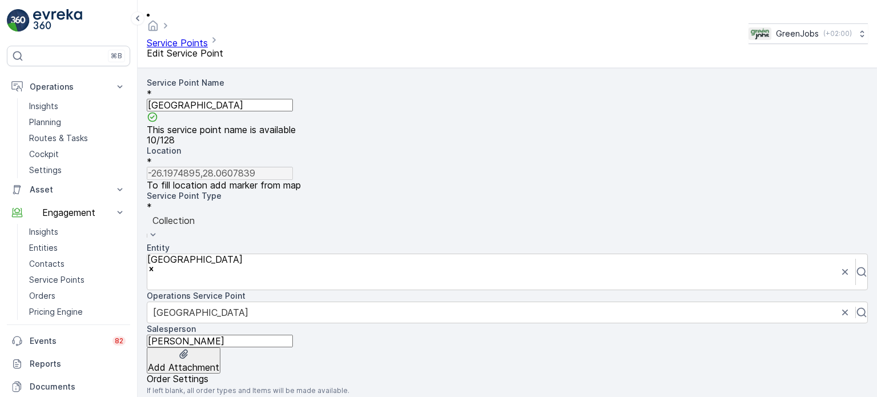
click at [231, 301] on div "[GEOGRAPHIC_DATA]" at bounding box center [507, 312] width 721 height 22
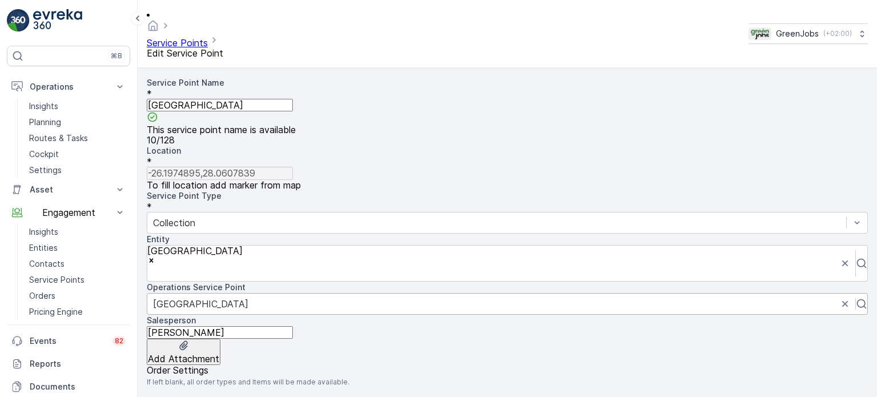
click at [213, 297] on div at bounding box center [491, 303] width 676 height 13
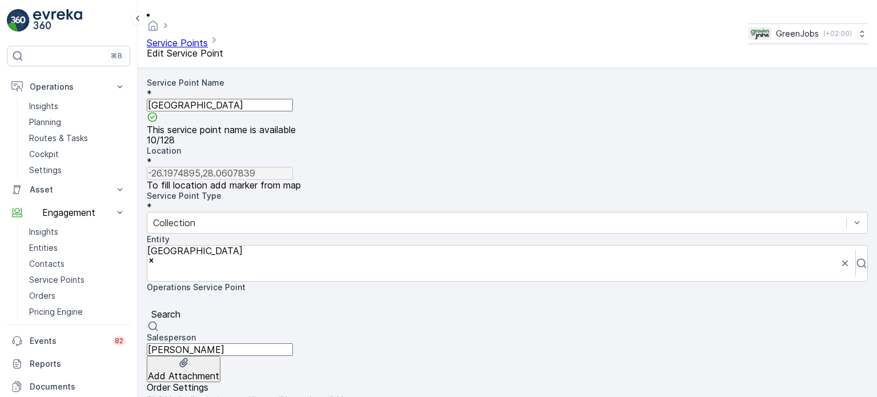
click at [243, 295] on div at bounding box center [506, 301] width 709 height 13
type input "[PERSON_NAME]"
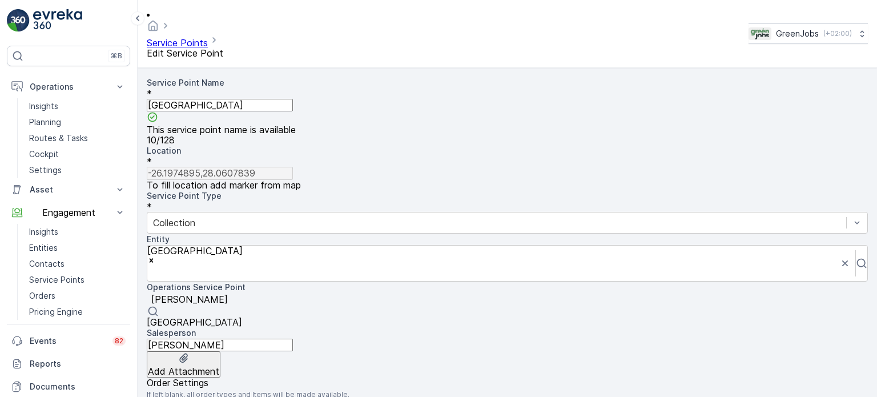
click at [180, 316] on span "[GEOGRAPHIC_DATA]" at bounding box center [194, 321] width 95 height 11
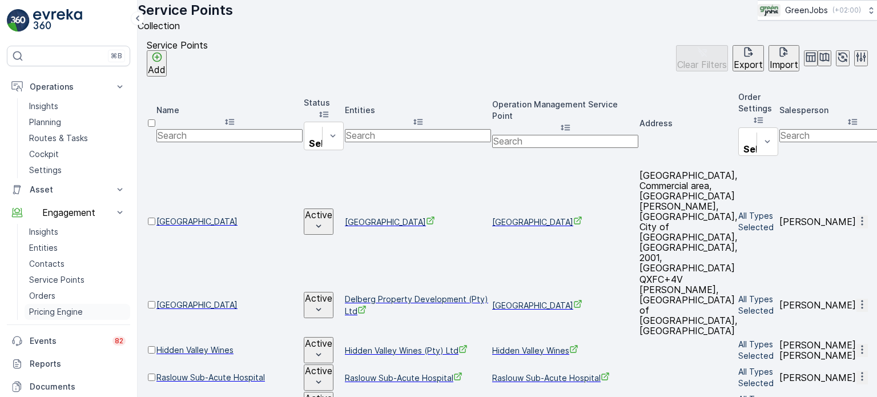
click at [48, 313] on p "Pricing Engine" at bounding box center [56, 311] width 54 height 11
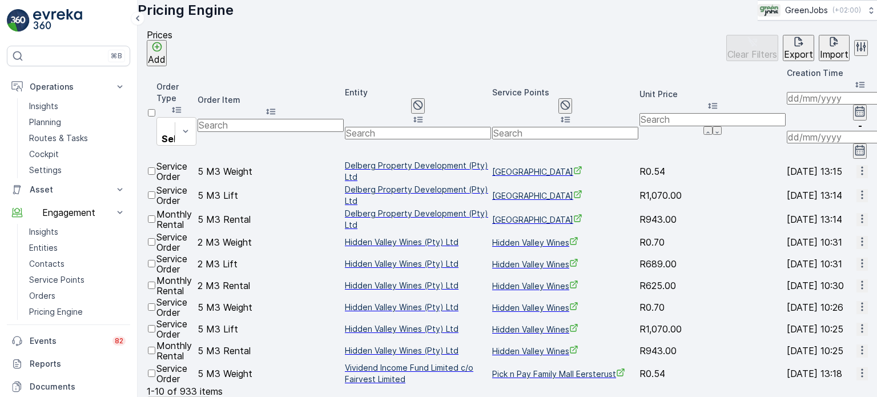
click at [166, 62] on p "Add" at bounding box center [157, 59] width 18 height 10
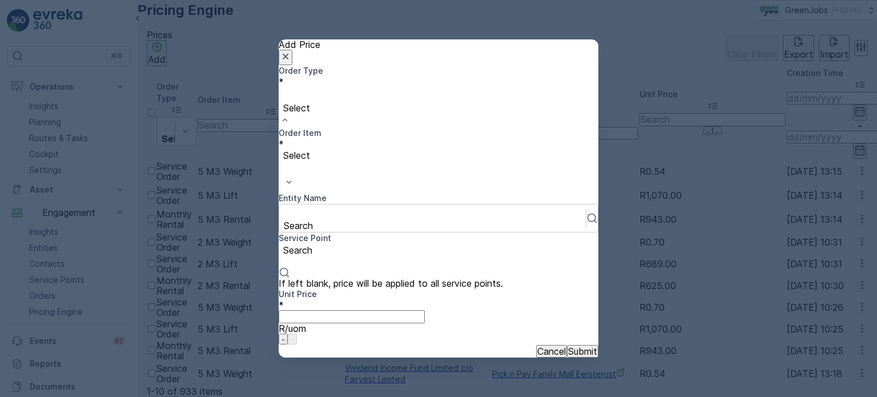
click at [368, 127] on div "Select" at bounding box center [439, 107] width 320 height 41
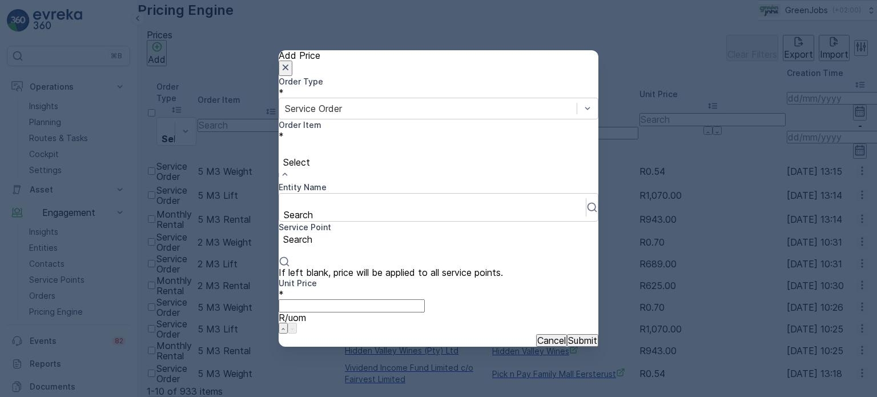
click at [459, 148] on div at bounding box center [438, 149] width 308 height 13
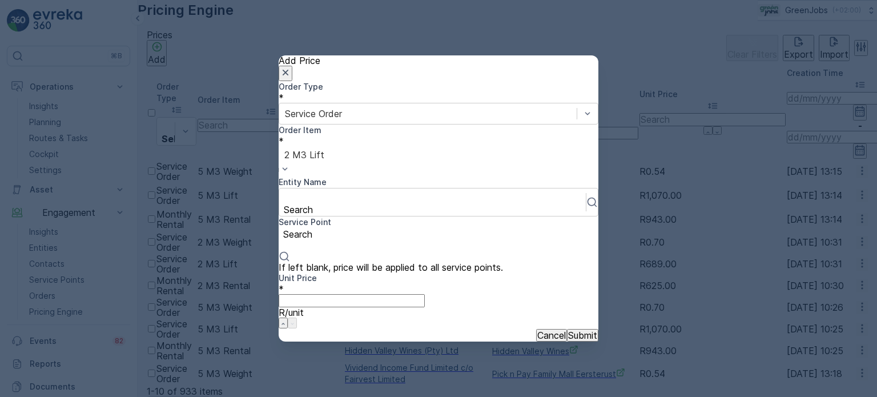
click at [457, 228] on div "Search" at bounding box center [439, 245] width 320 height 34
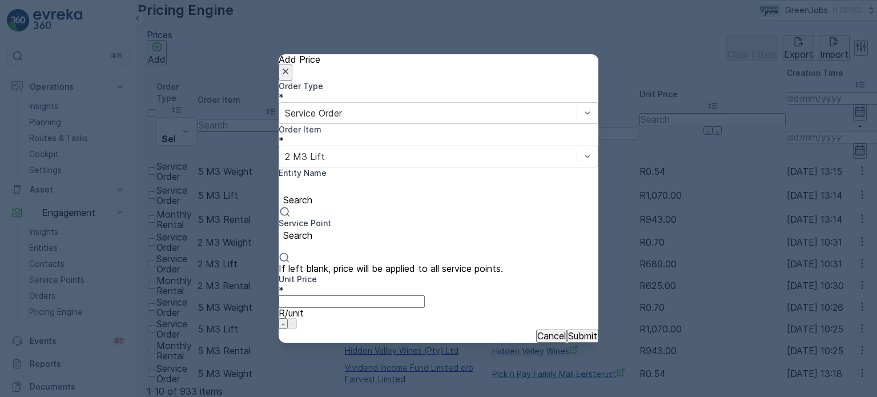
click at [349, 193] on div at bounding box center [438, 187] width 308 height 13
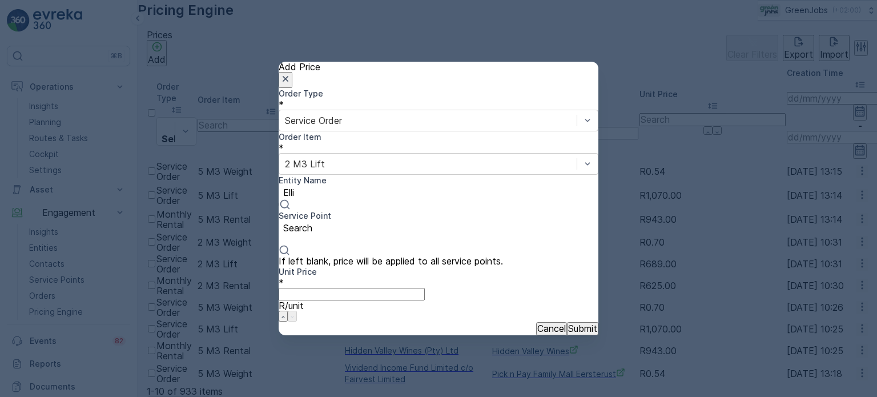
type input "[PERSON_NAME]"
click at [95, 396] on span "[GEOGRAPHIC_DATA]" at bounding box center [47, 401] width 95 height 11
click at [512, 230] on div at bounding box center [432, 236] width 295 height 13
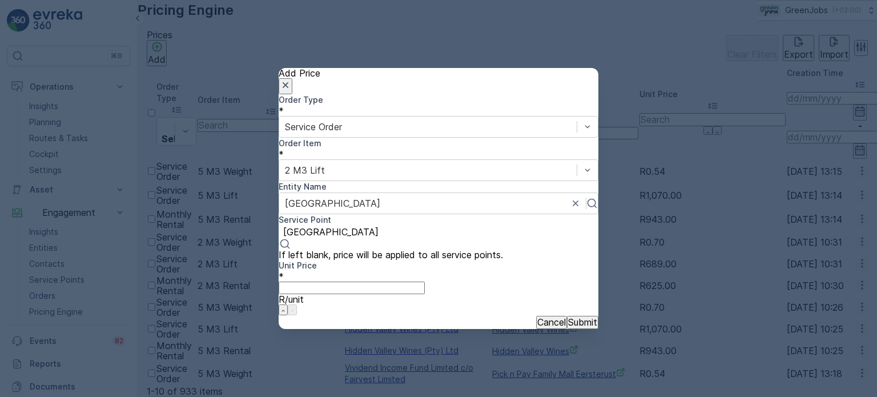
type input "[GEOGRAPHIC_DATA]"
click at [333, 281] on Price "Unit Price" at bounding box center [352, 287] width 146 height 13
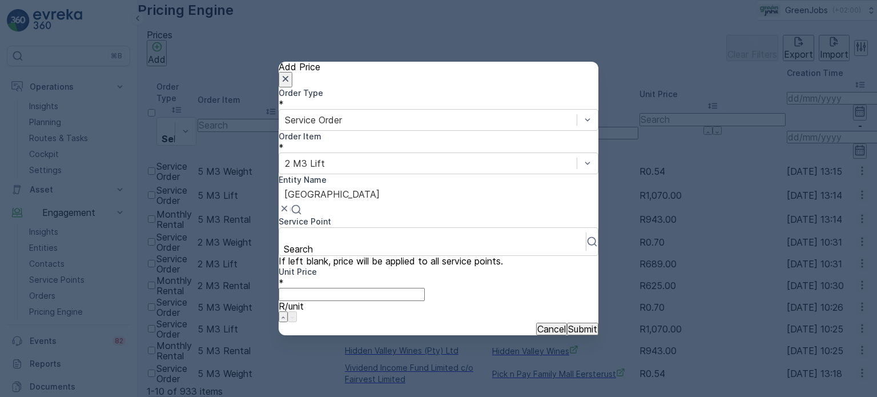
click at [382, 197] on div at bounding box center [438, 194] width 308 height 13
click at [366, 189] on div at bounding box center [438, 194] width 308 height 13
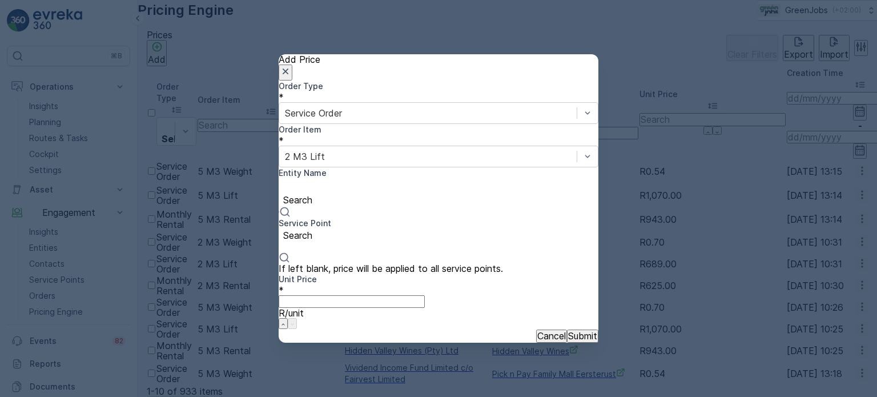
click at [310, 190] on div at bounding box center [438, 187] width 308 height 13
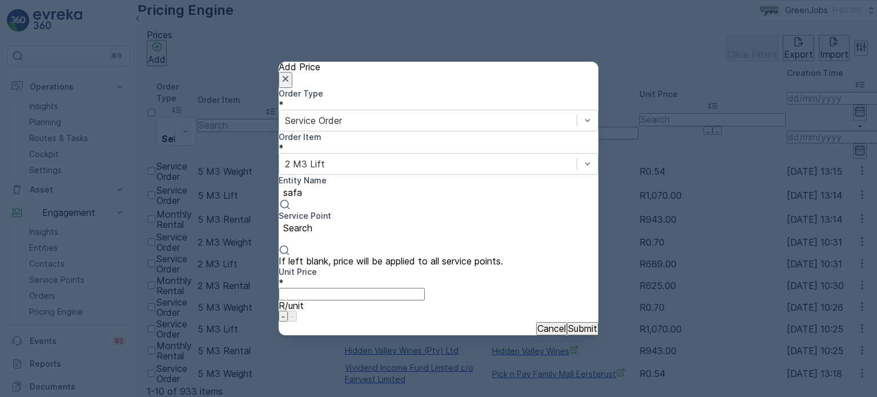
type input "safar"
click at [54, 396] on span "Safari Projek" at bounding box center [27, 401] width 54 height 11
click at [488, 230] on div at bounding box center [432, 236] width 295 height 13
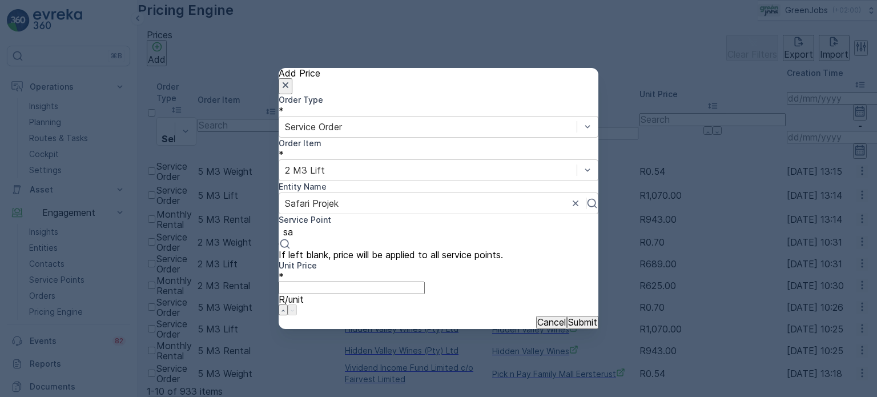
type input "s"
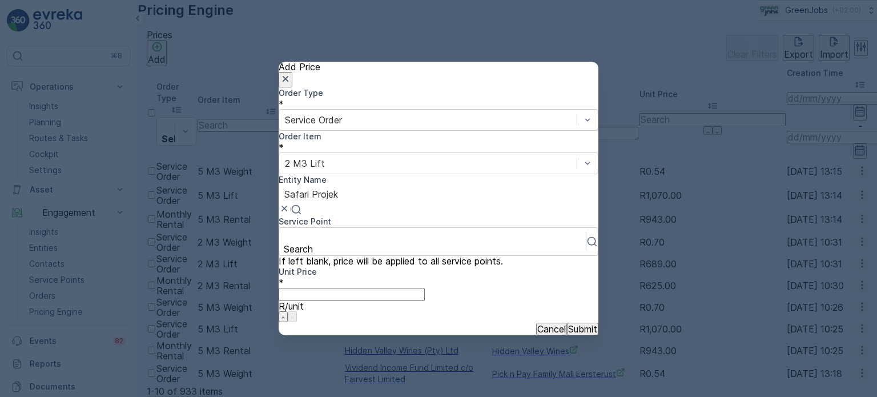
click at [366, 192] on div at bounding box center [438, 194] width 308 height 13
click at [388, 191] on div at bounding box center [438, 194] width 308 height 13
click at [407, 124] on div at bounding box center [438, 117] width 308 height 13
click at [370, 124] on div at bounding box center [438, 117] width 308 height 13
click at [66, 396] on span "Monthly Rental" at bounding box center [33, 401] width 66 height 11
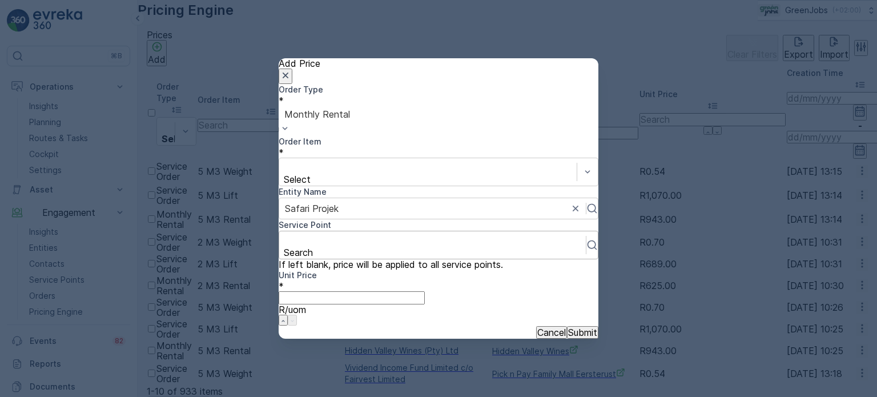
drag, startPoint x: 468, startPoint y: 195, endPoint x: 482, endPoint y: 194, distance: 13.7
click at [468, 233] on div at bounding box center [432, 239] width 295 height 13
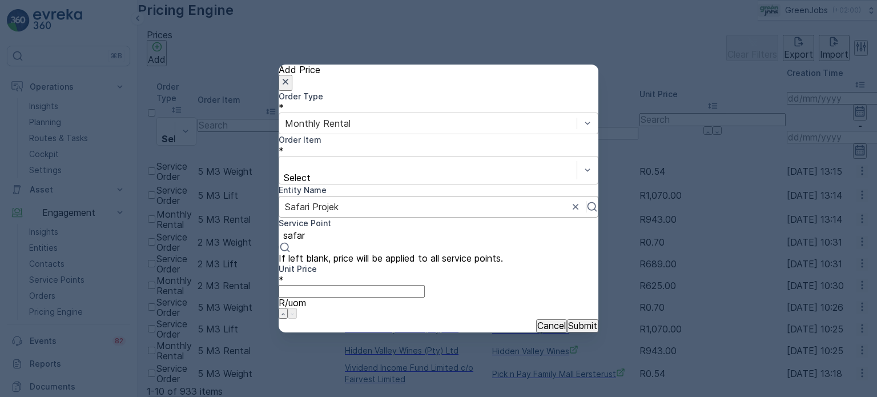
type input "safar"
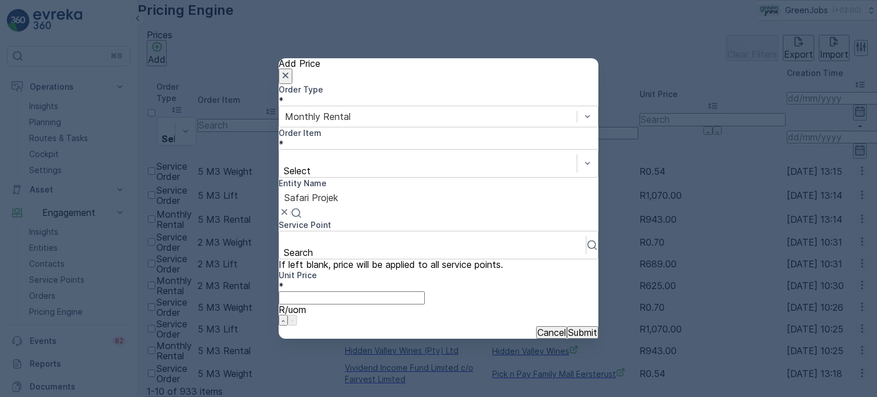
click at [361, 193] on div at bounding box center [438, 197] width 308 height 13
click at [398, 123] on div at bounding box center [428, 116] width 286 height 13
click at [384, 202] on div at bounding box center [422, 208] width 275 height 13
type input "[GEOGRAPHIC_DATA]"
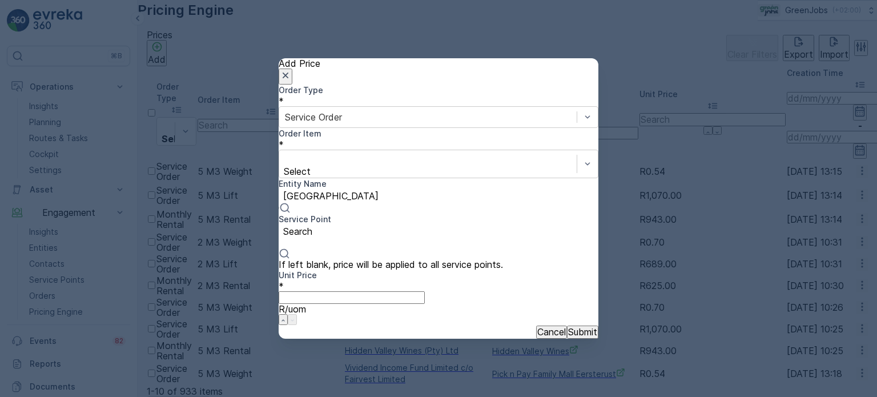
click at [95, 396] on span "[GEOGRAPHIC_DATA]" at bounding box center [47, 401] width 95 height 11
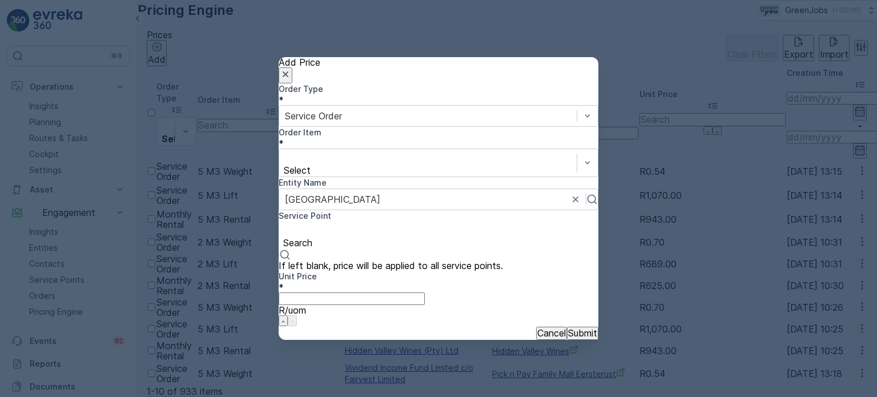
click at [453, 237] on p "Search" at bounding box center [368, 242] width 170 height 10
click at [290, 249] on icon at bounding box center [284, 254] width 11 height 11
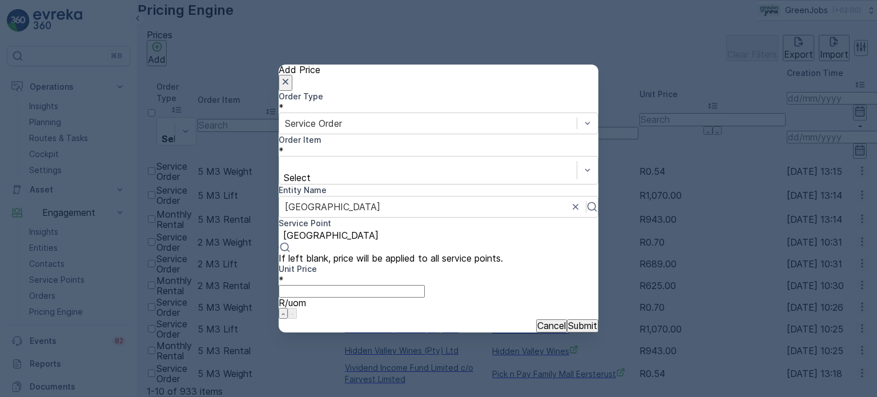
type input "[GEOGRAPHIC_DATA]"
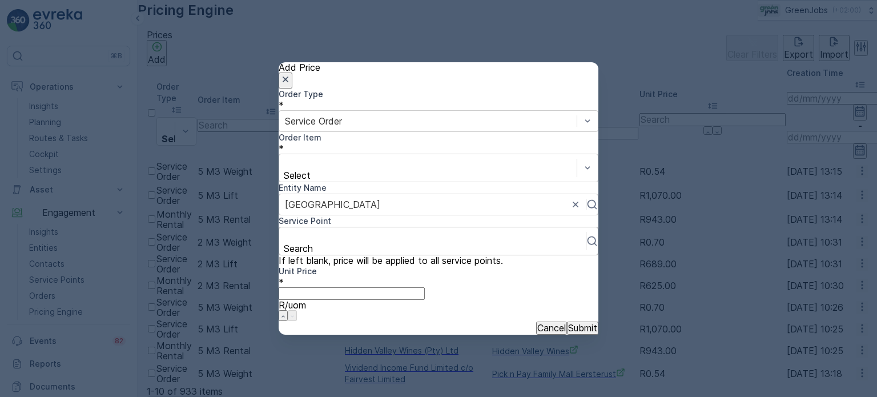
click at [361, 287] on Price "Unit Price" at bounding box center [352, 293] width 146 height 13
click at [537, 322] on p "Cancel" at bounding box center [551, 327] width 29 height 10
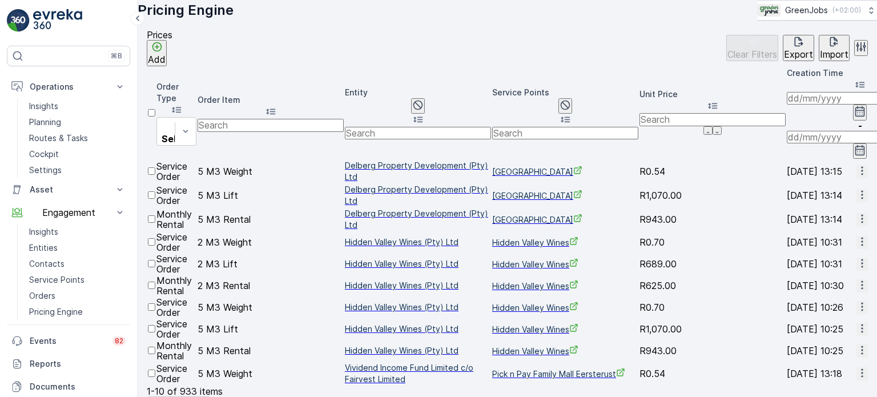
click at [856, 165] on icon "button" at bounding box center [861, 170] width 11 height 11
click at [835, 148] on span "Edit Price" at bounding box center [846, 148] width 37 height 11
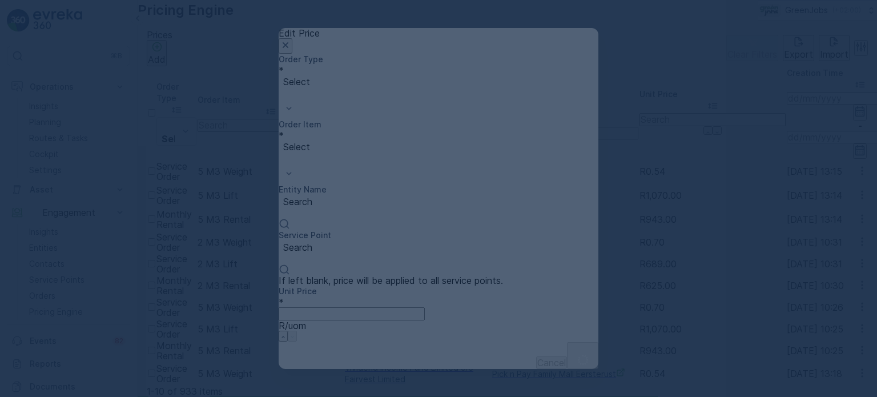
type Price "0.54"
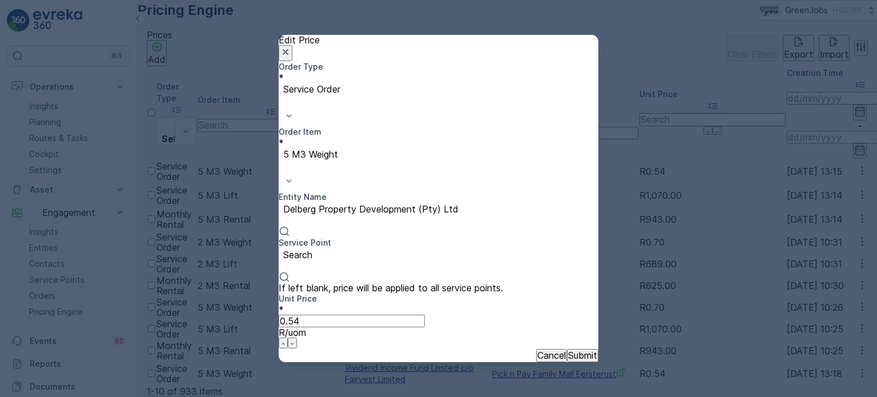
click at [537, 350] on p "Cancel" at bounding box center [551, 355] width 29 height 10
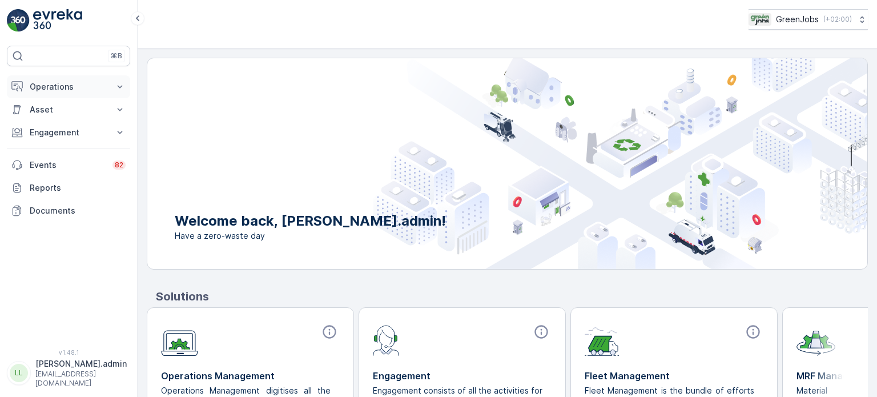
click at [54, 91] on p "Operations" at bounding box center [69, 86] width 78 height 11
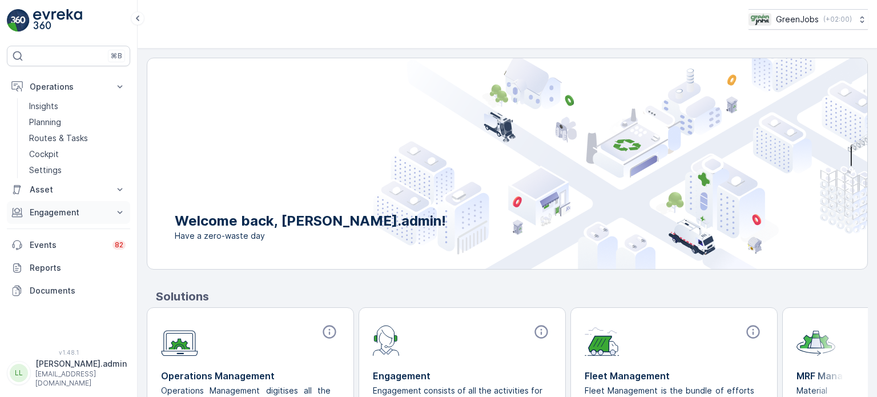
click at [50, 215] on p "Engagement" at bounding box center [69, 212] width 78 height 11
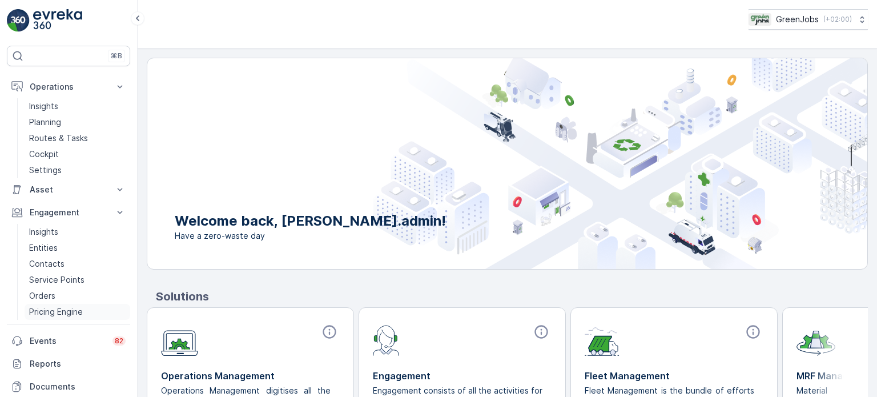
click at [62, 313] on p "Pricing Engine" at bounding box center [56, 311] width 54 height 11
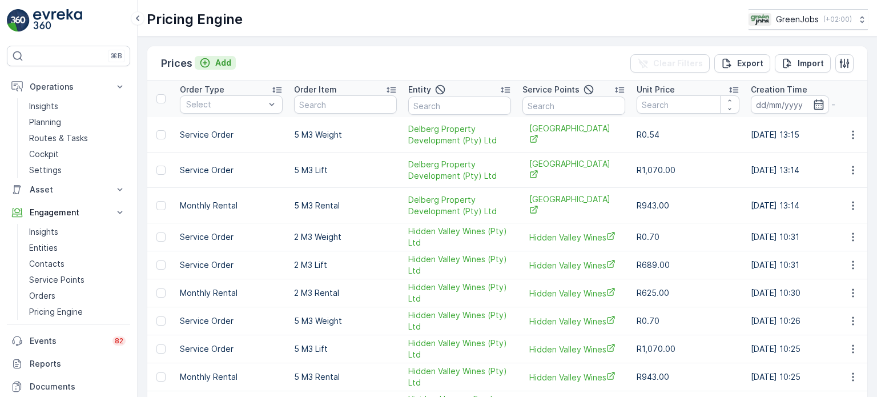
click at [221, 60] on p "Add" at bounding box center [223, 62] width 16 height 11
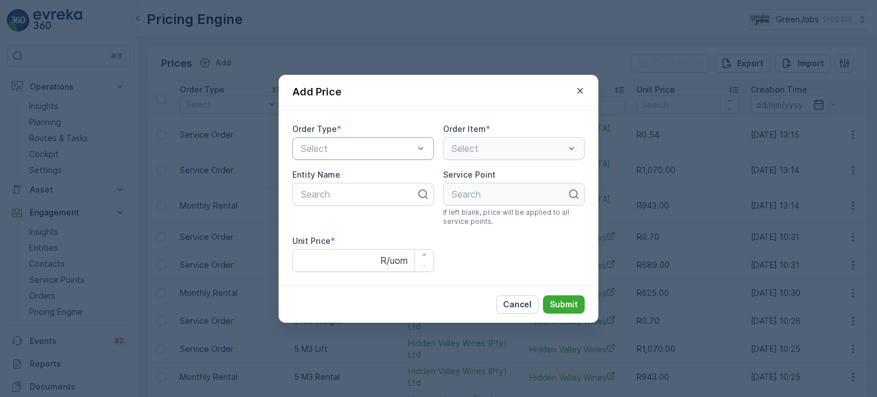
click at [342, 150] on div at bounding box center [357, 148] width 115 height 10
click at [345, 195] on span "Service Order" at bounding box center [327, 196] width 57 height 10
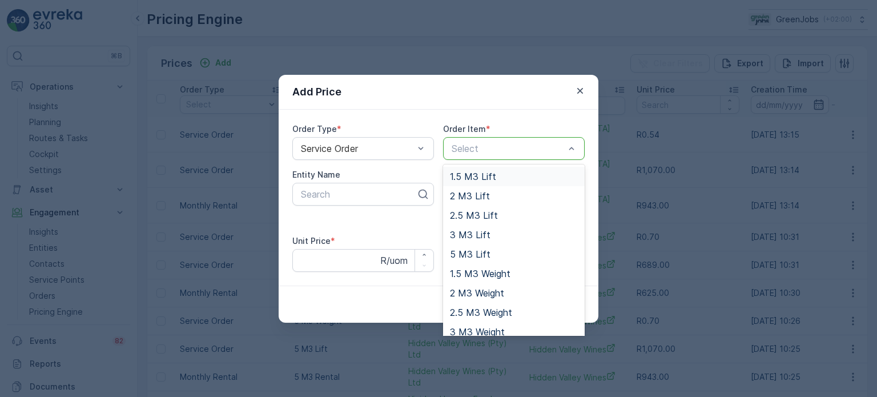
click at [482, 148] on div at bounding box center [507, 148] width 115 height 10
click at [468, 196] on span "2 M3 Lift" at bounding box center [470, 196] width 40 height 10
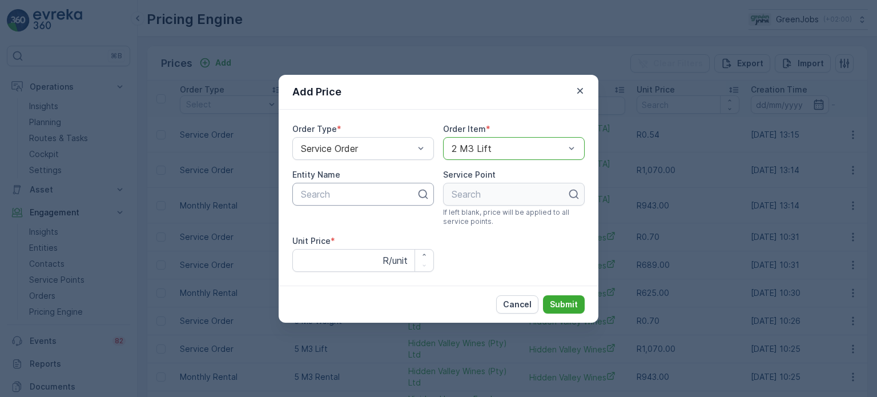
click at [340, 193] on div at bounding box center [359, 194] width 118 height 10
type input "[PERSON_NAME]"
click at [317, 219] on span "[GEOGRAPHIC_DATA]" at bounding box center [346, 222] width 95 height 10
click at [474, 195] on div at bounding box center [509, 194] width 118 height 10
type input "[PERSON_NAME]"
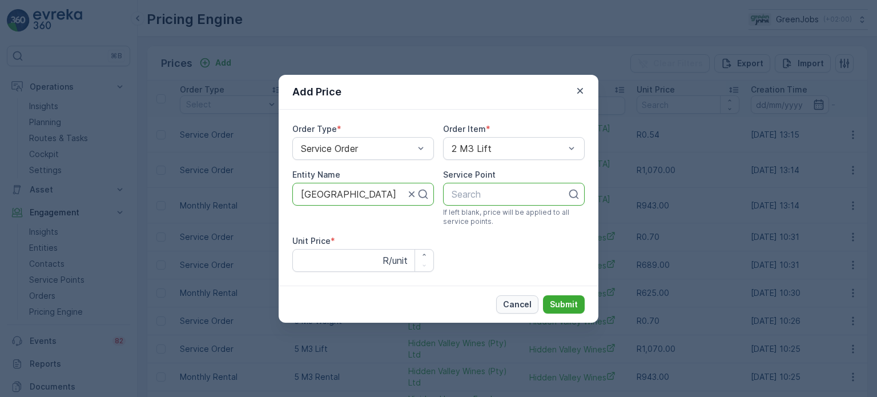
click at [520, 304] on p "Cancel" at bounding box center [517, 303] width 29 height 11
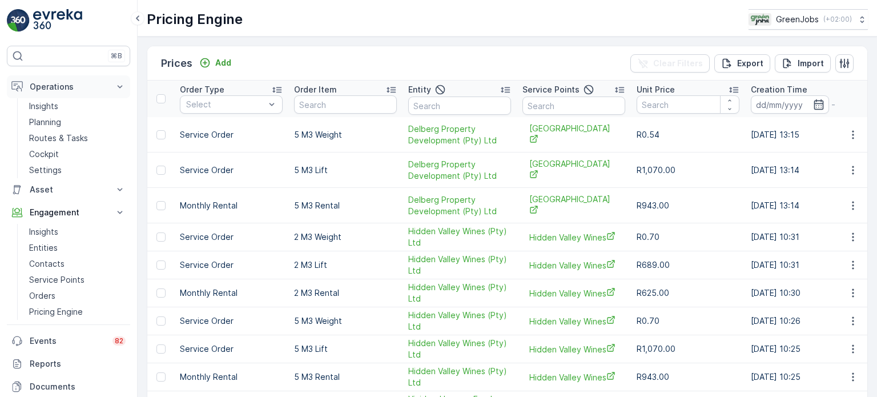
click at [112, 84] on button "Operations" at bounding box center [68, 86] width 123 height 23
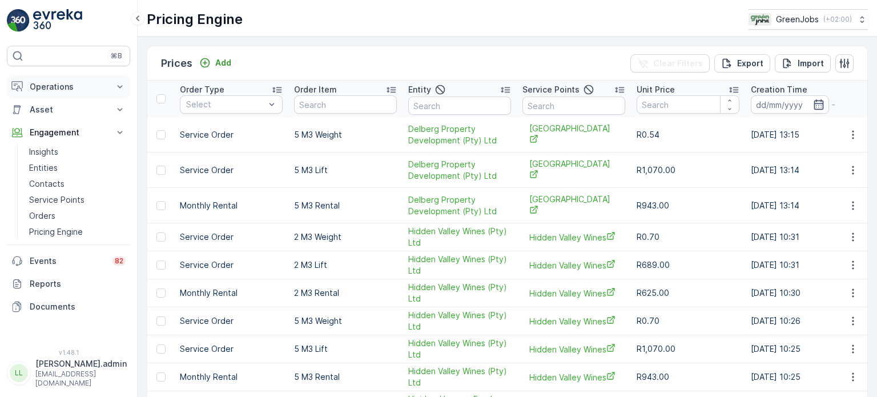
click at [112, 84] on button "Operations" at bounding box center [68, 86] width 123 height 23
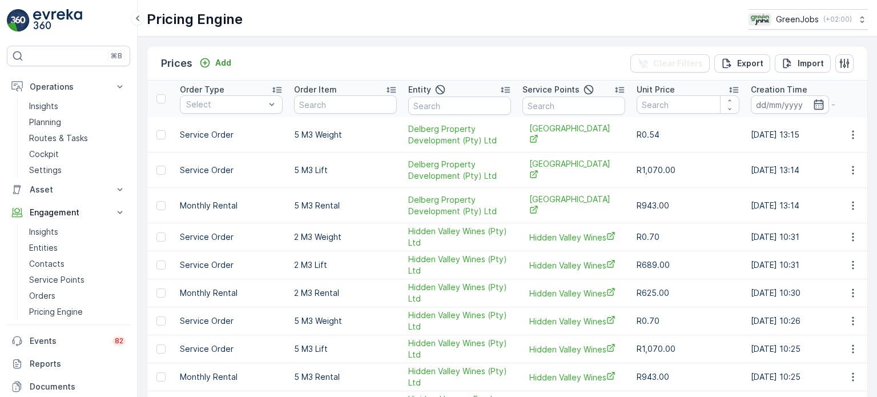
click at [20, 19] on img at bounding box center [18, 20] width 23 height 23
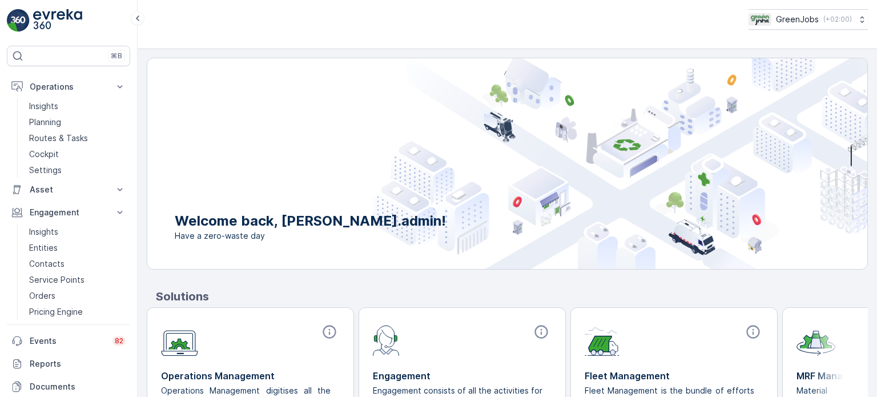
click at [64, 13] on img at bounding box center [57, 20] width 49 height 23
click at [135, 13] on icon at bounding box center [137, 18] width 13 height 14
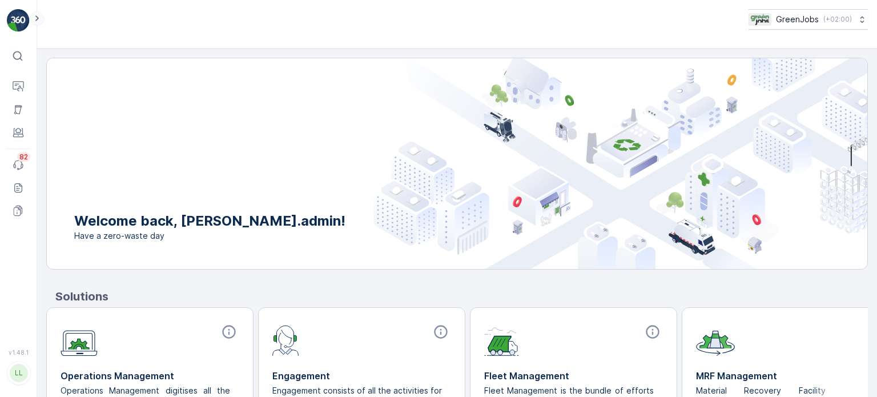
click at [37, 16] on icon at bounding box center [36, 18] width 3 height 6
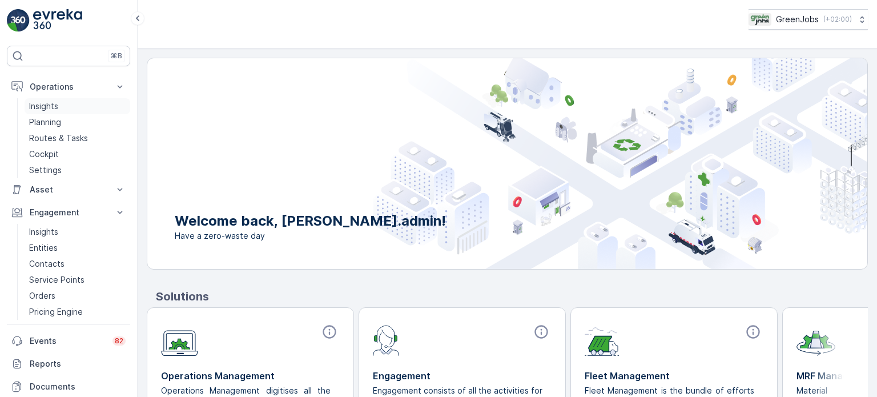
scroll to position [56, 0]
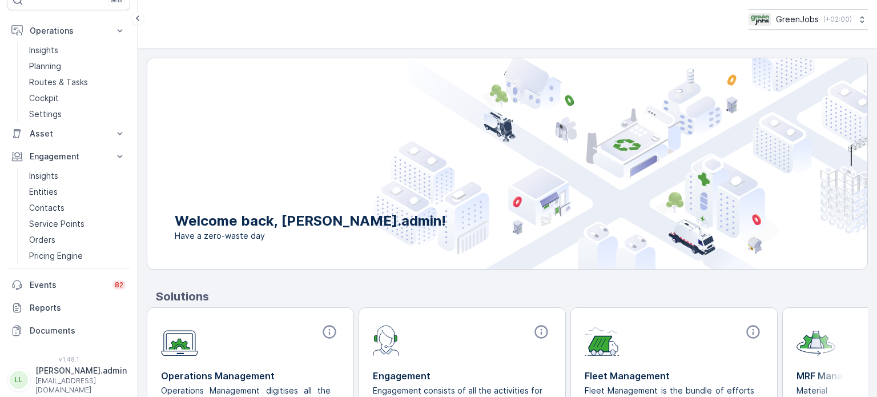
click at [80, 373] on p "[PERSON_NAME].admin" at bounding box center [80, 370] width 91 height 11
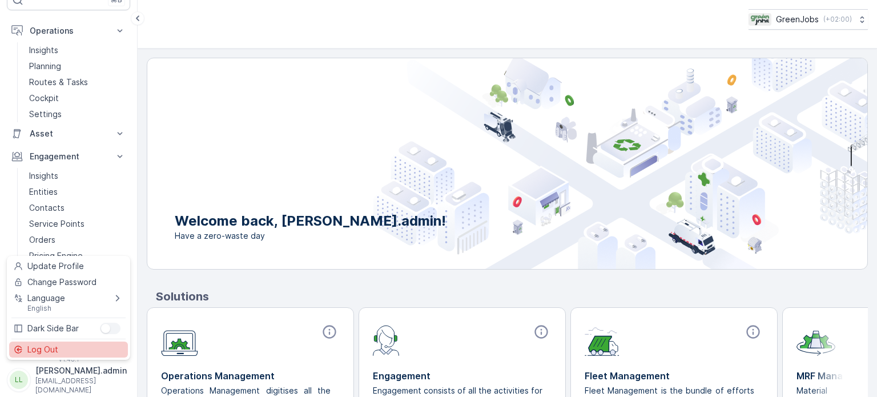
click at [55, 352] on span "Log Out" at bounding box center [42, 349] width 31 height 11
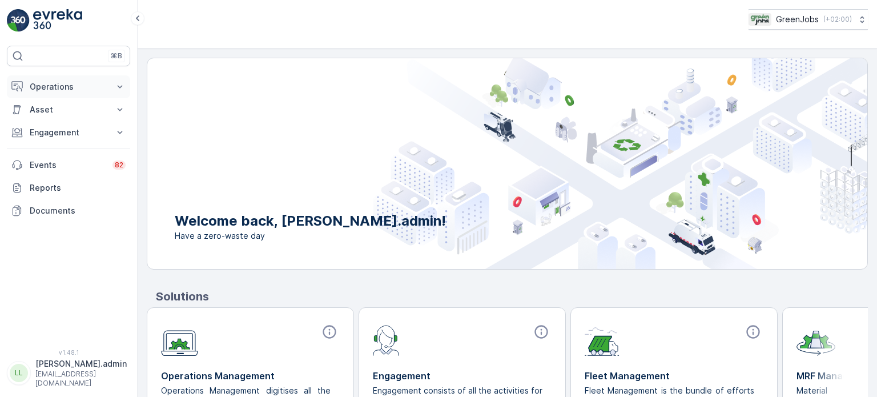
click at [50, 79] on button "Operations" at bounding box center [68, 86] width 123 height 23
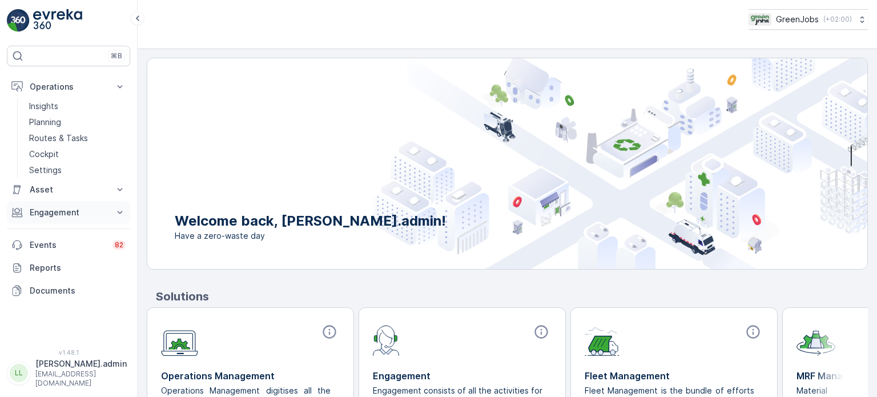
click at [53, 215] on p "Engagement" at bounding box center [69, 212] width 78 height 11
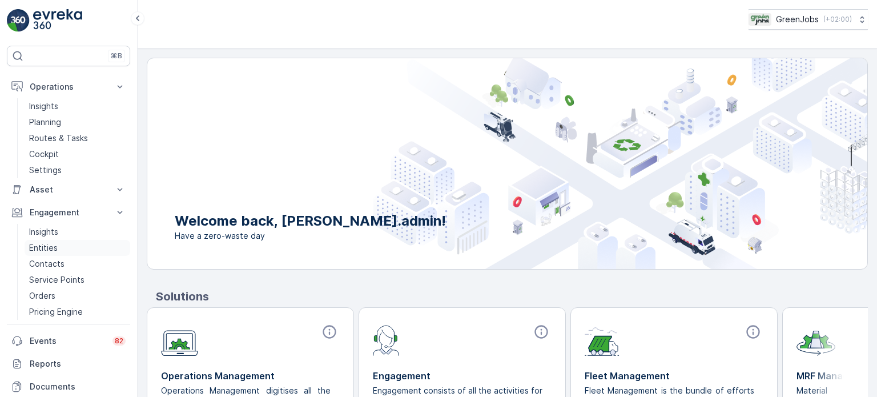
click at [39, 243] on p "Entities" at bounding box center [43, 247] width 29 height 11
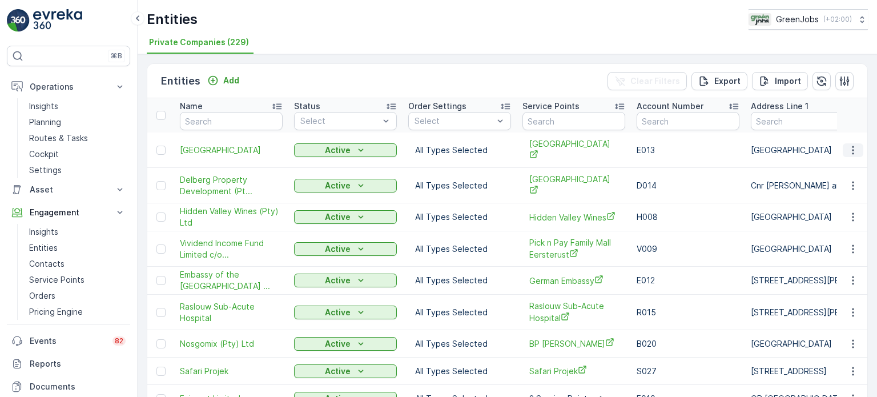
click at [852, 144] on icon "button" at bounding box center [852, 149] width 11 height 11
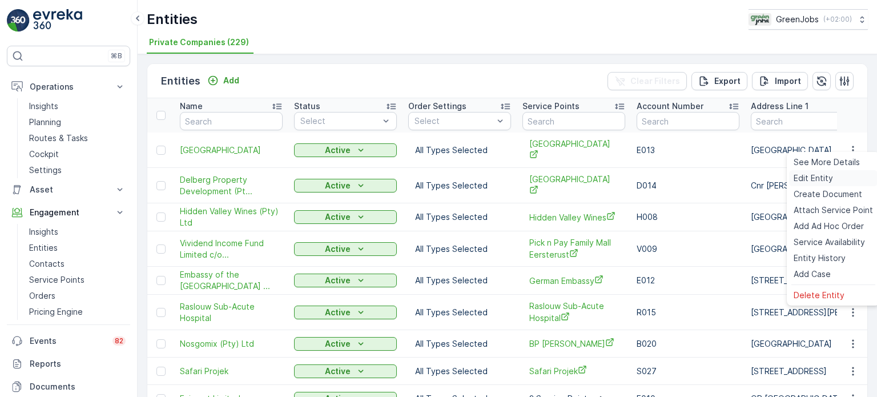
click at [806, 177] on span "Edit Entity" at bounding box center [812, 177] width 39 height 11
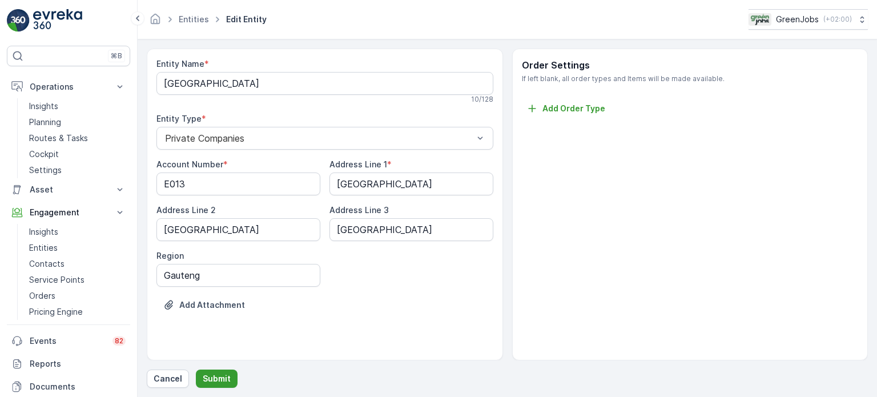
click at [219, 373] on p "Submit" at bounding box center [217, 378] width 28 height 11
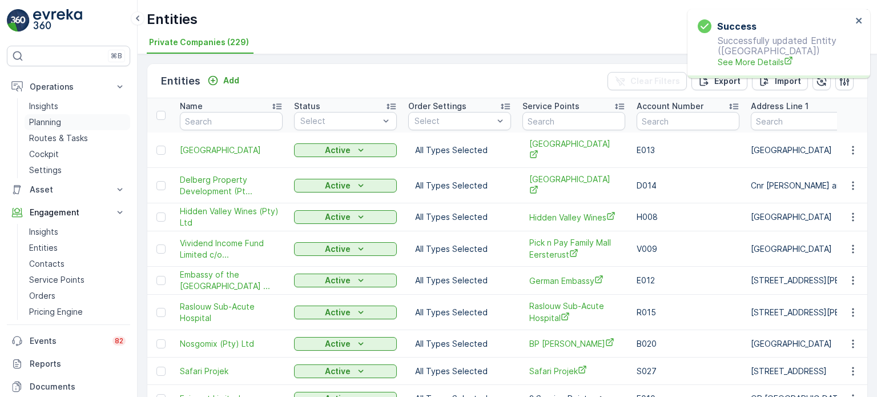
click at [50, 122] on p "Planning" at bounding box center [45, 121] width 32 height 11
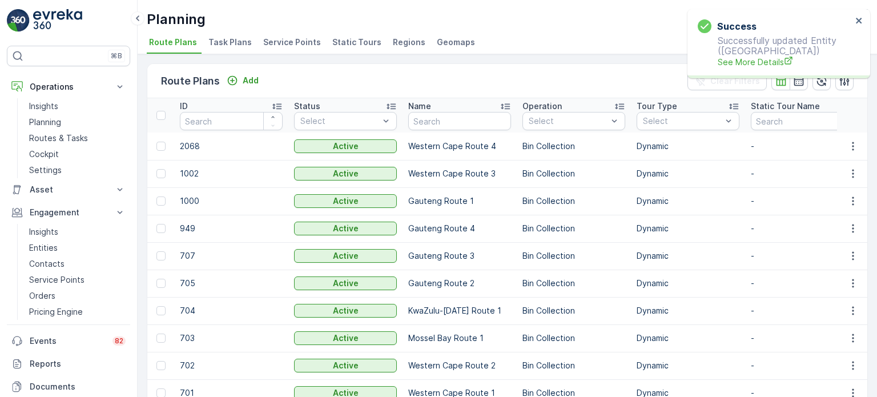
click at [288, 44] on span "Service Points" at bounding box center [292, 42] width 58 height 11
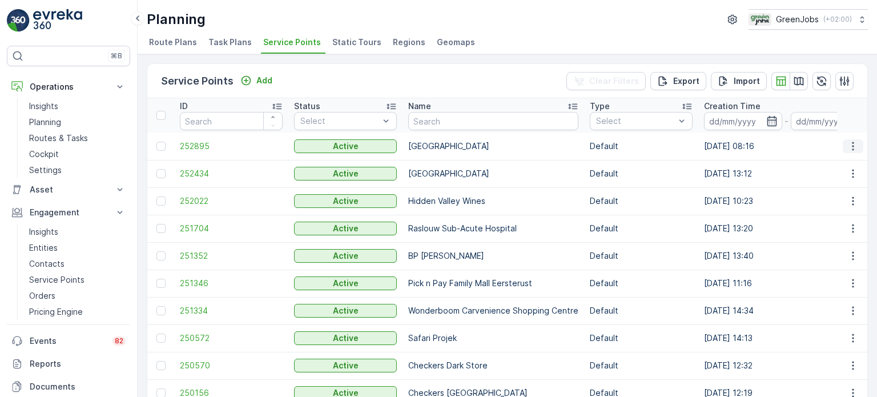
click at [852, 143] on icon "button" at bounding box center [852, 145] width 11 height 11
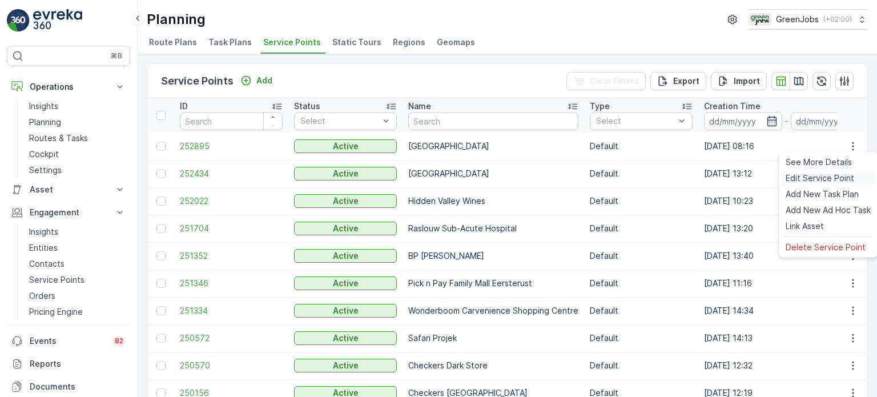
click at [806, 180] on span "Edit Service Point" at bounding box center [819, 177] width 68 height 11
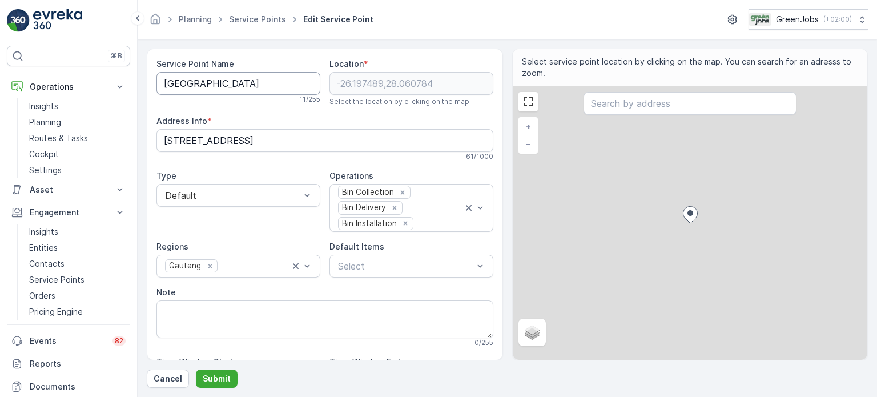
click at [217, 85] on Name "[GEOGRAPHIC_DATA]" at bounding box center [238, 83] width 164 height 23
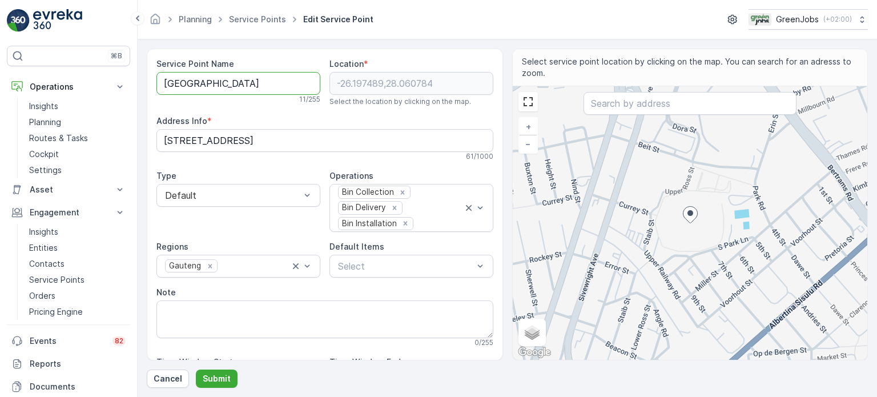
type Name "[GEOGRAPHIC_DATA]"
type Name "[PERSON_NAME]"
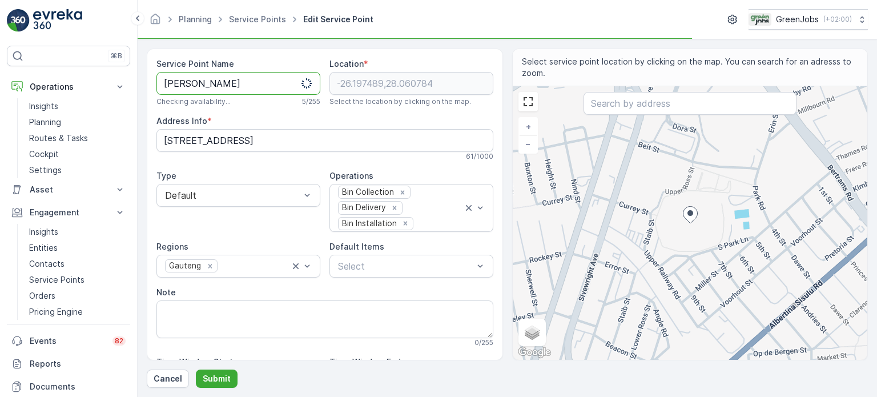
type Name "[PERSON_NAME]"
type Name "[PERSON_NAME] Pa"
type Name "[GEOGRAPHIC_DATA]"
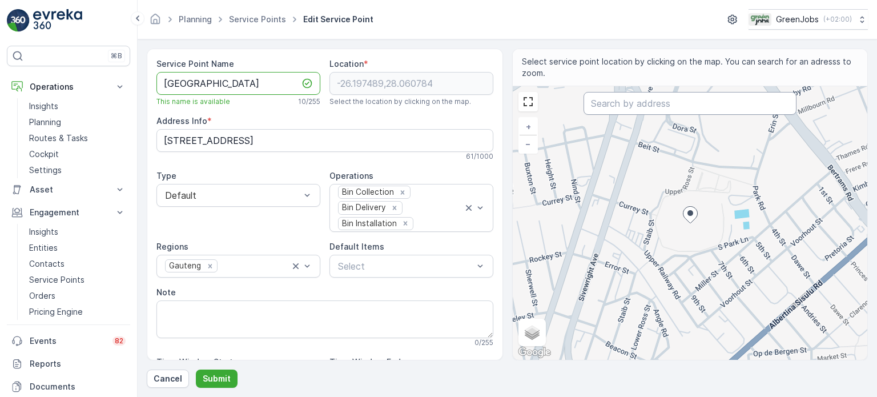
type Name "[GEOGRAPHIC_DATA]"
click at [606, 99] on input "text" at bounding box center [689, 103] width 213 height 23
type input "[GEOGRAPHIC_DATA]"
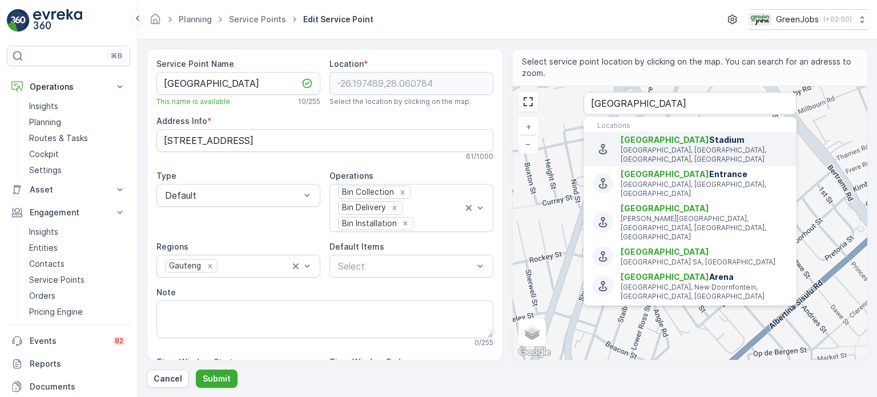
click at [648, 142] on span "[GEOGRAPHIC_DATA]" at bounding box center [664, 140] width 88 height 10
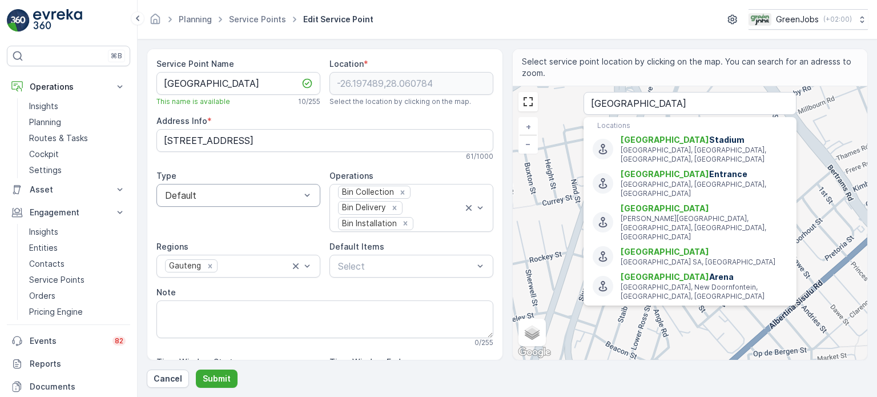
type input "-26.1974895,28.0607839"
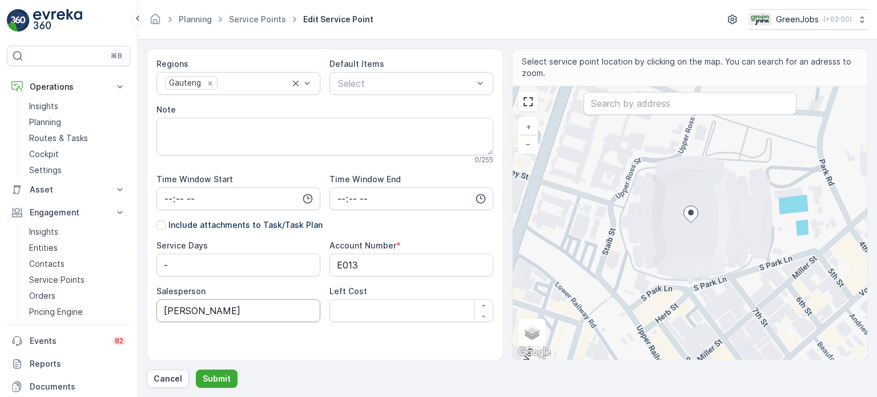
scroll to position [188, 0]
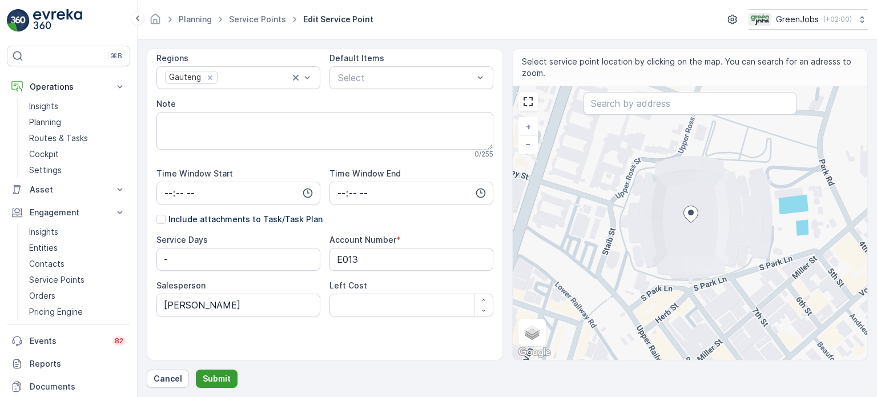
click at [210, 381] on p "Submit" at bounding box center [217, 378] width 28 height 11
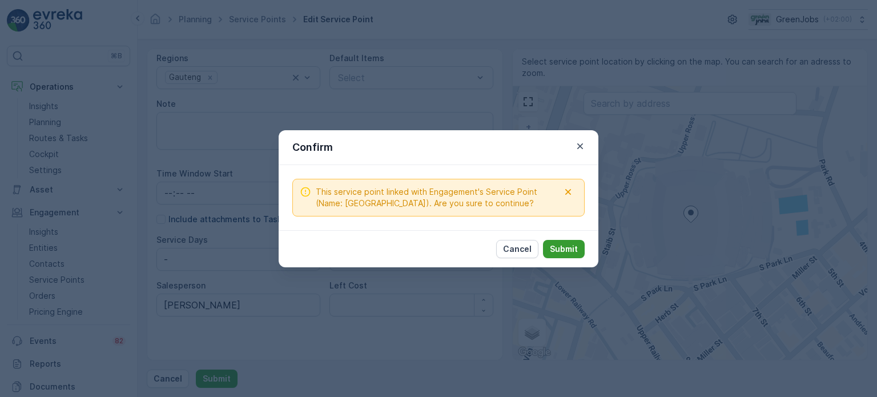
click at [562, 248] on p "Submit" at bounding box center [564, 248] width 28 height 11
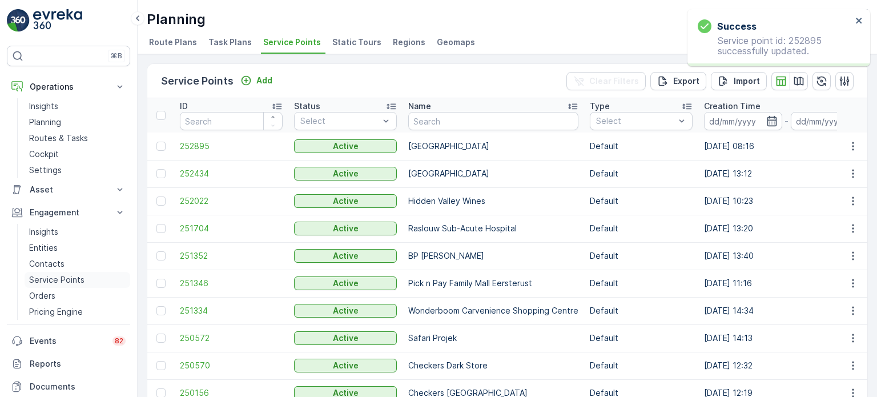
click at [52, 276] on p "Service Points" at bounding box center [56, 279] width 55 height 11
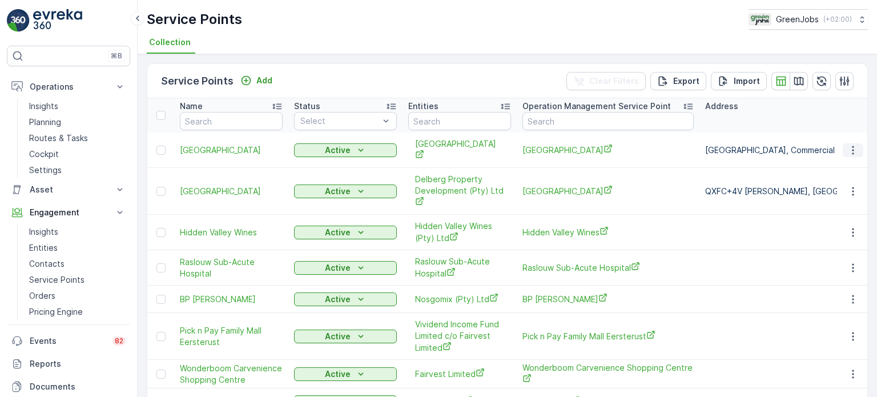
click at [847, 144] on icon "button" at bounding box center [852, 149] width 11 height 11
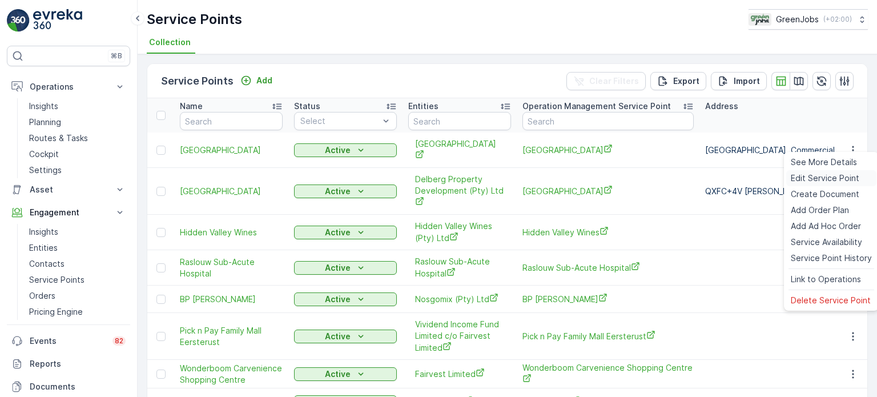
click at [824, 179] on span "Edit Service Point" at bounding box center [824, 177] width 68 height 11
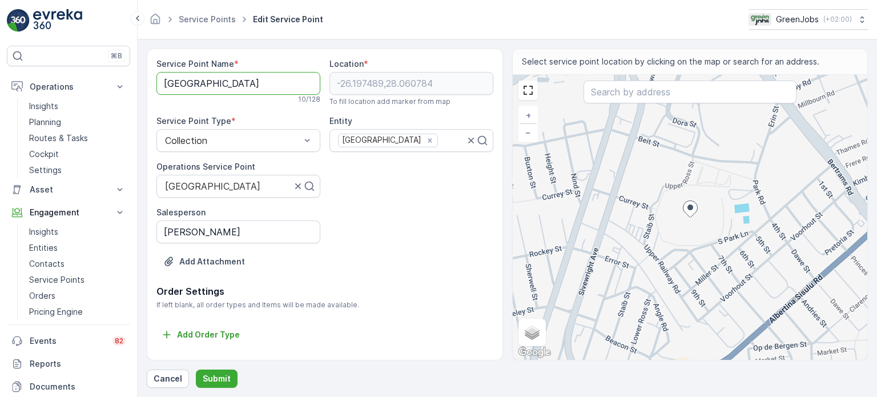
click at [208, 82] on Name "[GEOGRAPHIC_DATA]" at bounding box center [238, 83] width 164 height 23
type Name "[GEOGRAPHIC_DATA]"
click at [606, 91] on input "text" at bounding box center [689, 91] width 213 height 23
type input "ellis park"
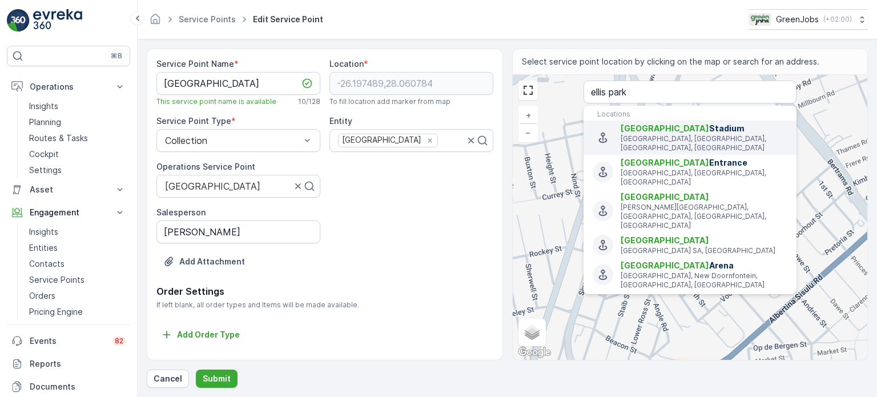
click at [641, 129] on span "[GEOGRAPHIC_DATA]" at bounding box center [664, 128] width 88 height 10
type input "-26.1974895,28.0607839"
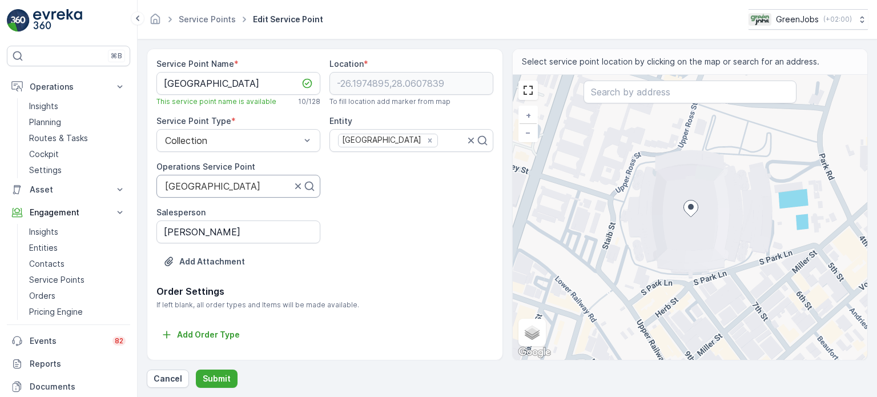
click at [206, 186] on div at bounding box center [228, 186] width 128 height 10
click at [210, 183] on div at bounding box center [234, 186] width 140 height 10
type input "[PERSON_NAME]"
click at [180, 215] on span "[GEOGRAPHIC_DATA]" at bounding box center [210, 214] width 95 height 10
click at [219, 379] on p "Submit" at bounding box center [217, 378] width 28 height 11
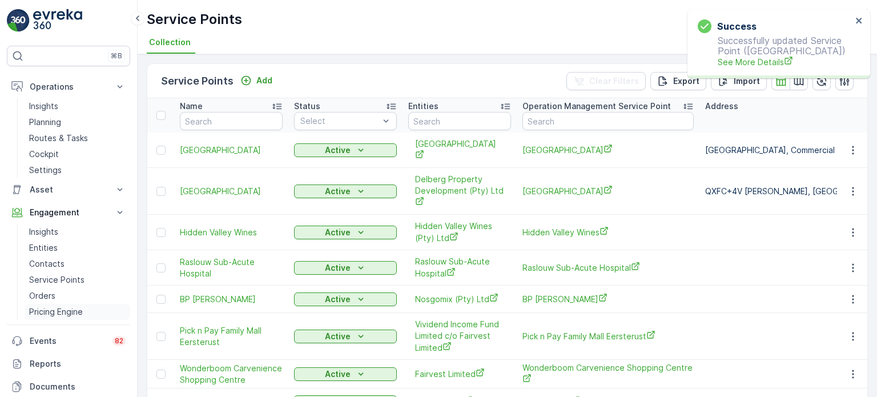
click at [71, 310] on p "Pricing Engine" at bounding box center [56, 311] width 54 height 11
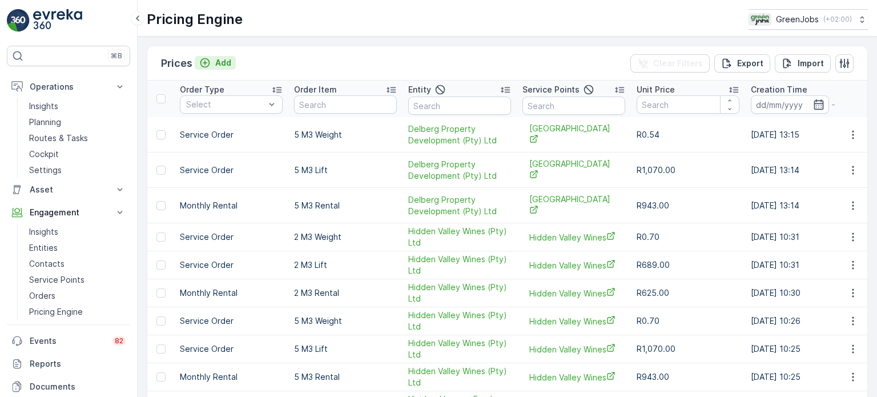
click at [223, 62] on p "Add" at bounding box center [223, 62] width 16 height 11
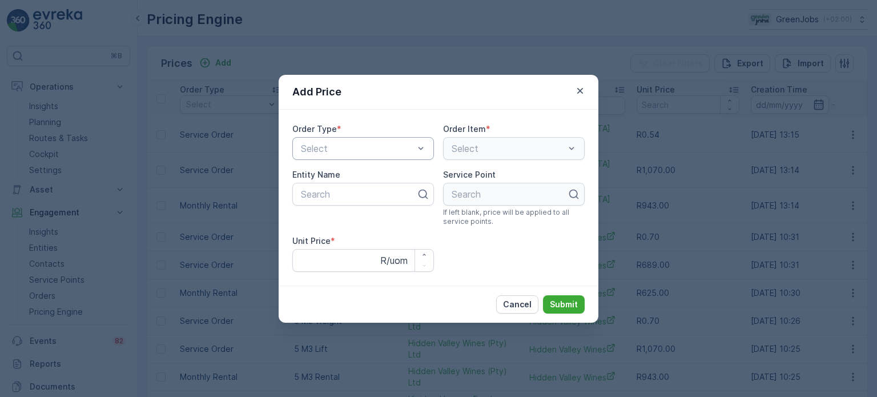
click at [321, 148] on div at bounding box center [357, 148] width 115 height 10
click at [334, 193] on span "Service Order" at bounding box center [327, 196] width 57 height 10
click at [468, 150] on div at bounding box center [501, 148] width 102 height 10
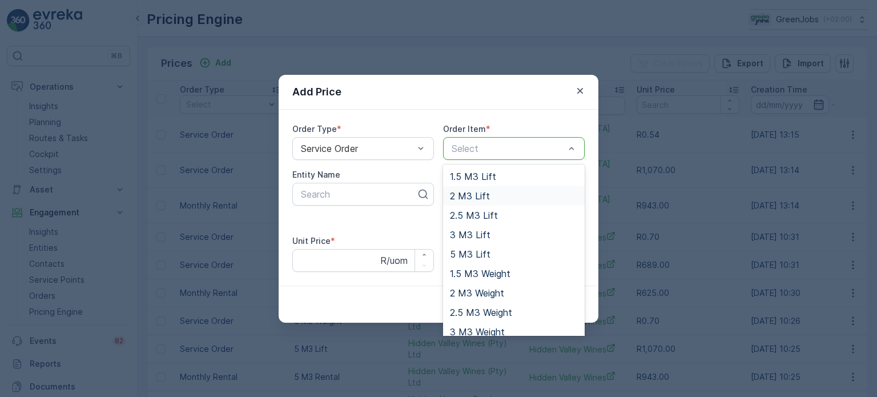
click at [461, 195] on span "2 M3 Lift" at bounding box center [470, 196] width 40 height 10
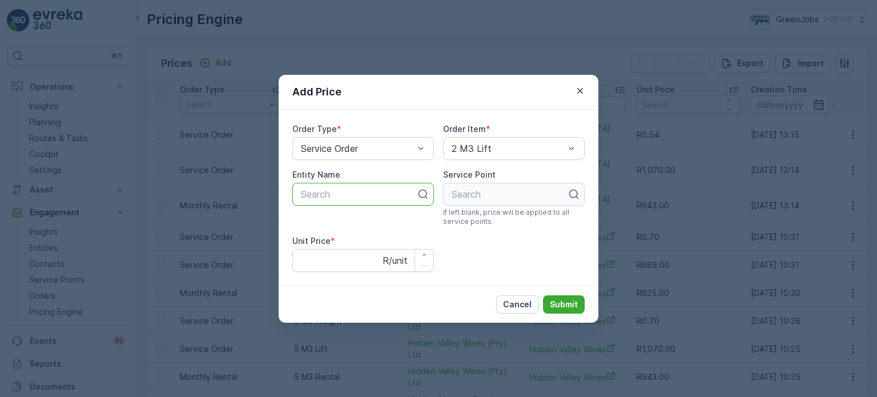
click at [348, 195] on div at bounding box center [359, 194] width 118 height 10
type input "[PERSON_NAME]"
click at [322, 223] on span "[GEOGRAPHIC_DATA]" at bounding box center [346, 222] width 95 height 10
click at [495, 193] on div at bounding box center [509, 194] width 118 height 10
type input "e"
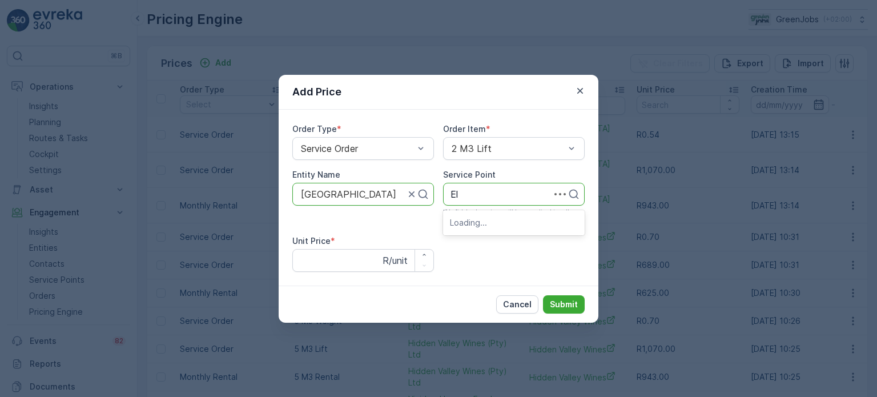
type input "E"
click at [347, 190] on div at bounding box center [353, 194] width 106 height 10
click at [340, 193] on div at bounding box center [353, 194] width 106 height 10
type input "Safari"
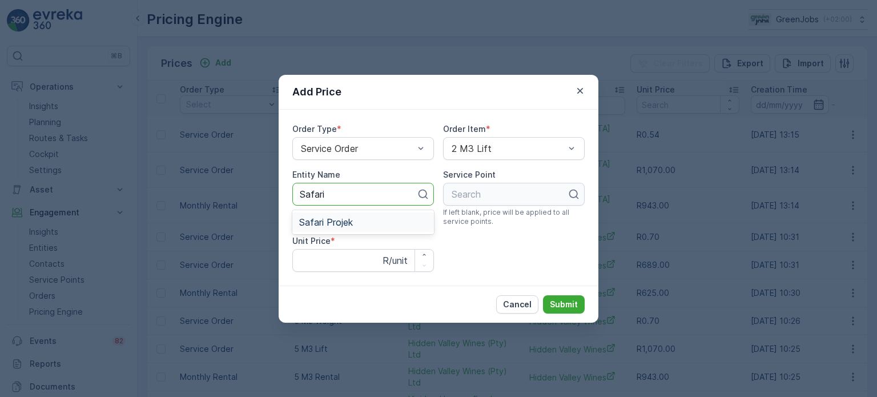
click at [309, 224] on span "Safari Projek" at bounding box center [326, 222] width 54 height 10
click at [485, 200] on p "Search" at bounding box center [508, 194] width 115 height 14
type input "Safari"
click at [529, 297] on button "Cancel" at bounding box center [517, 304] width 42 height 18
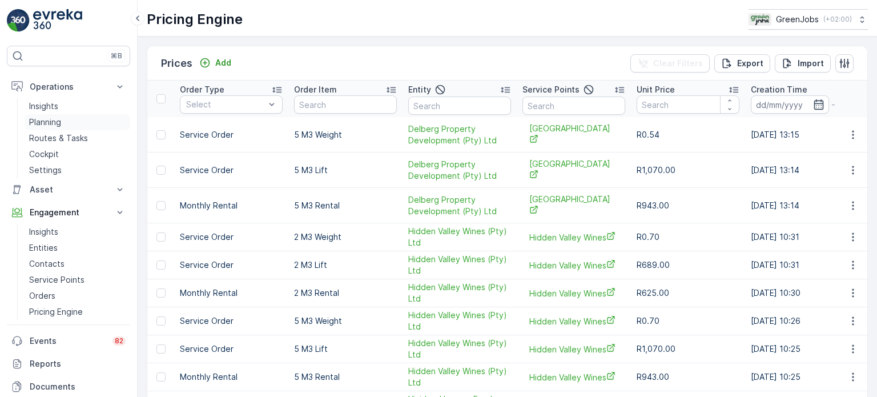
click at [44, 121] on p "Planning" at bounding box center [45, 121] width 32 height 11
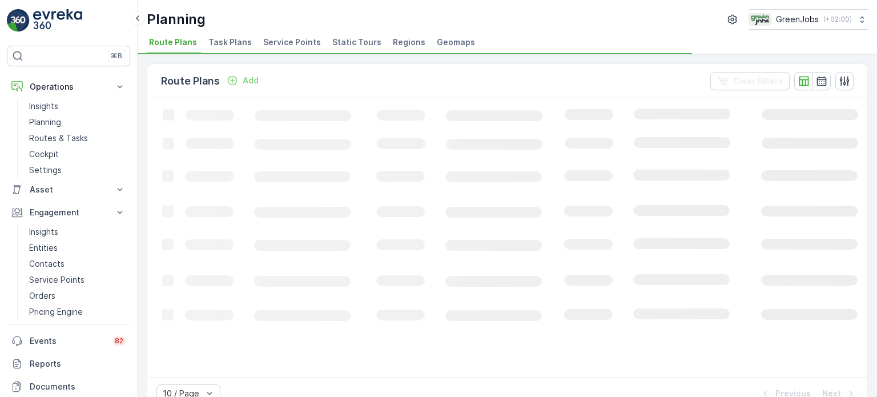
click at [285, 43] on span "Service Points" at bounding box center [292, 42] width 58 height 11
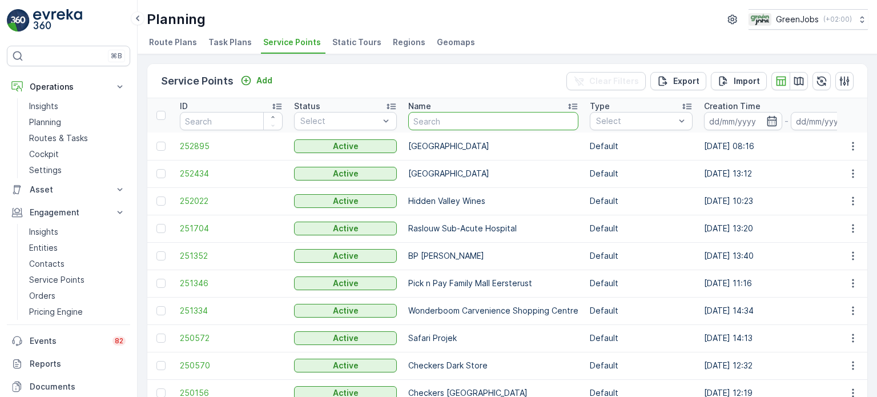
click at [466, 123] on input "text" at bounding box center [493, 121] width 170 height 18
type input "busy"
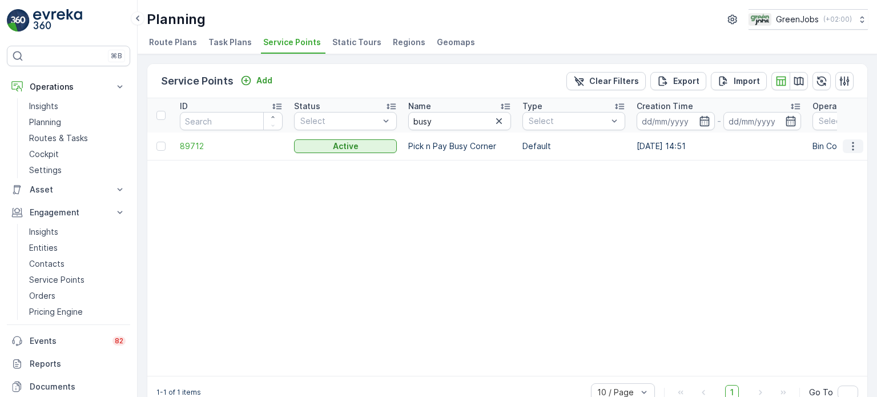
click at [847, 146] on icon "button" at bounding box center [852, 145] width 11 height 11
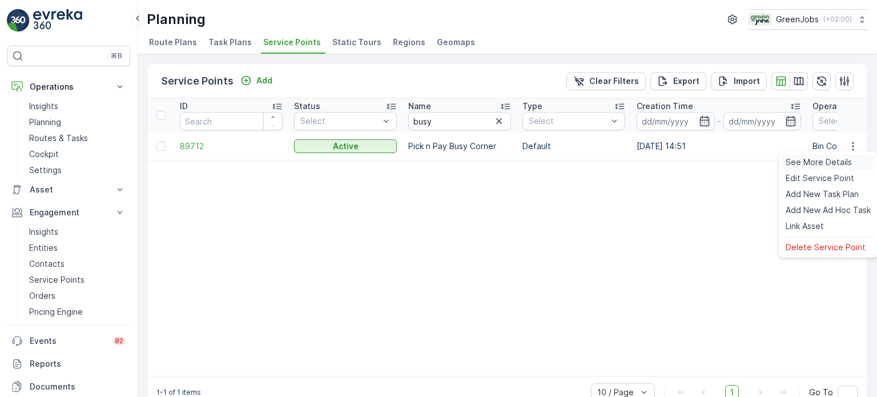
click at [807, 160] on span "See More Details" at bounding box center [818, 161] width 66 height 11
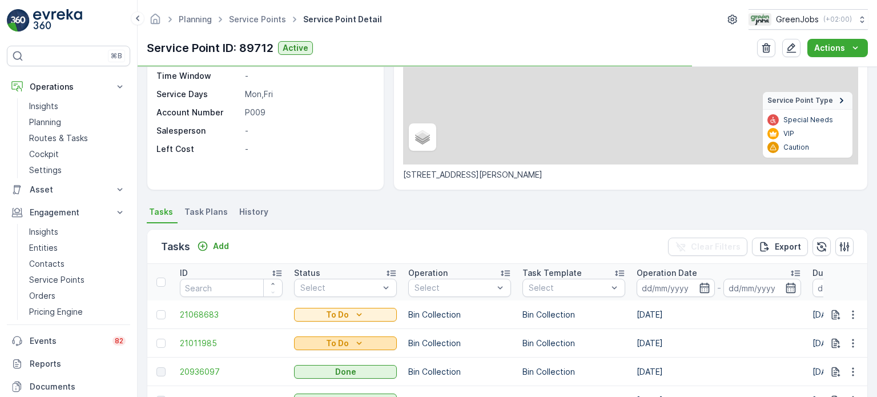
scroll to position [285, 0]
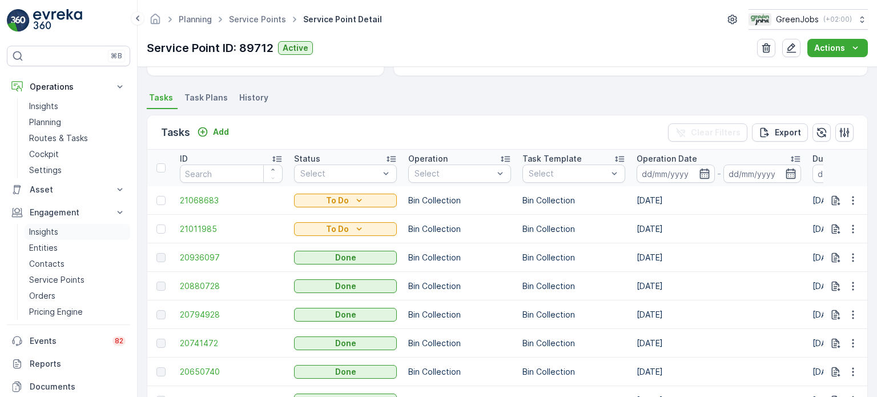
click at [50, 232] on p "Insights" at bounding box center [43, 231] width 29 height 11
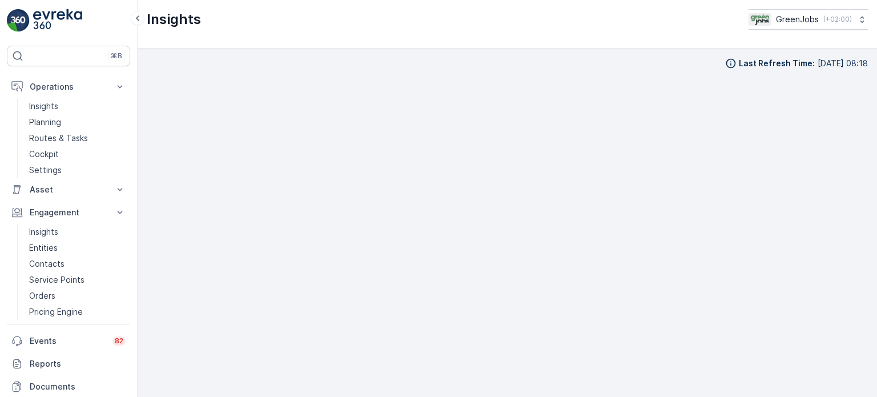
scroll to position [9, 0]
click at [59, 136] on p "Routes & Tasks" at bounding box center [58, 137] width 59 height 11
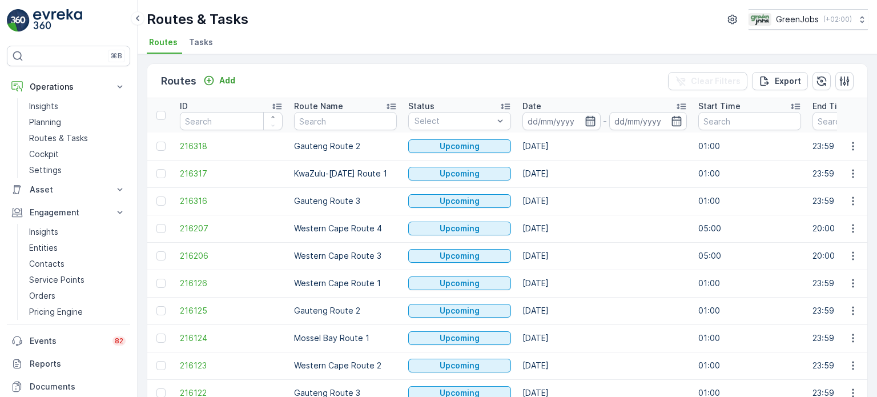
click at [587, 119] on icon "button" at bounding box center [590, 121] width 10 height 10
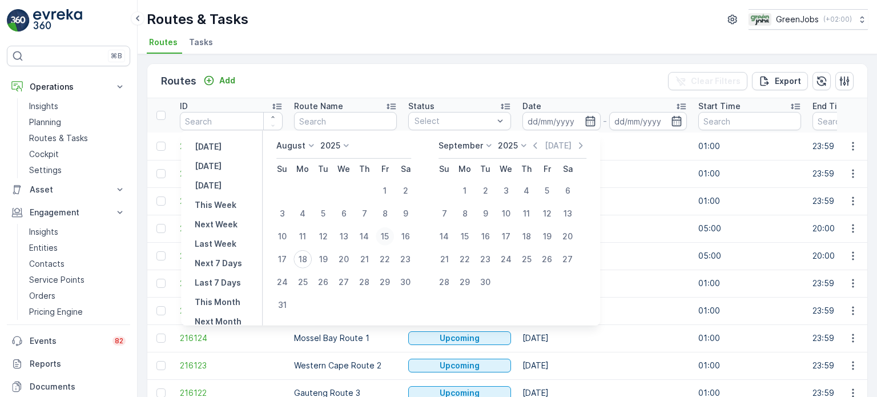
click at [393, 235] on div "15" at bounding box center [385, 236] width 18 height 18
type input "15.08.2025"
click at [393, 235] on div "15" at bounding box center [385, 236] width 18 height 18
type input "15.08.2025"
click at [393, 235] on div "15" at bounding box center [385, 236] width 18 height 18
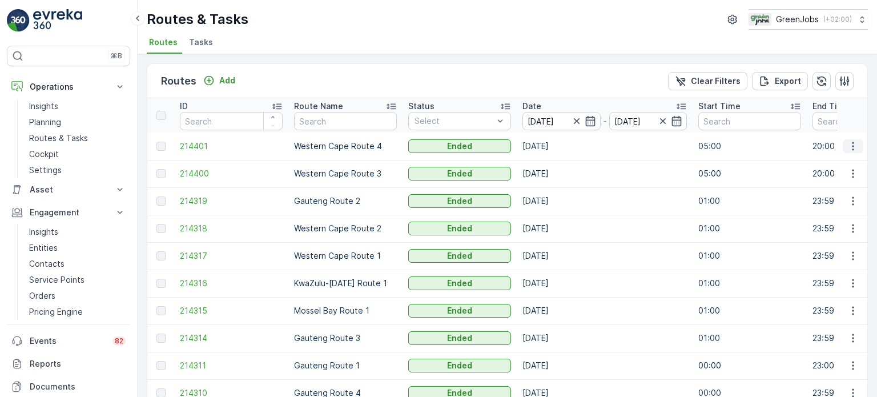
click at [851, 144] on icon "button" at bounding box center [852, 145] width 11 height 11
click at [806, 166] on span "See More Details" at bounding box center [826, 161] width 66 height 11
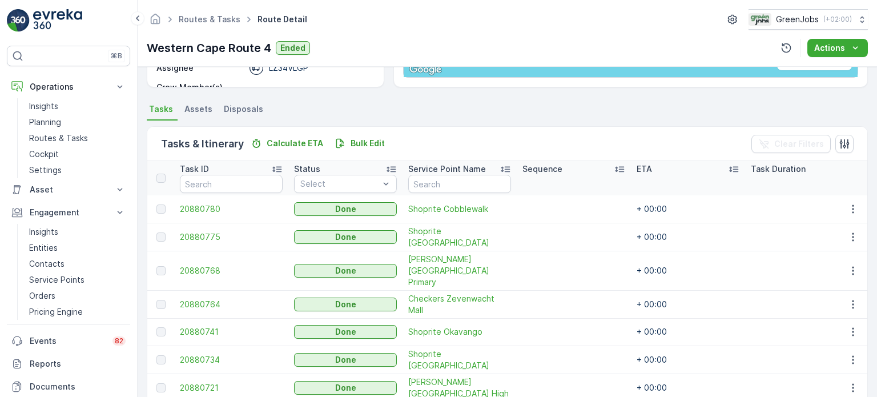
scroll to position [285, 0]
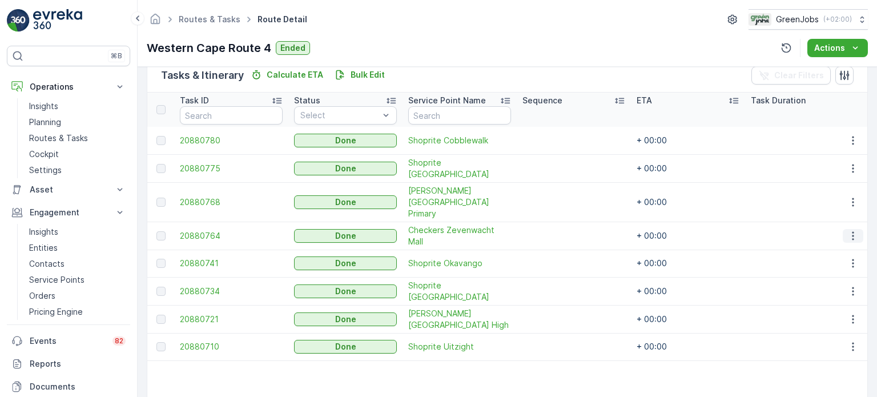
click at [849, 230] on icon "button" at bounding box center [852, 235] width 11 height 11
click at [830, 236] on span "See More Details" at bounding box center [839, 238] width 66 height 11
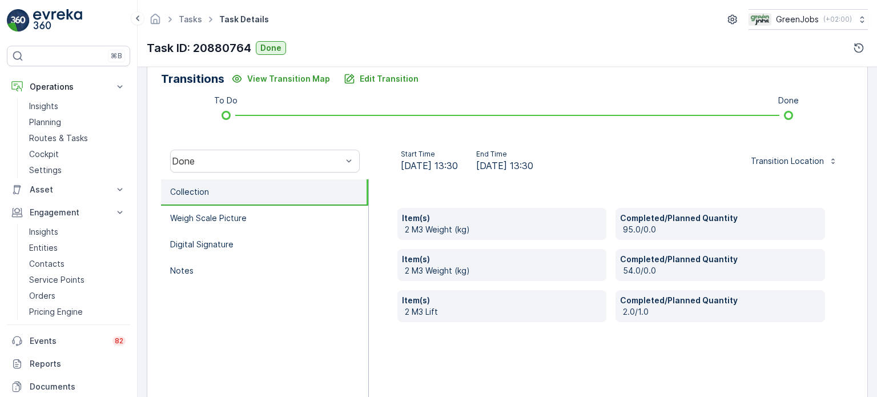
scroll to position [171, 0]
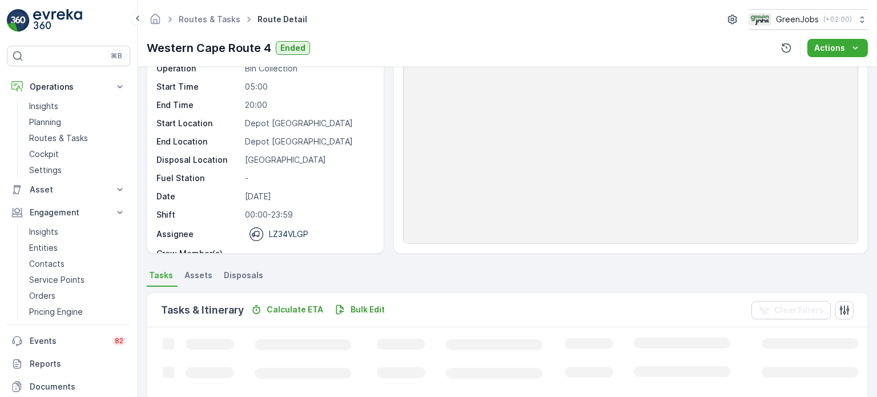
scroll to position [171, 0]
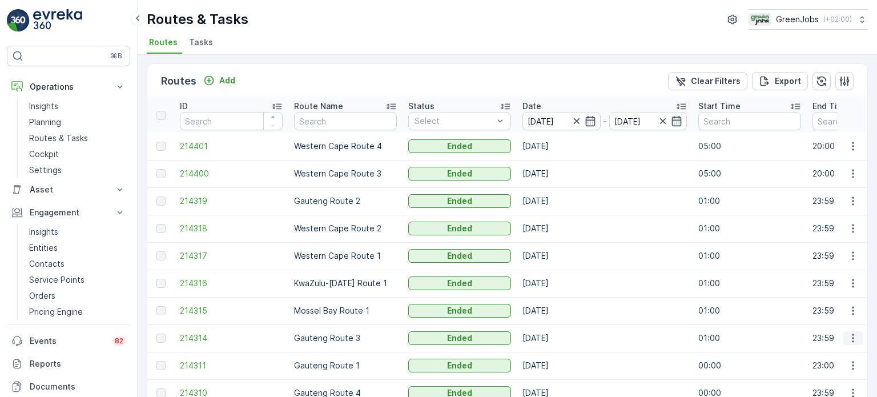
click at [852, 337] on icon "button" at bounding box center [853, 338] width 2 height 9
click at [800, 354] on span "See More Details" at bounding box center [826, 354] width 66 height 11
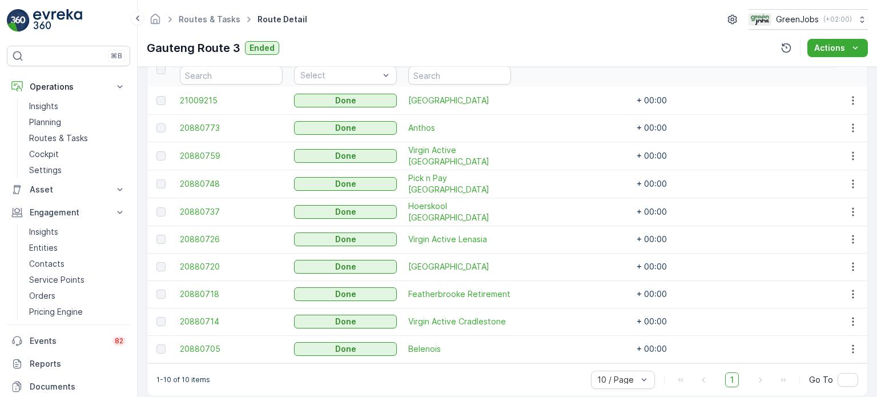
scroll to position [342, 0]
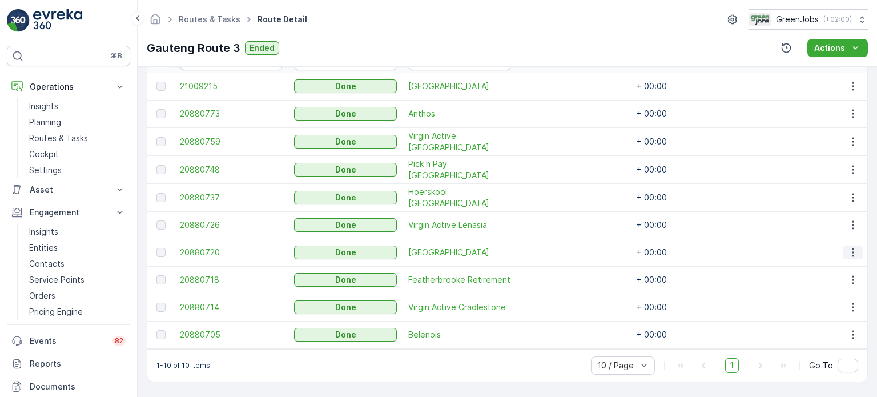
click at [849, 248] on icon "button" at bounding box center [852, 252] width 11 height 11
click at [825, 259] on span "See More Details" at bounding box center [839, 264] width 66 height 11
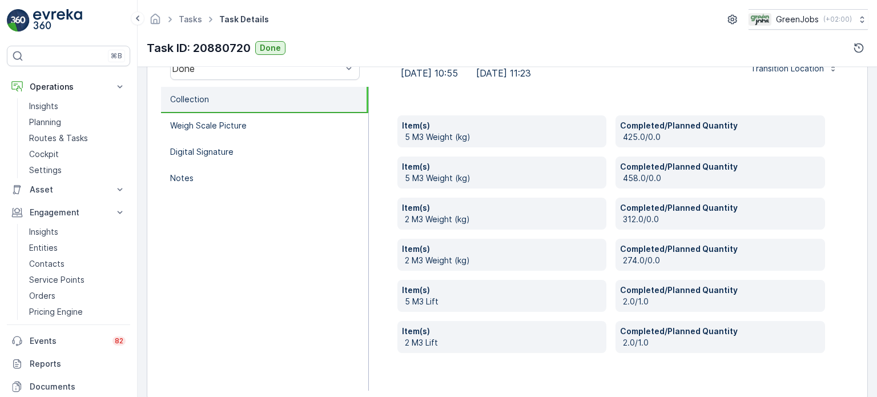
scroll to position [397, 0]
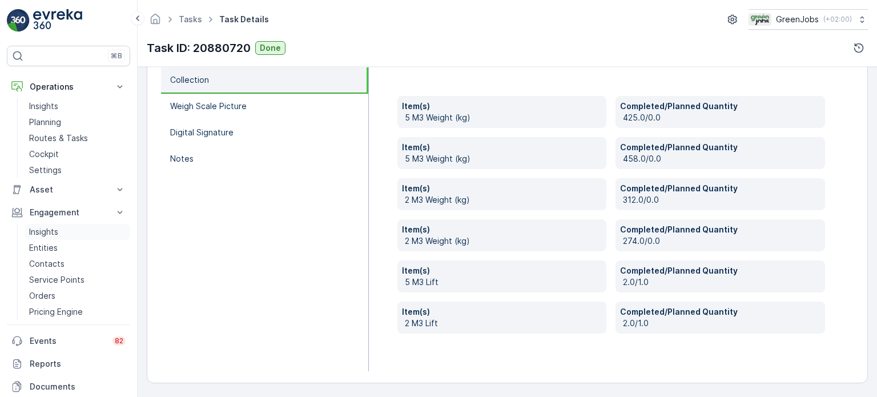
click at [42, 231] on p "Insights" at bounding box center [43, 231] width 29 height 11
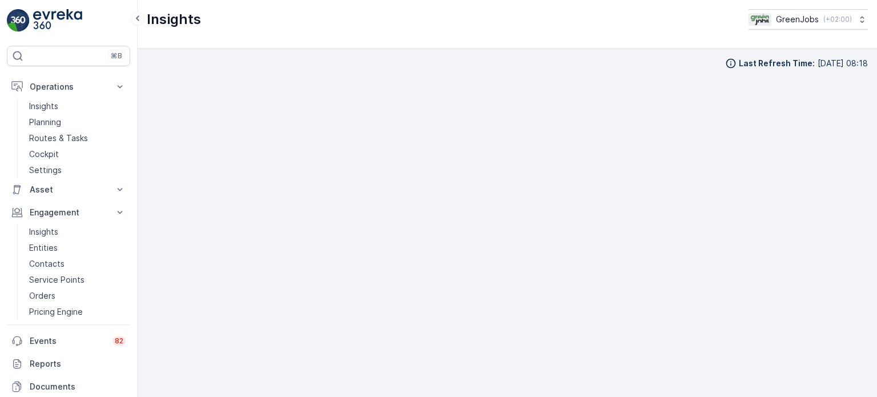
scroll to position [9, 0]
click at [46, 296] on p "Orders" at bounding box center [42, 295] width 26 height 11
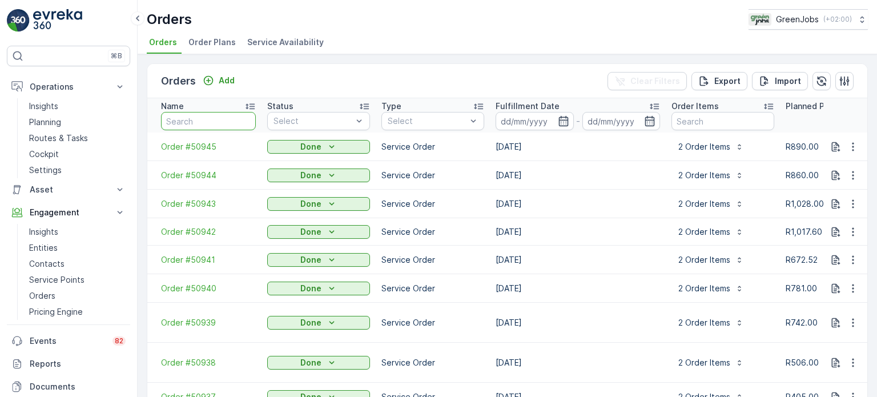
click at [210, 121] on input "text" at bounding box center [208, 121] width 95 height 18
type input "50"
click at [208, 123] on input "50" at bounding box center [208, 121] width 95 height 18
type input "50532"
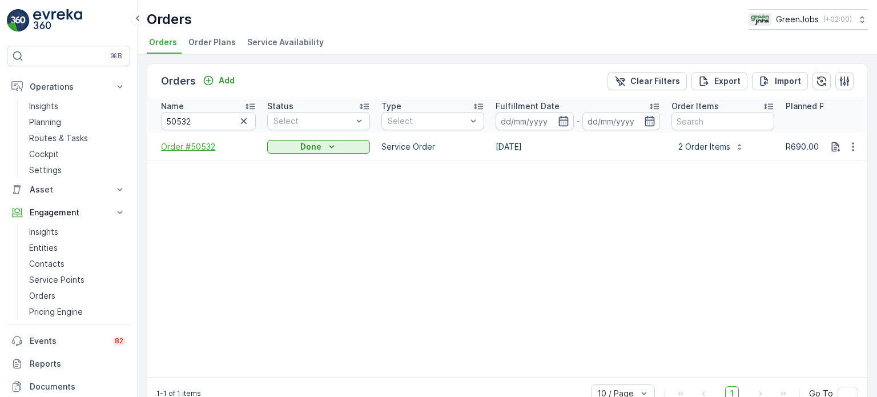
click at [178, 144] on span "Order #50532" at bounding box center [208, 146] width 95 height 11
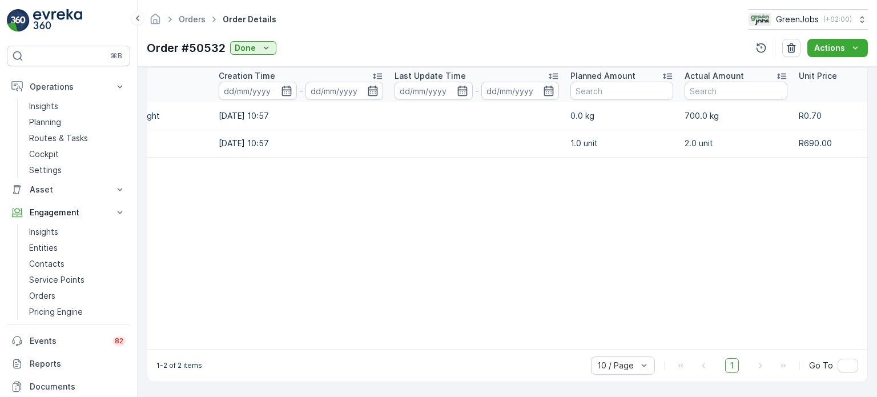
scroll to position [0, 32]
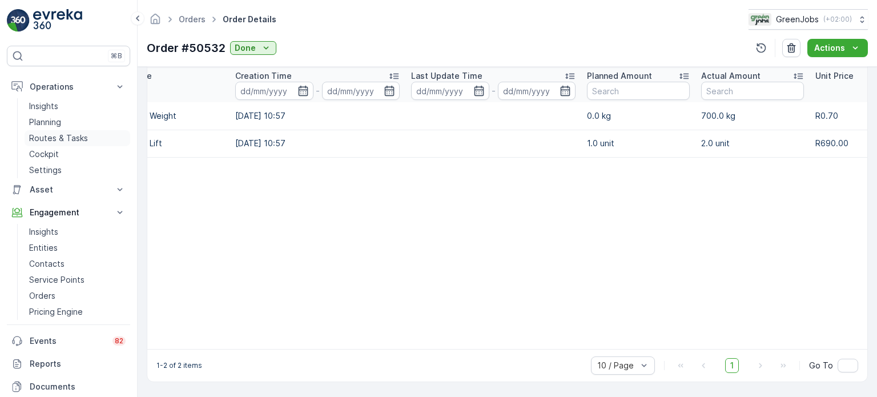
click at [57, 138] on p "Routes & Tasks" at bounding box center [58, 137] width 59 height 11
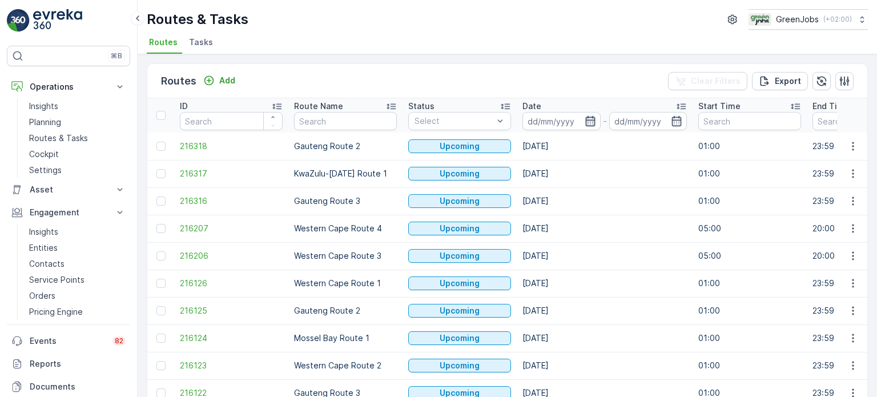
click at [588, 117] on icon "button" at bounding box center [589, 120] width 11 height 11
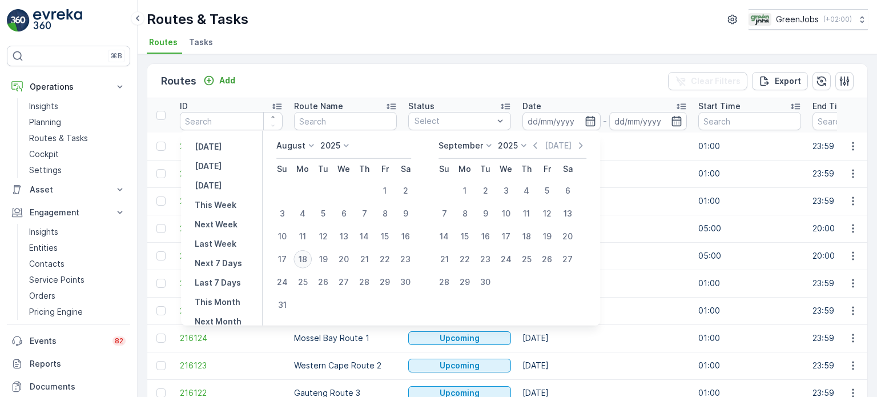
click at [310, 256] on div "18" at bounding box center [302, 259] width 18 height 18
type input "[DATE]"
click at [310, 256] on div "18" at bounding box center [302, 259] width 18 height 18
type input "[DATE]"
click at [310, 256] on div "18" at bounding box center [302, 259] width 18 height 18
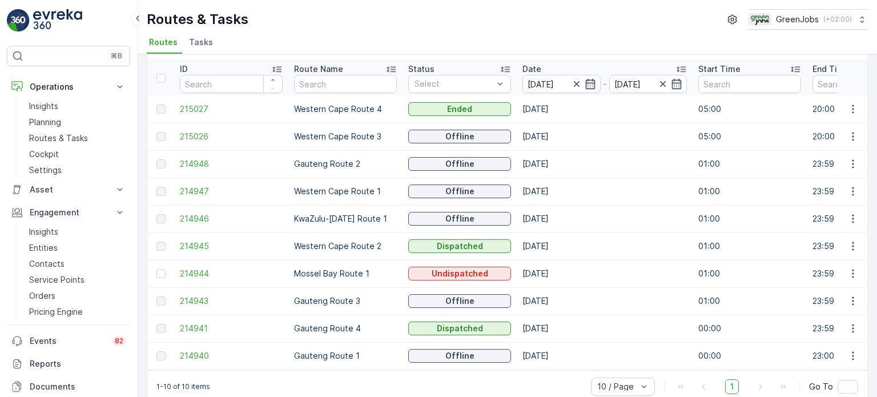
scroll to position [57, 0]
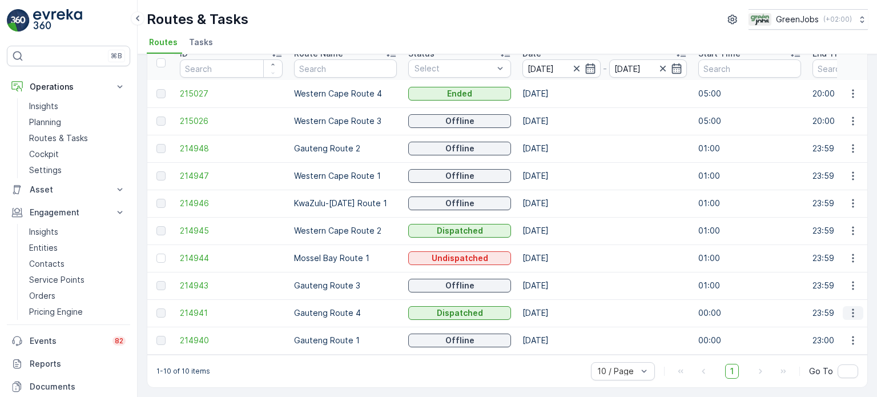
click at [848, 307] on icon "button" at bounding box center [852, 312] width 11 height 11
click at [797, 322] on span "See More Details" at bounding box center [826, 324] width 66 height 11
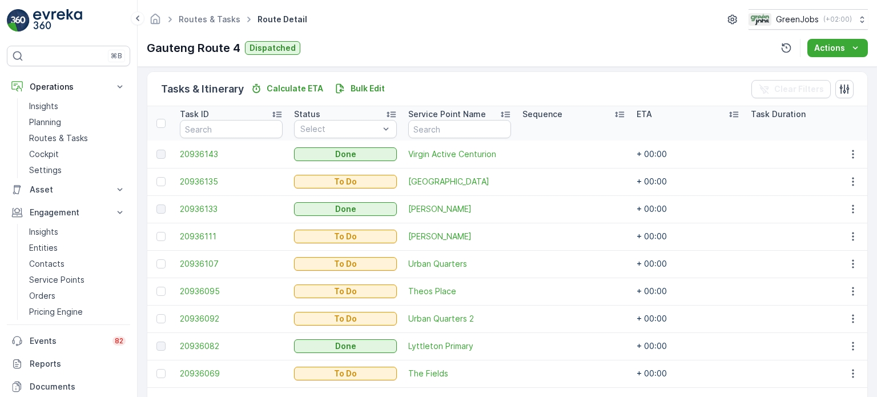
scroll to position [285, 0]
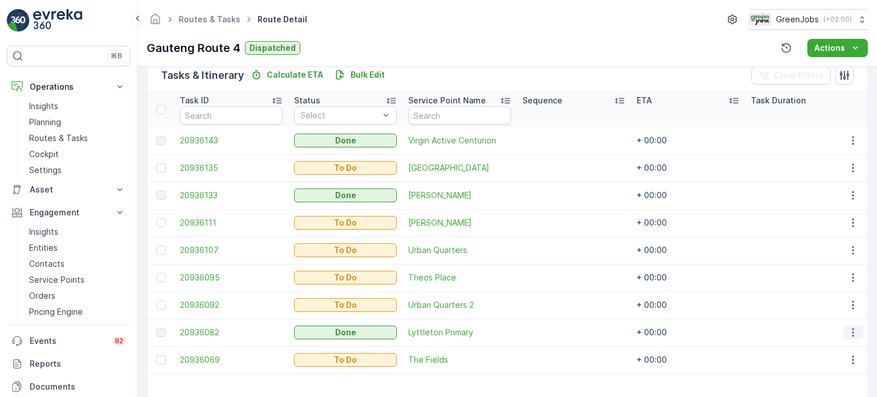
click at [852, 333] on icon "button" at bounding box center [852, 331] width 11 height 11
click at [829, 344] on span "See More Details" at bounding box center [839, 348] width 66 height 11
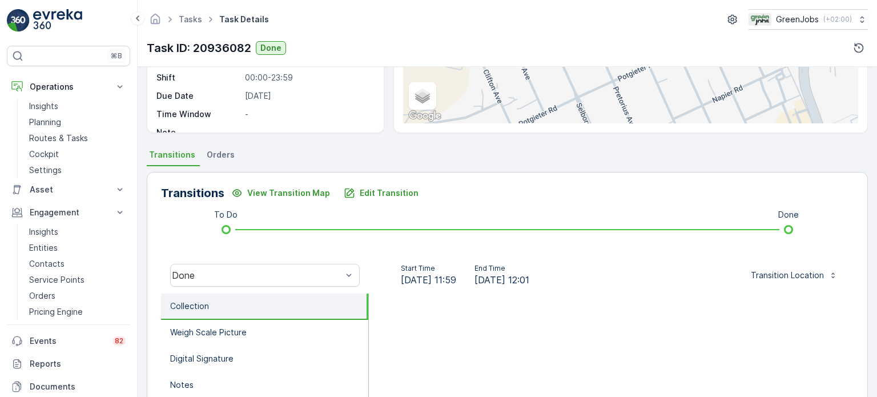
scroll to position [228, 0]
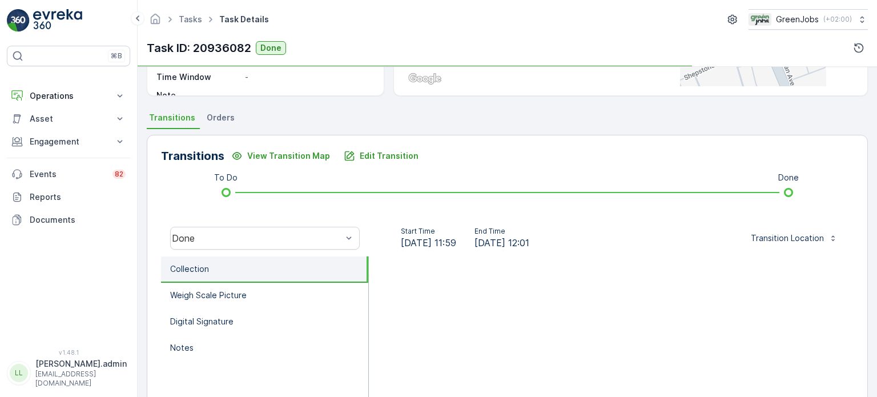
scroll to position [285, 0]
